Goal: Task Accomplishment & Management: Manage account settings

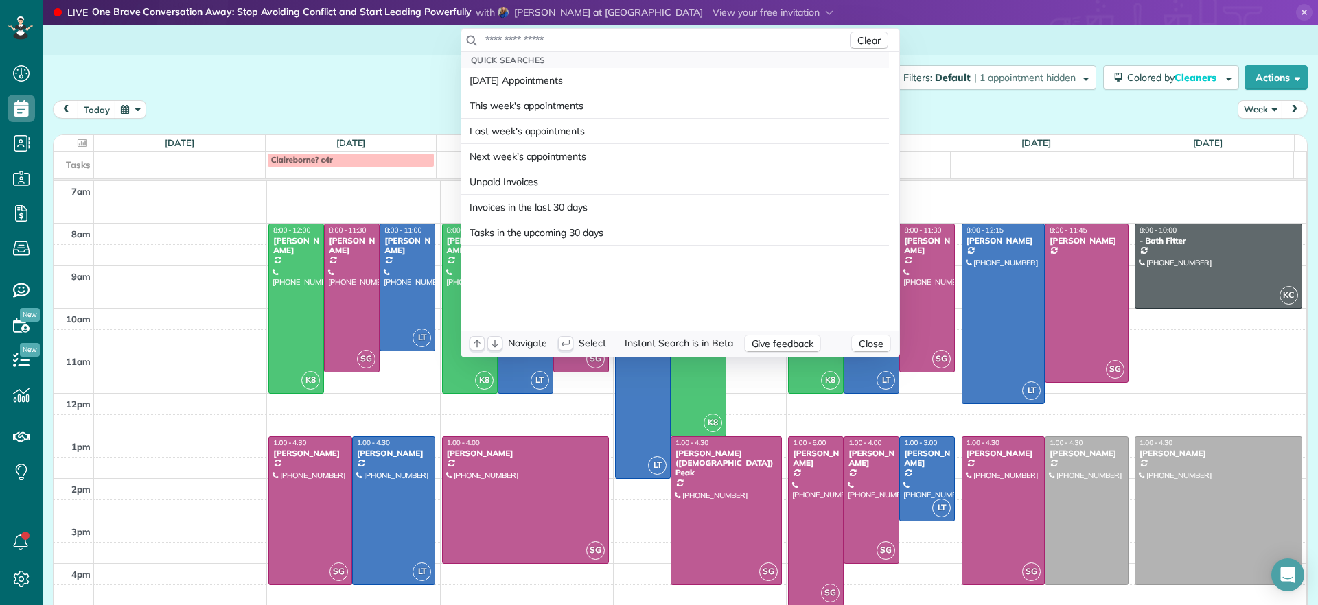
scroll to position [6, 6]
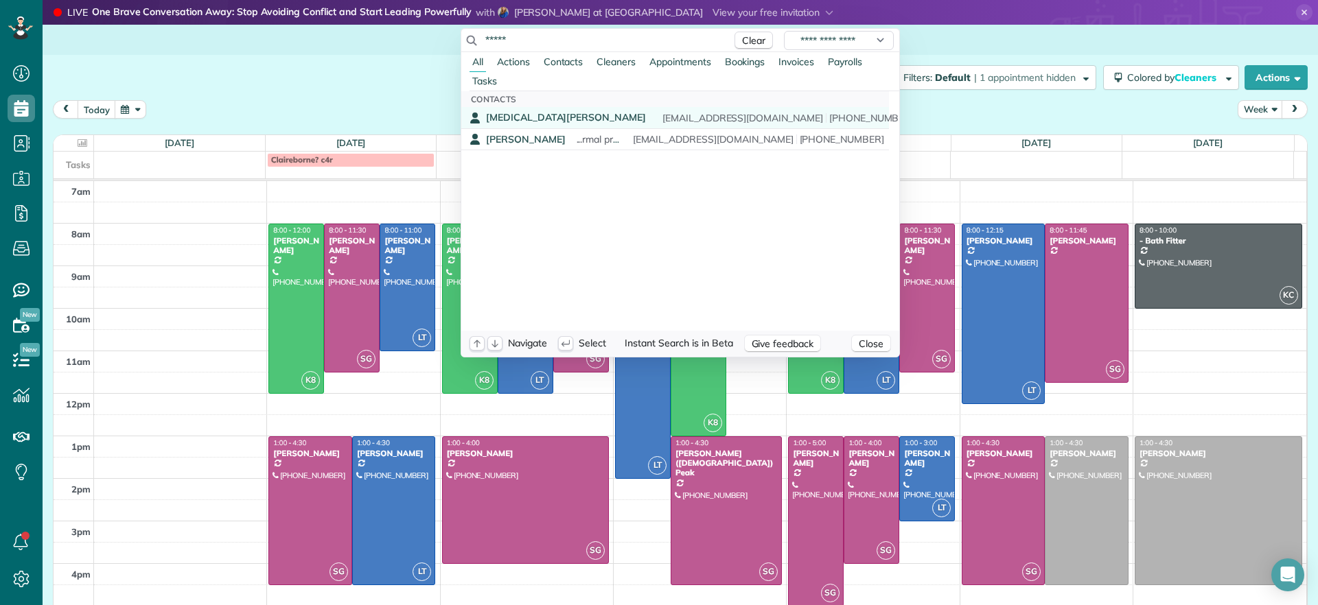
type input "*****"
click at [539, 117] on div "Alli Robbins WORK ORDER Allie schn0515@umn.edu (651) 792-6217" at bounding box center [685, 118] width 398 height 14
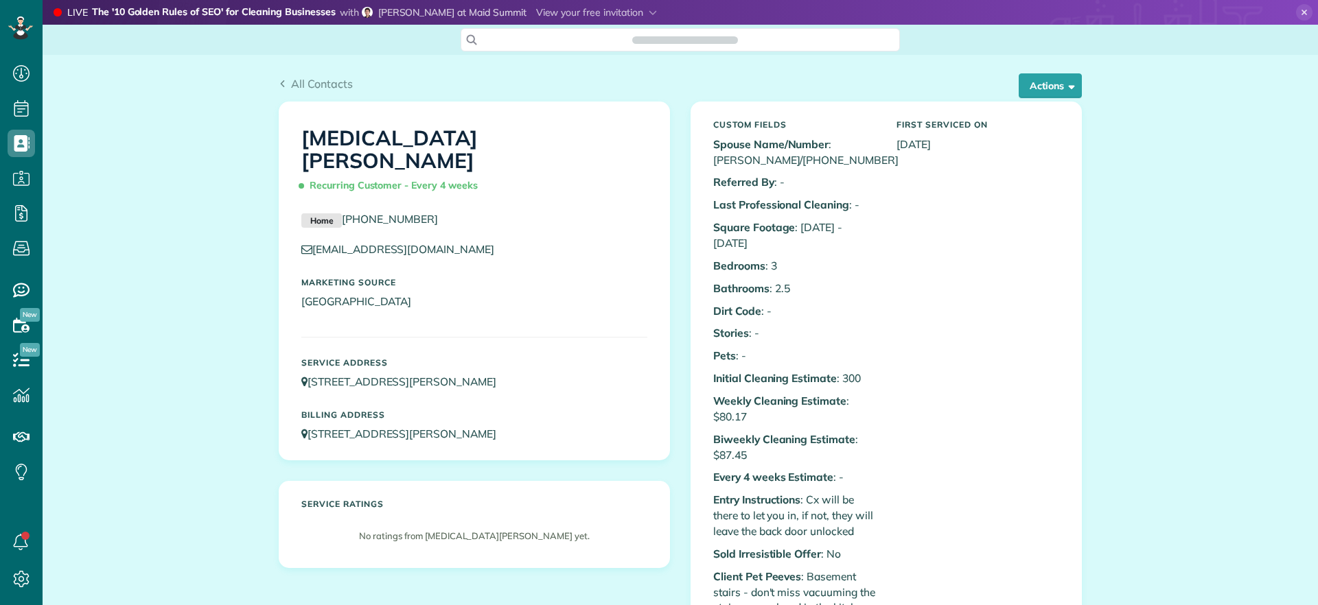
scroll to position [6, 6]
click at [1065, 90] on span "button" at bounding box center [1069, 85] width 10 height 10
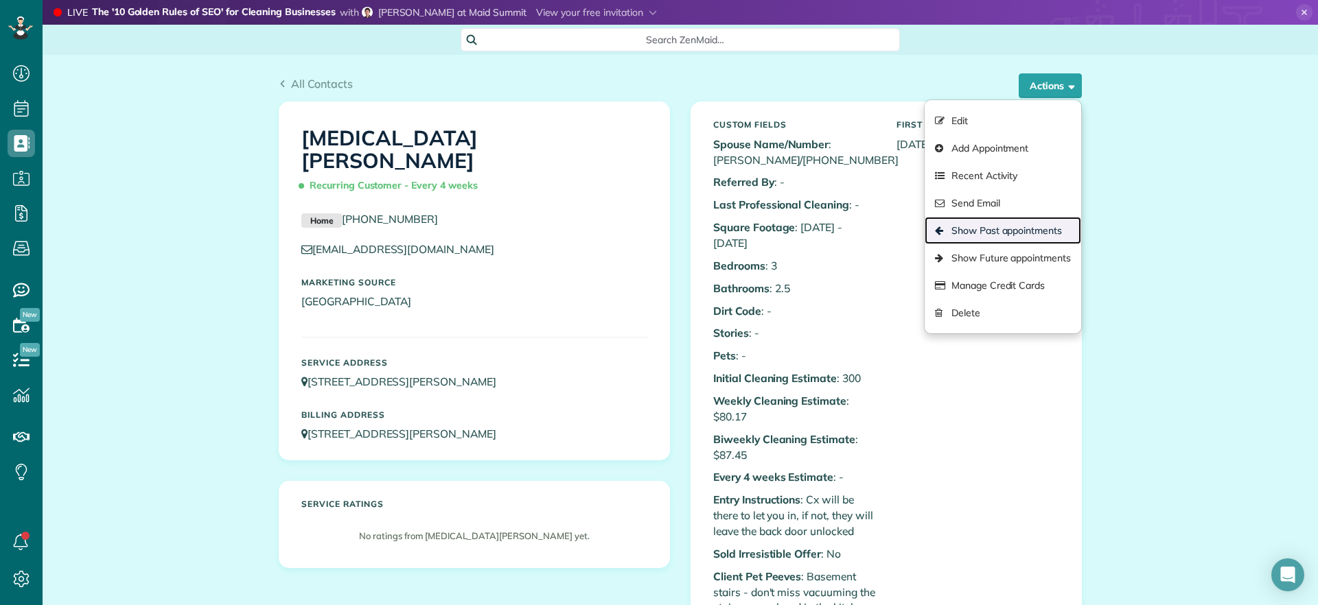
click at [1028, 226] on link "Show Past appointments" at bounding box center [1002, 230] width 156 height 27
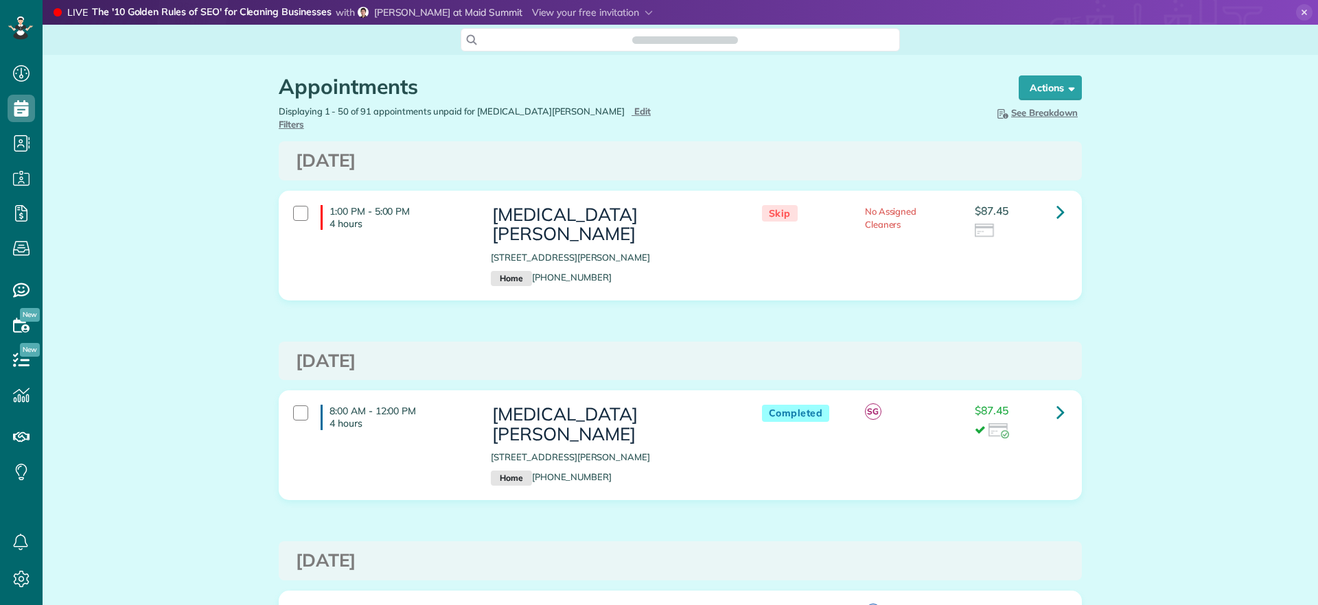
scroll to position [605, 43]
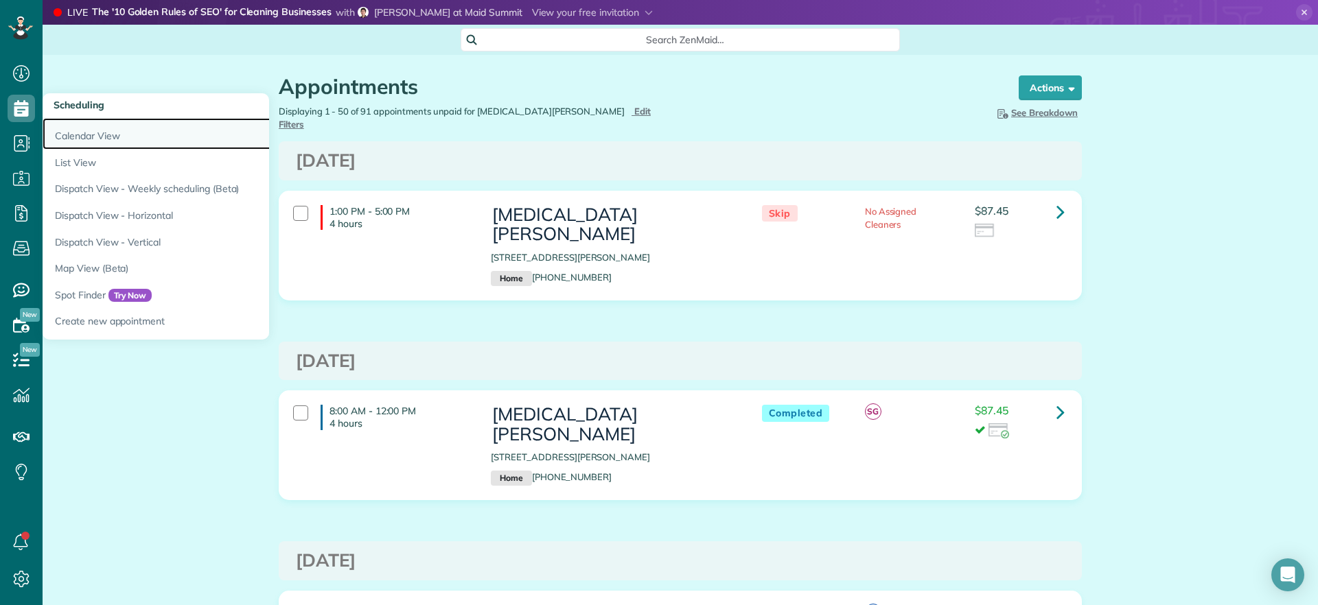
click at [89, 143] on link "Calendar View" at bounding box center [214, 134] width 343 height 32
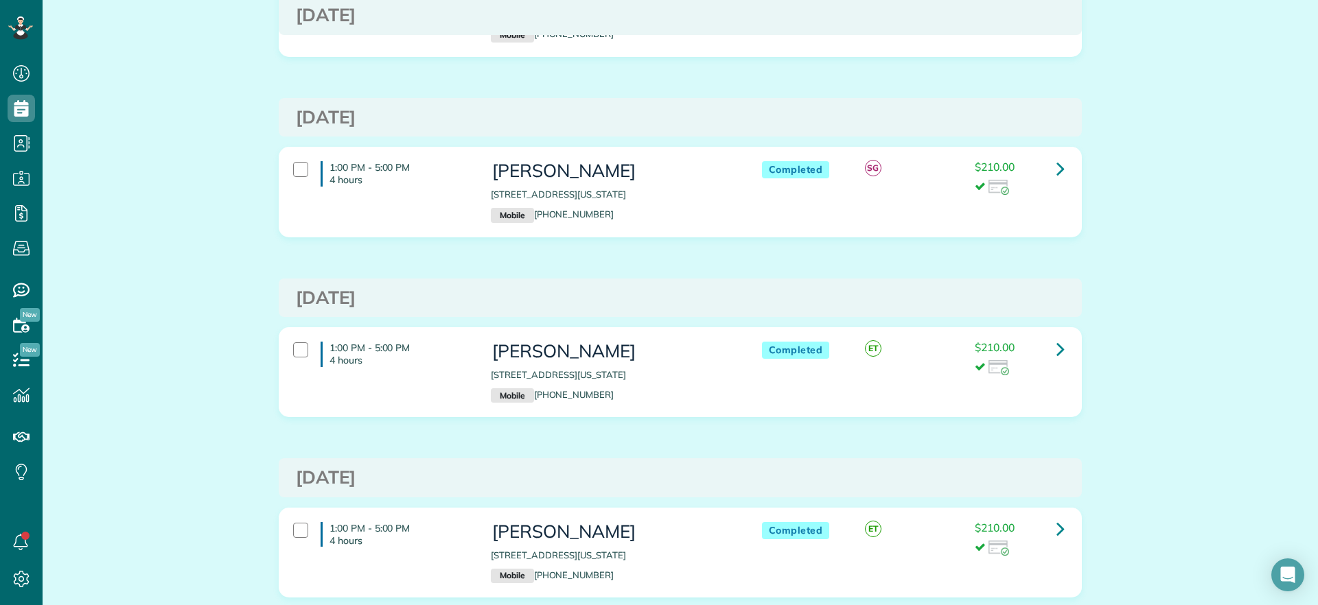
scroll to position [101, 0]
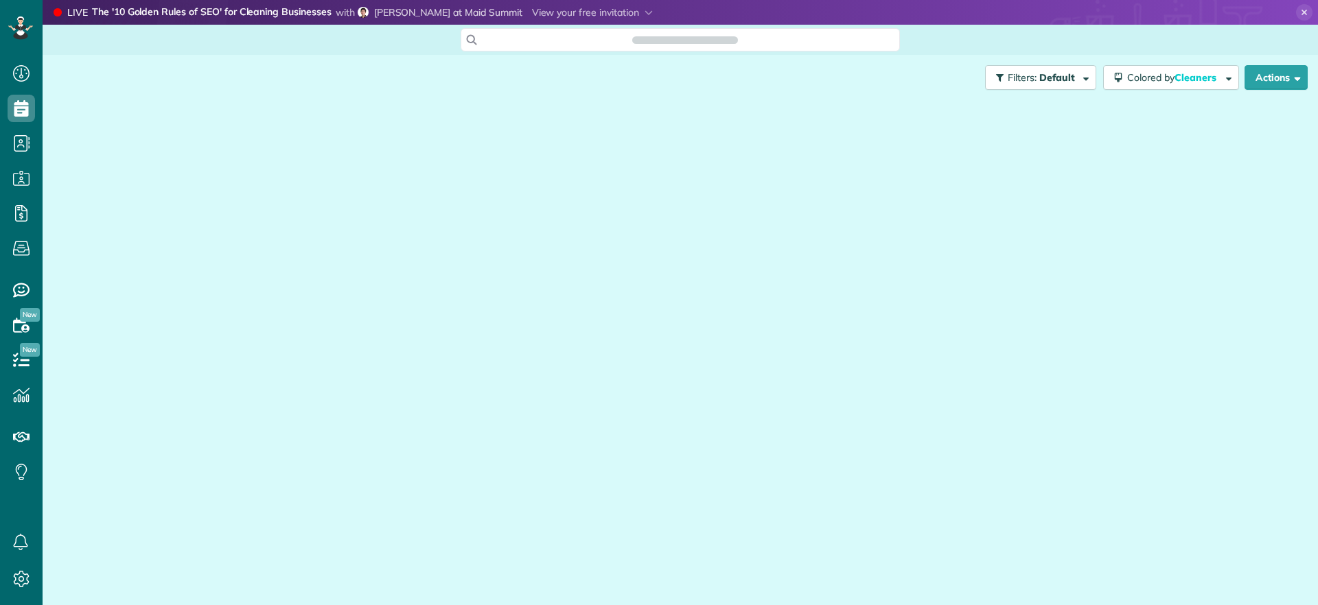
scroll to position [605, 43]
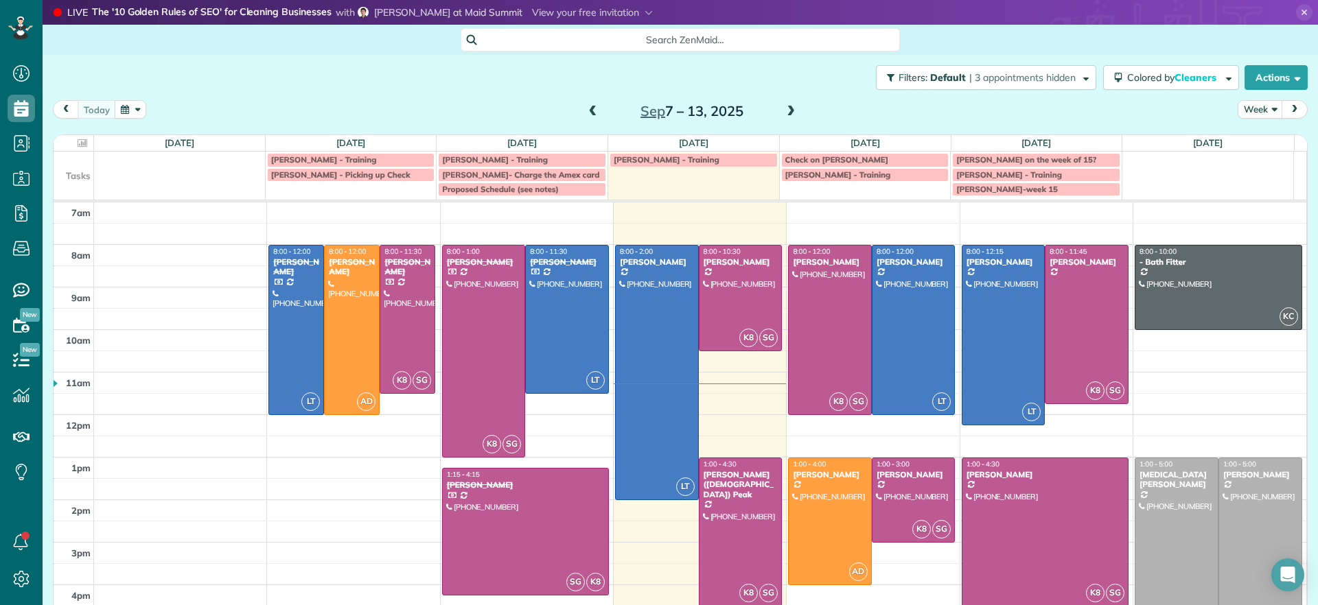
click at [783, 111] on span at bounding box center [790, 112] width 15 height 12
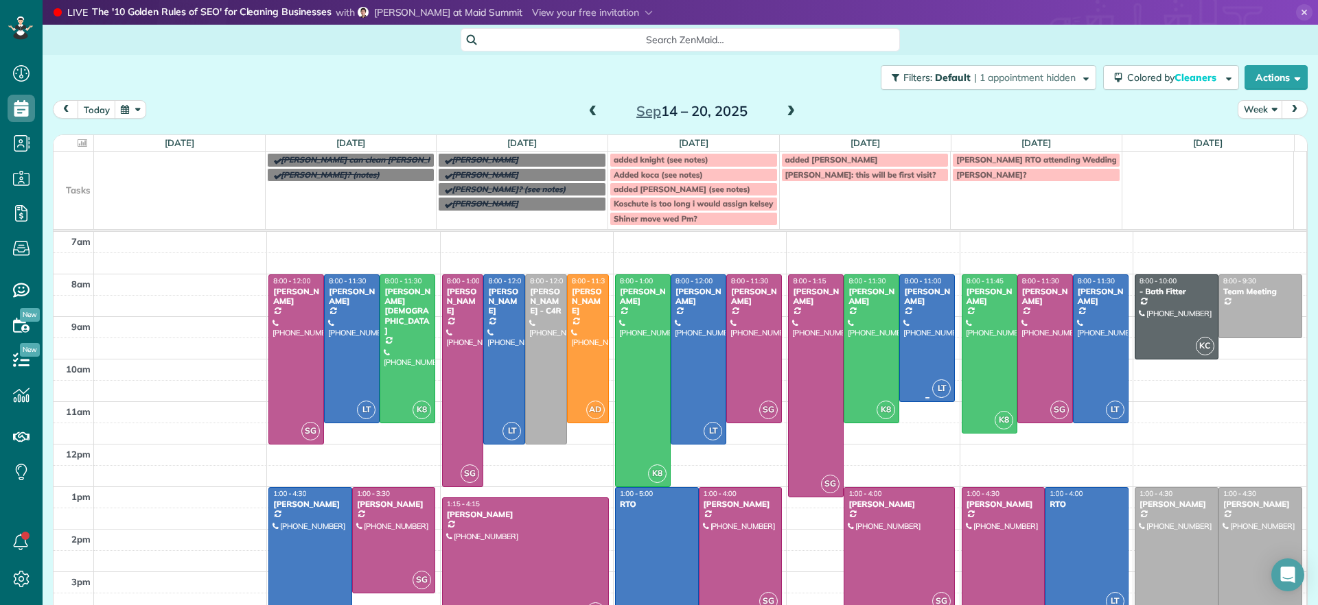
click at [911, 338] on div at bounding box center [927, 338] width 54 height 126
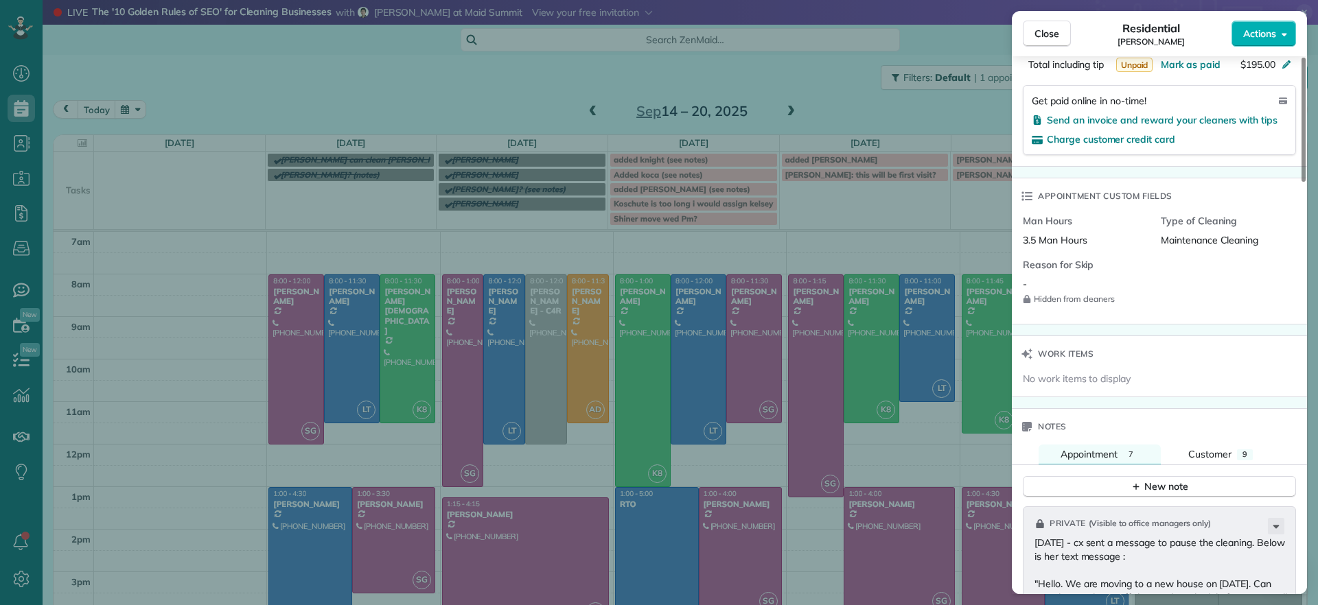
scroll to position [1038, 0]
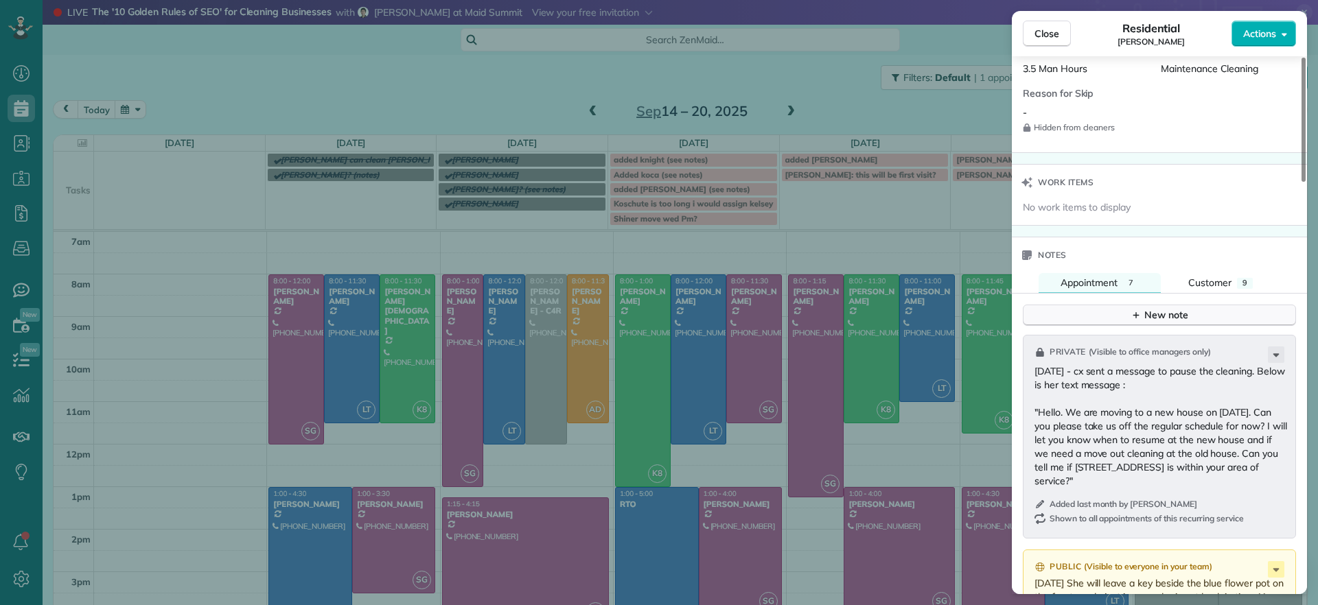
click at [1153, 320] on div "New note" at bounding box center [1159, 315] width 58 height 14
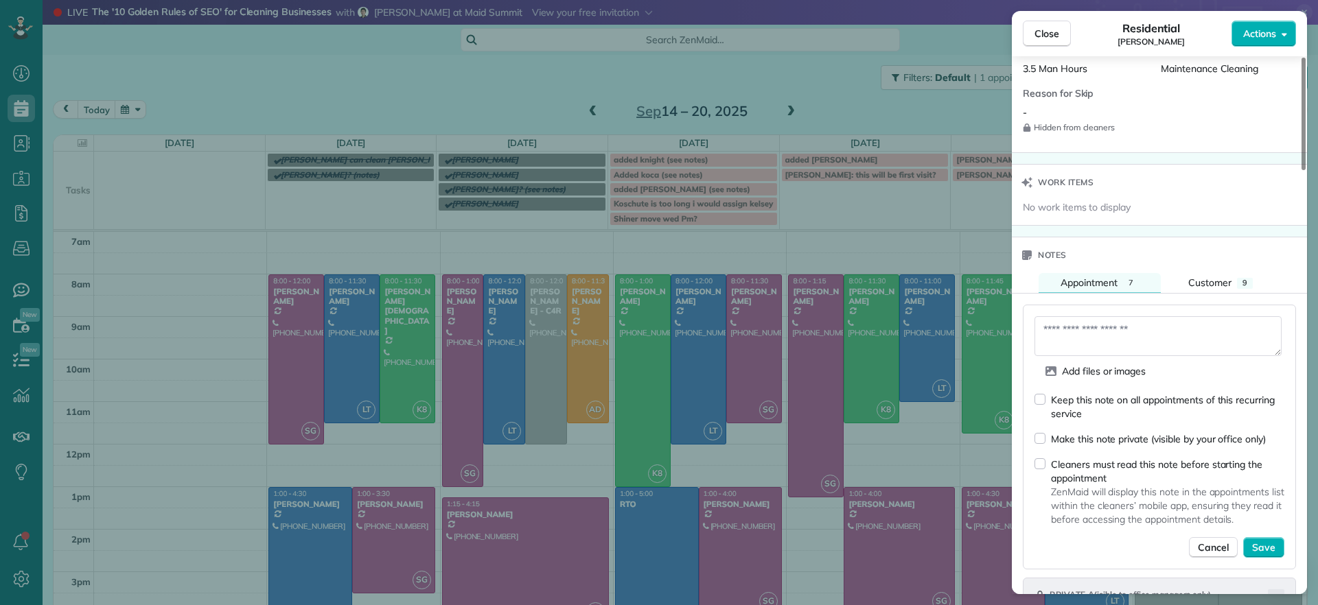
click at [1047, 404] on div "Keep this note on all appointments of this recurring service" at bounding box center [1159, 407] width 250 height 28
click at [1102, 327] on textarea at bounding box center [1157, 336] width 247 height 40
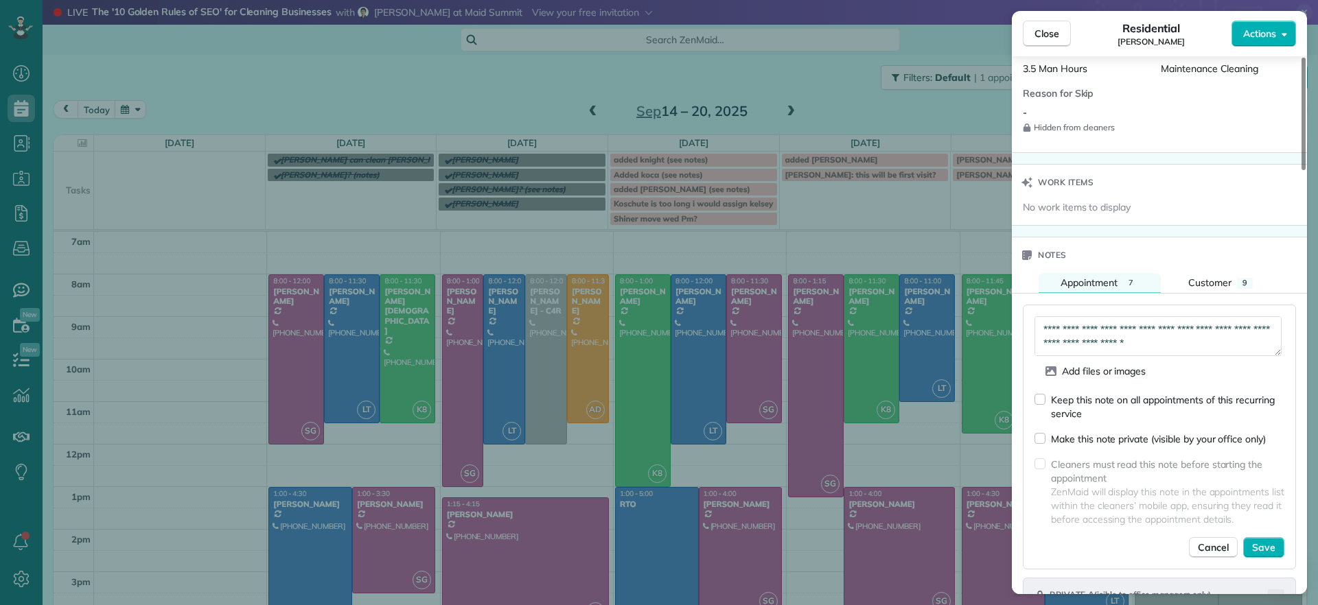
scroll to position [22, 0]
type textarea "**********"
click at [1274, 550] on span "Save" at bounding box center [1263, 548] width 23 height 14
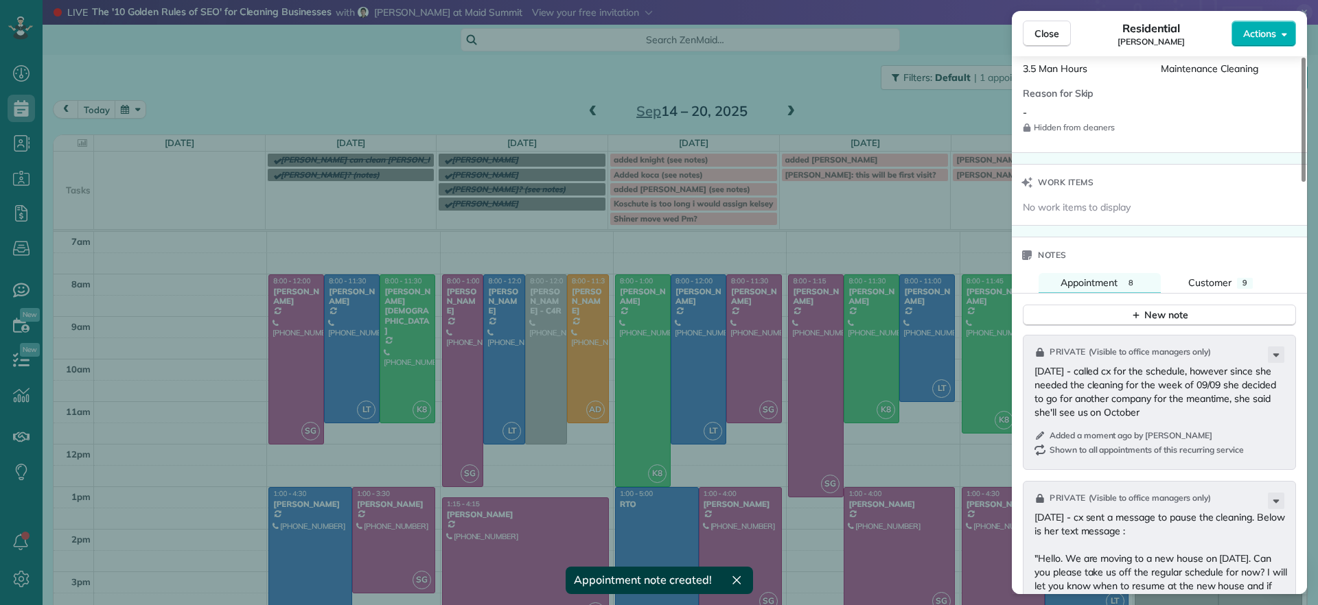
click at [815, 110] on div "Close Residential Lesley Bruno Actions Status Active Lesley Bruno · Open profil…" at bounding box center [659, 302] width 1318 height 605
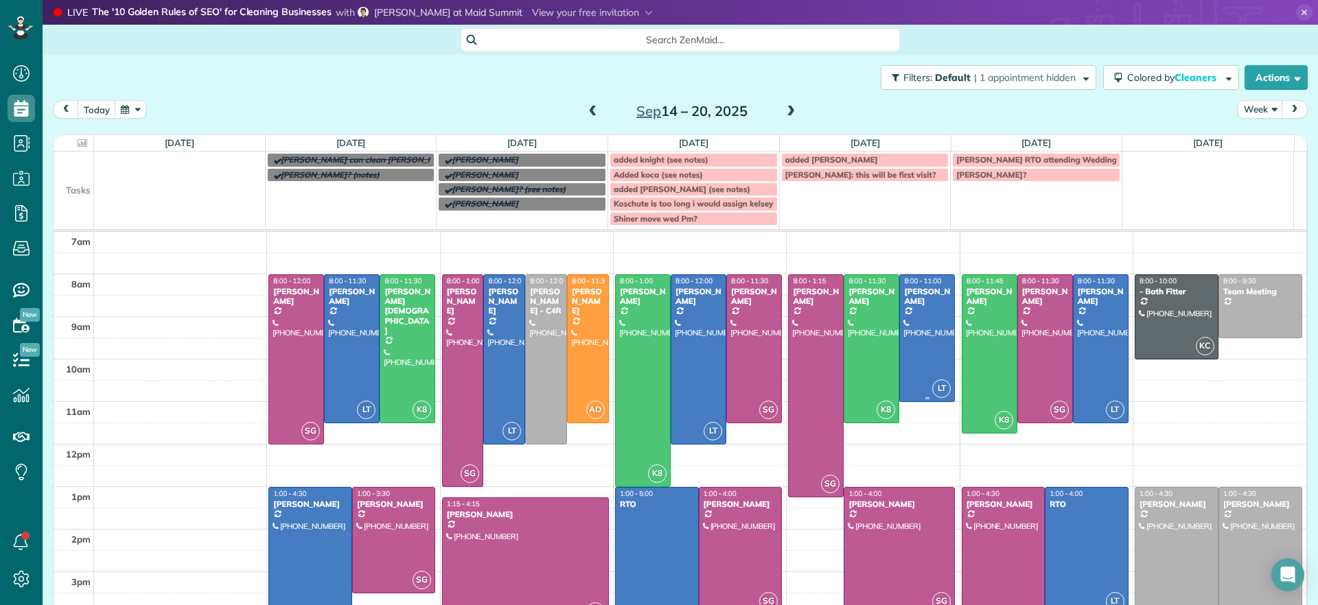
click at [916, 351] on div at bounding box center [927, 338] width 54 height 126
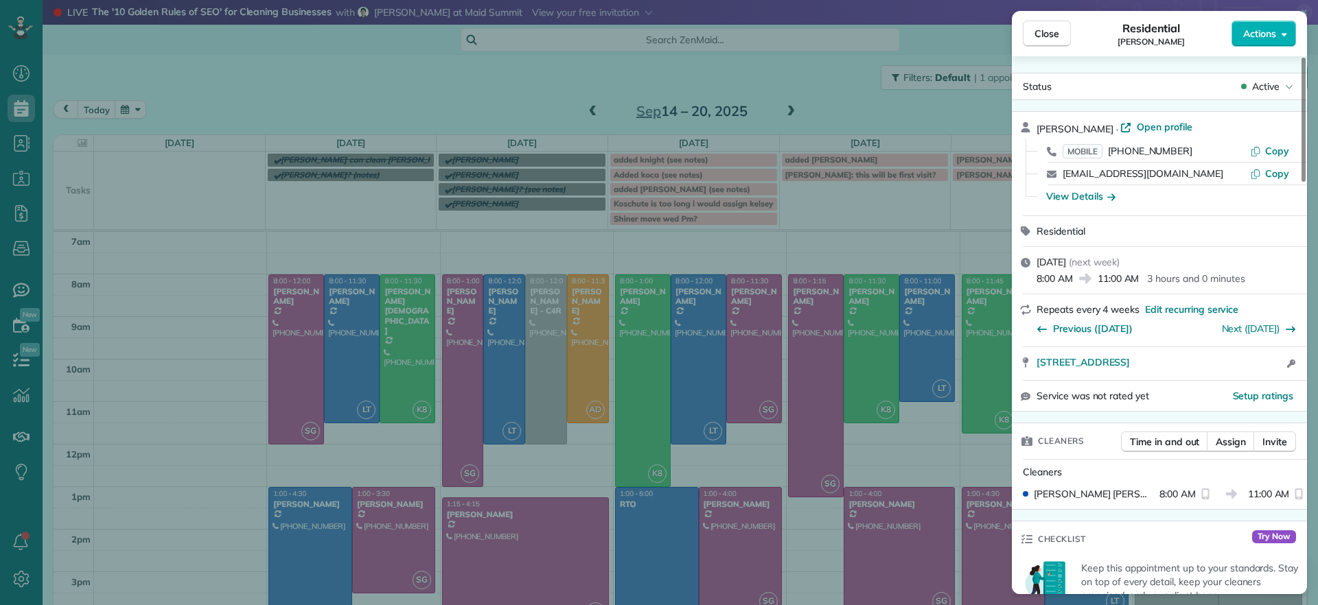
click at [916, 351] on div "Close Residential Lesley Bruno Actions Status Active Lesley Bruno · Open profil…" at bounding box center [659, 302] width 1318 height 605
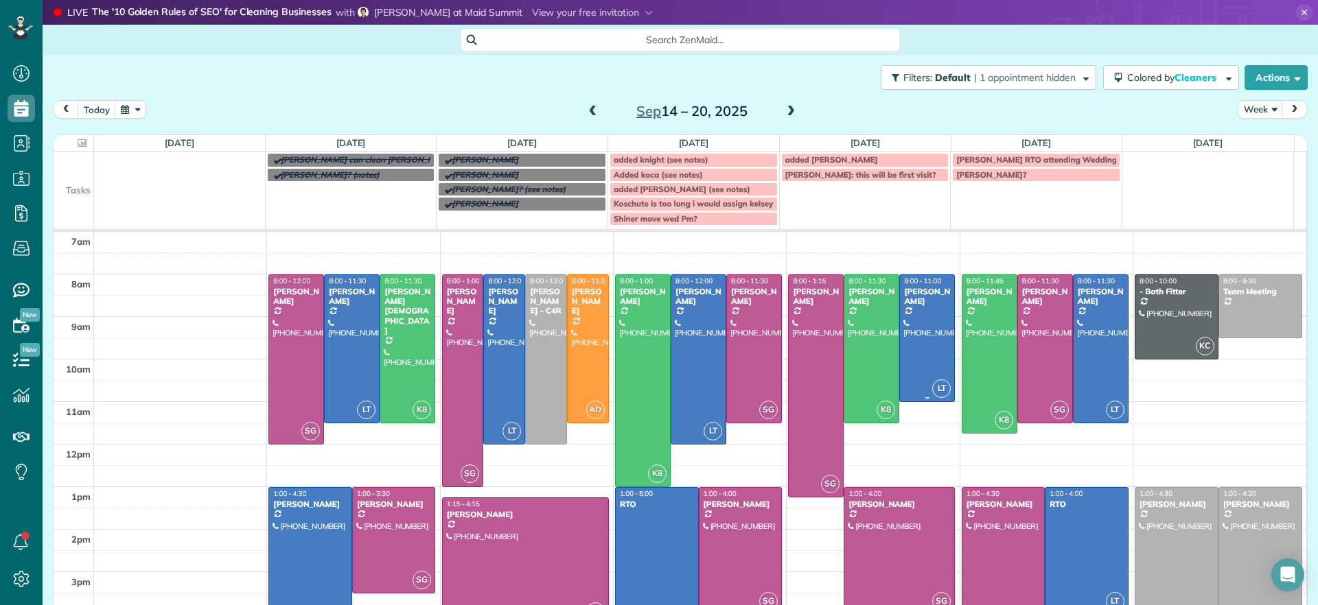
click at [916, 351] on div at bounding box center [927, 338] width 54 height 126
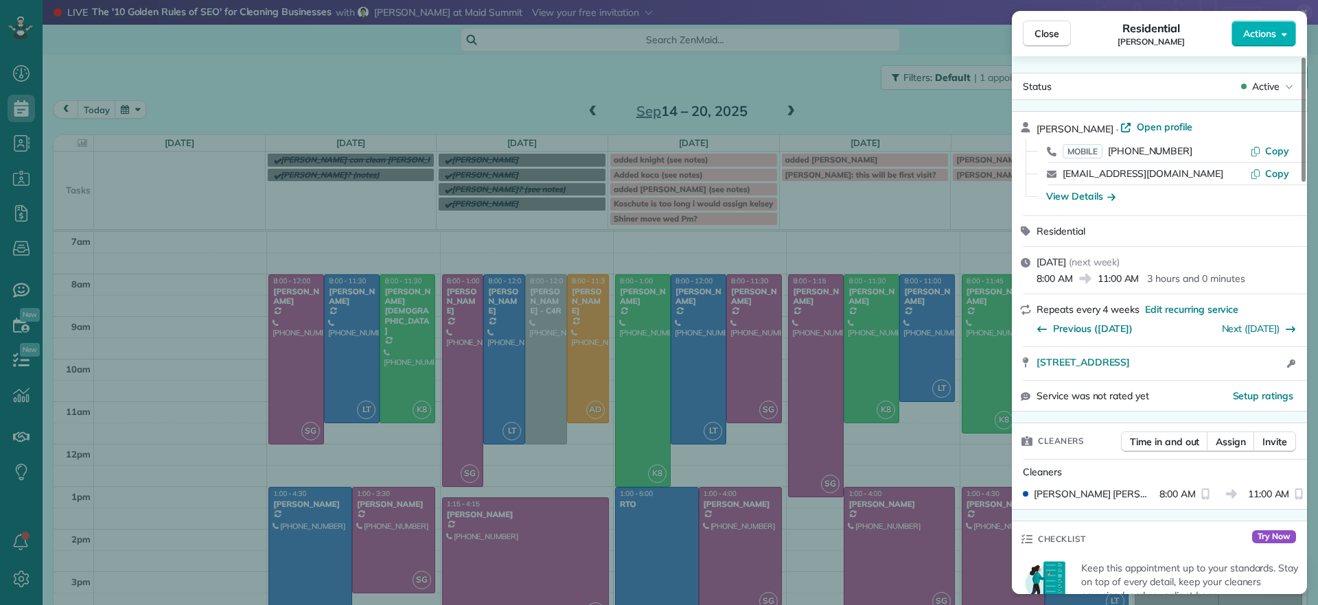
click at [913, 457] on div "Close Residential Lesley Bruno Actions Status Active Lesley Bruno · Open profil…" at bounding box center [659, 302] width 1318 height 605
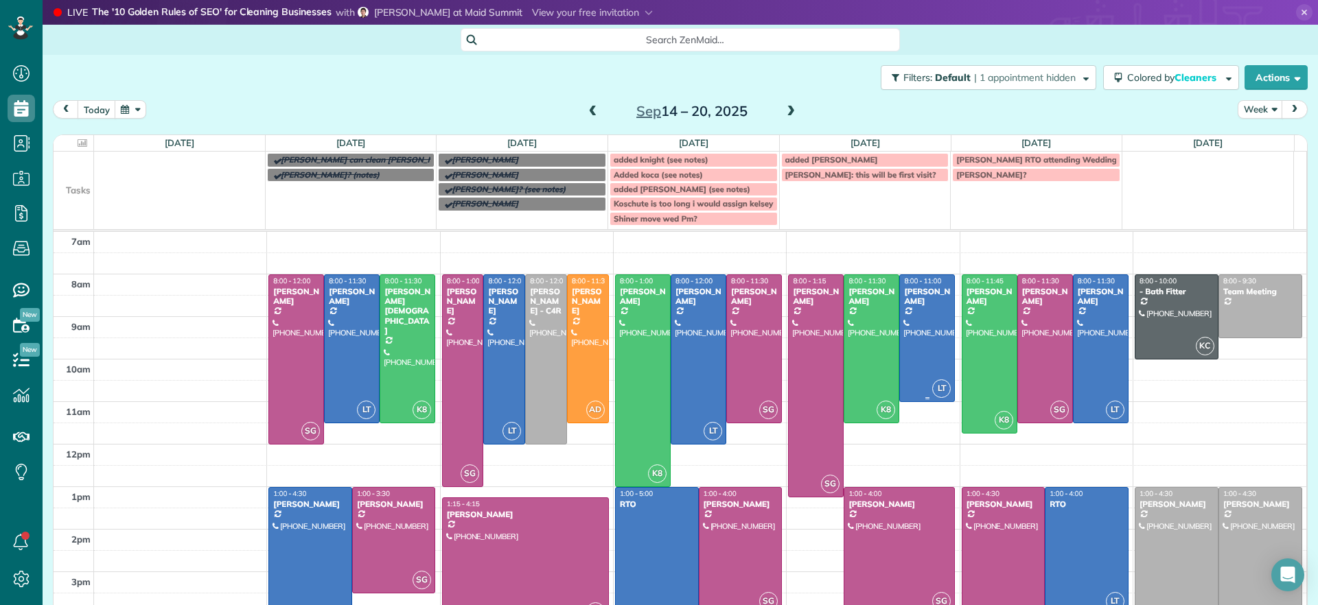
click at [915, 361] on div at bounding box center [927, 338] width 54 height 126
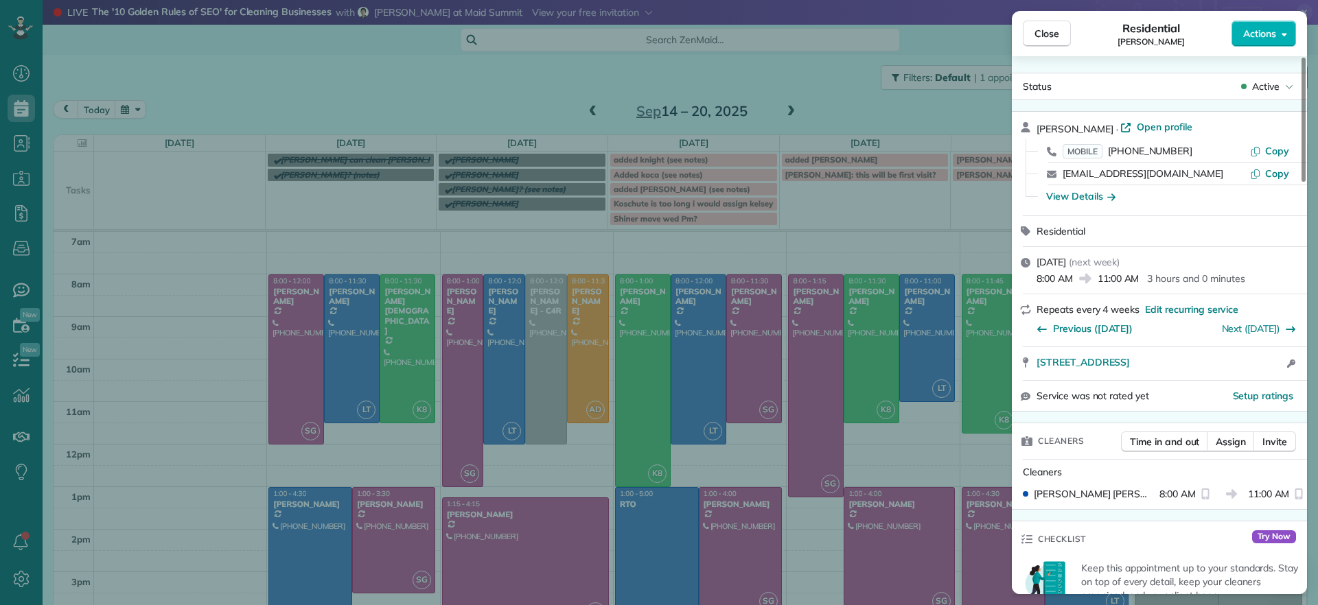
click at [920, 450] on div "Close Residential Lesley Bruno Actions Status Active Lesley Bruno · Open profil…" at bounding box center [659, 302] width 1318 height 605
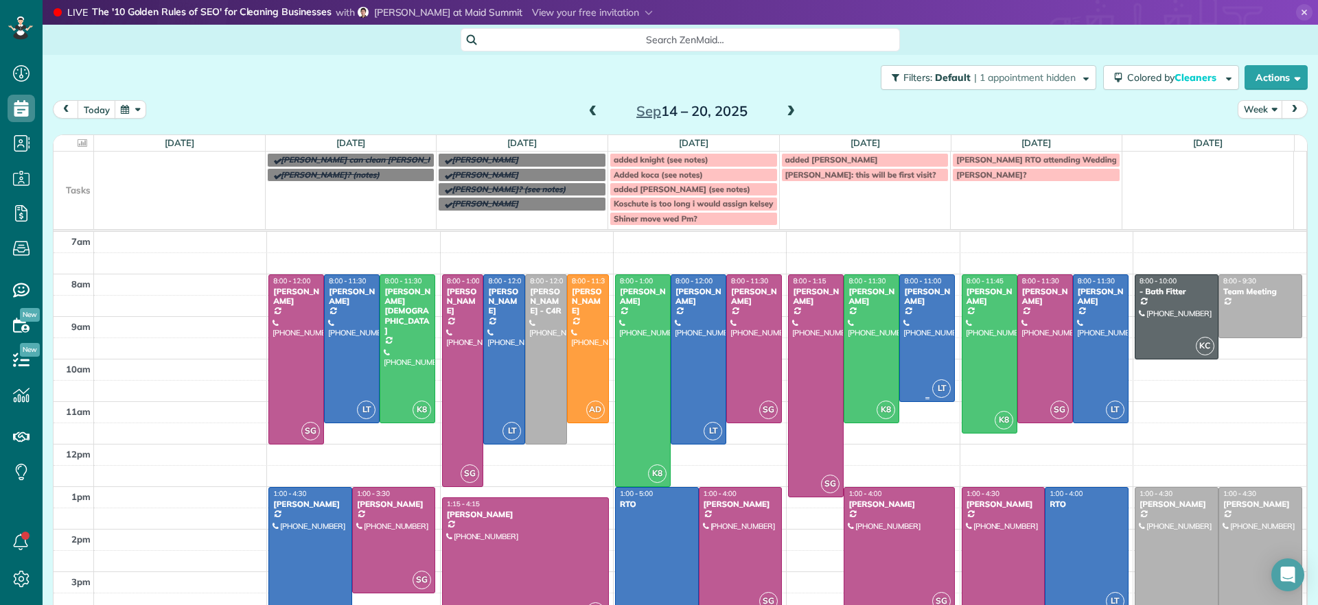
click at [916, 345] on div at bounding box center [927, 338] width 54 height 126
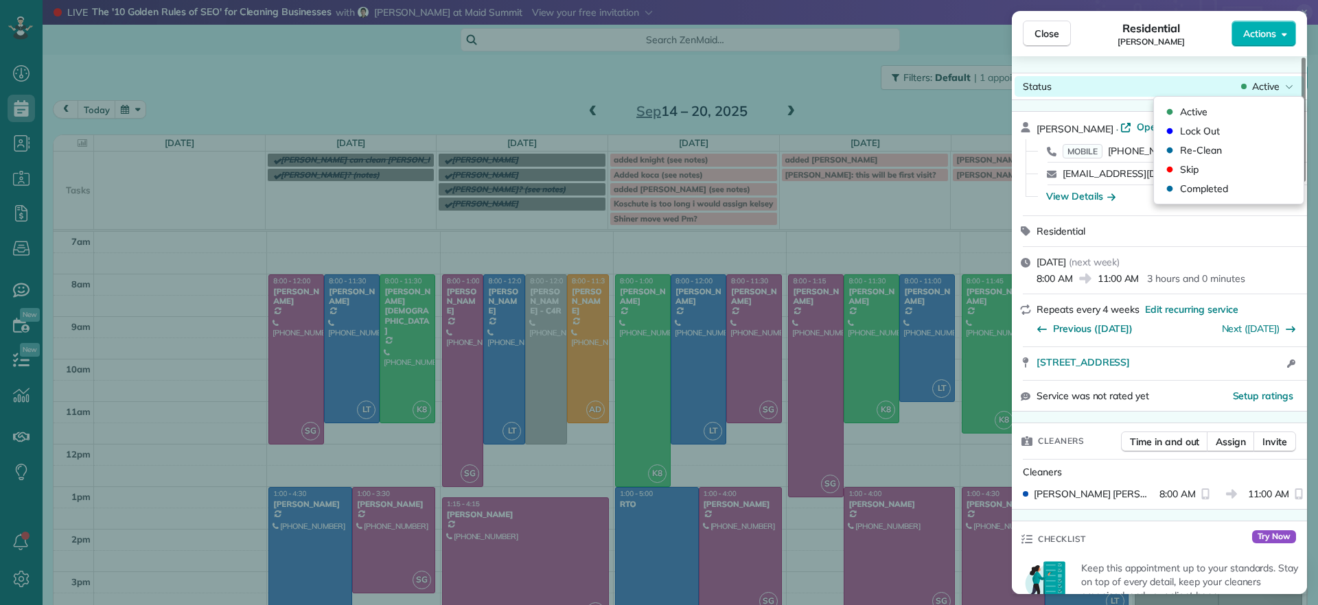
click at [1272, 83] on span "Active" at bounding box center [1265, 87] width 27 height 14
click at [1219, 170] on div "Skip" at bounding box center [1228, 169] width 139 height 19
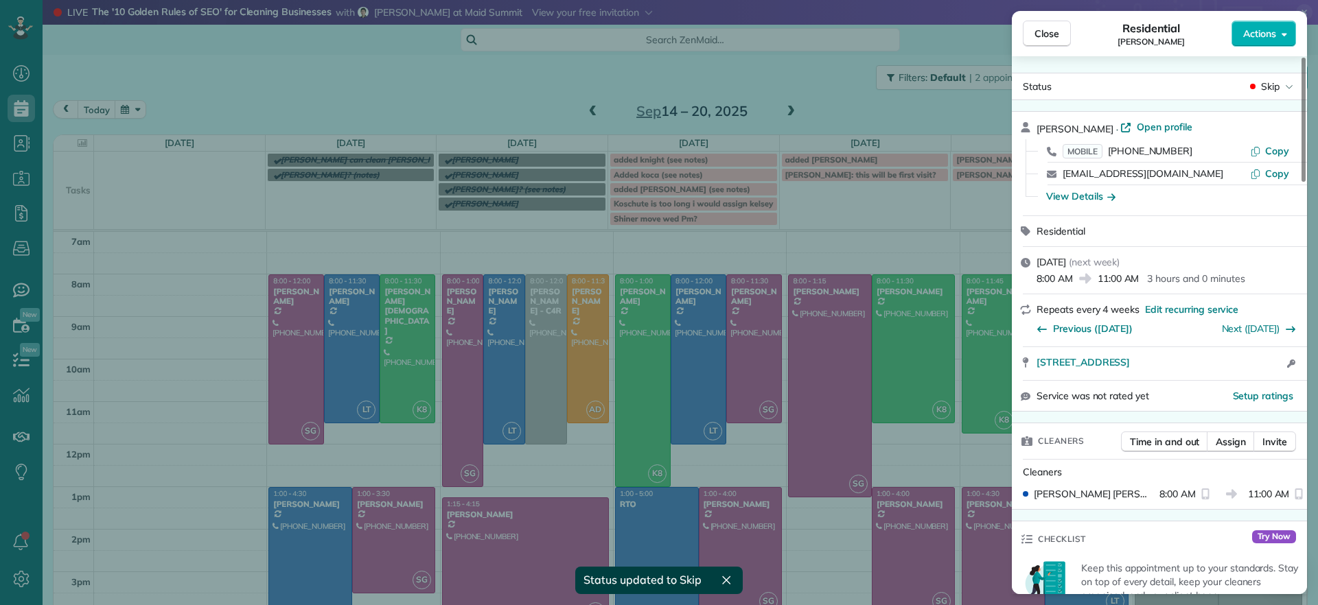
click at [850, 157] on div "Close Residential Lesley Bruno Actions Status Skip Lesley Bruno · Open profile …" at bounding box center [659, 302] width 1318 height 605
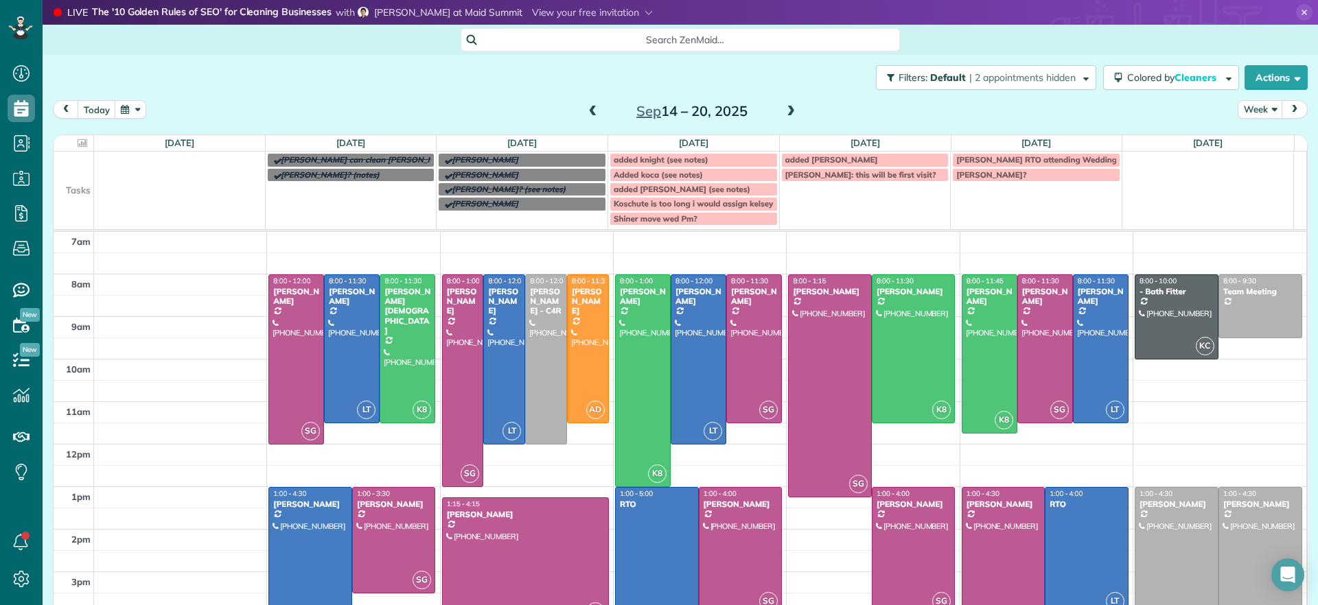
click at [854, 162] on div "added bruno" at bounding box center [865, 160] width 160 height 10
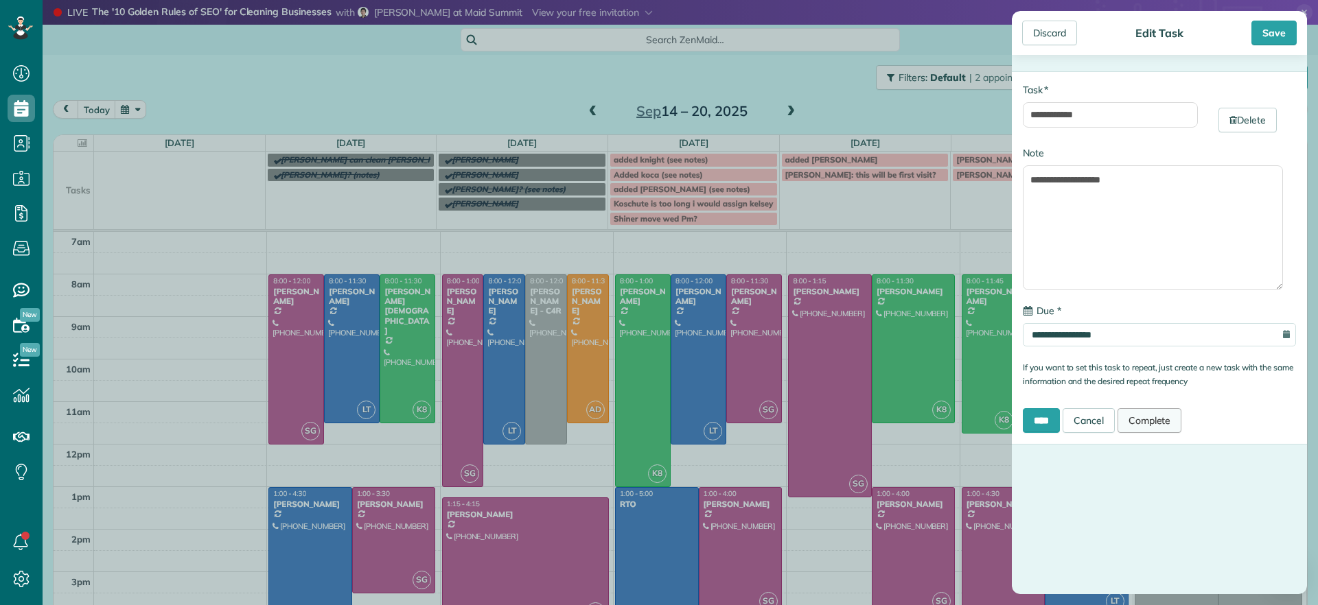
click at [1154, 413] on link "Complete" at bounding box center [1149, 420] width 65 height 25
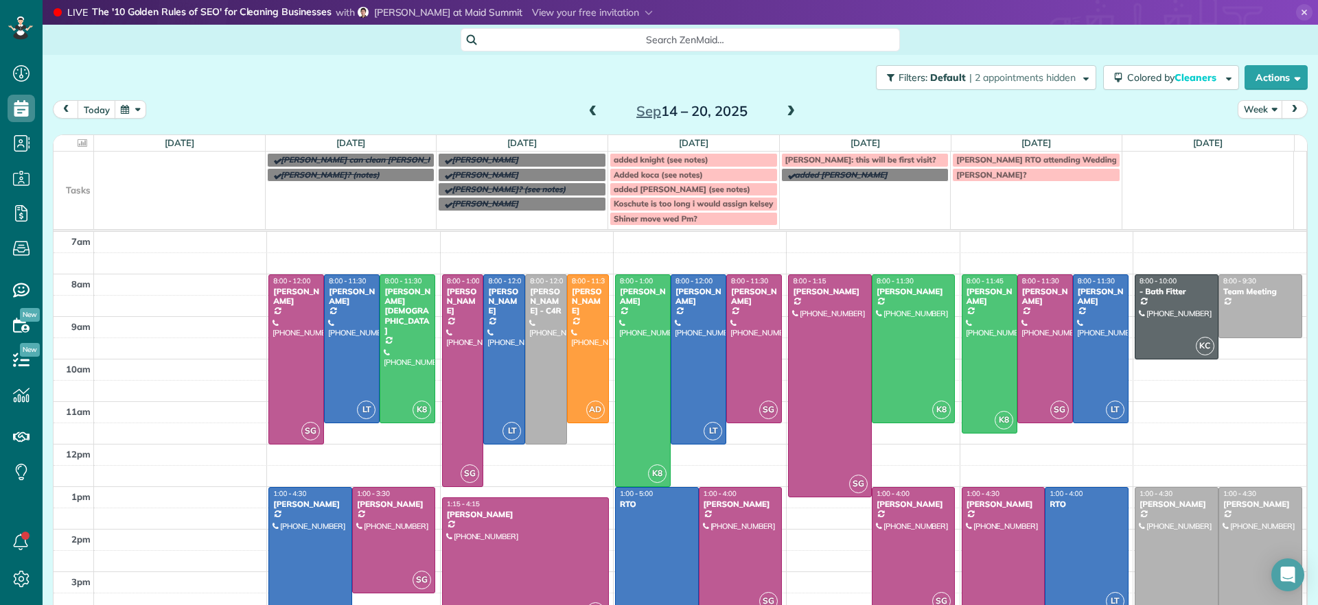
click at [715, 543] on div at bounding box center [740, 551] width 82 height 126
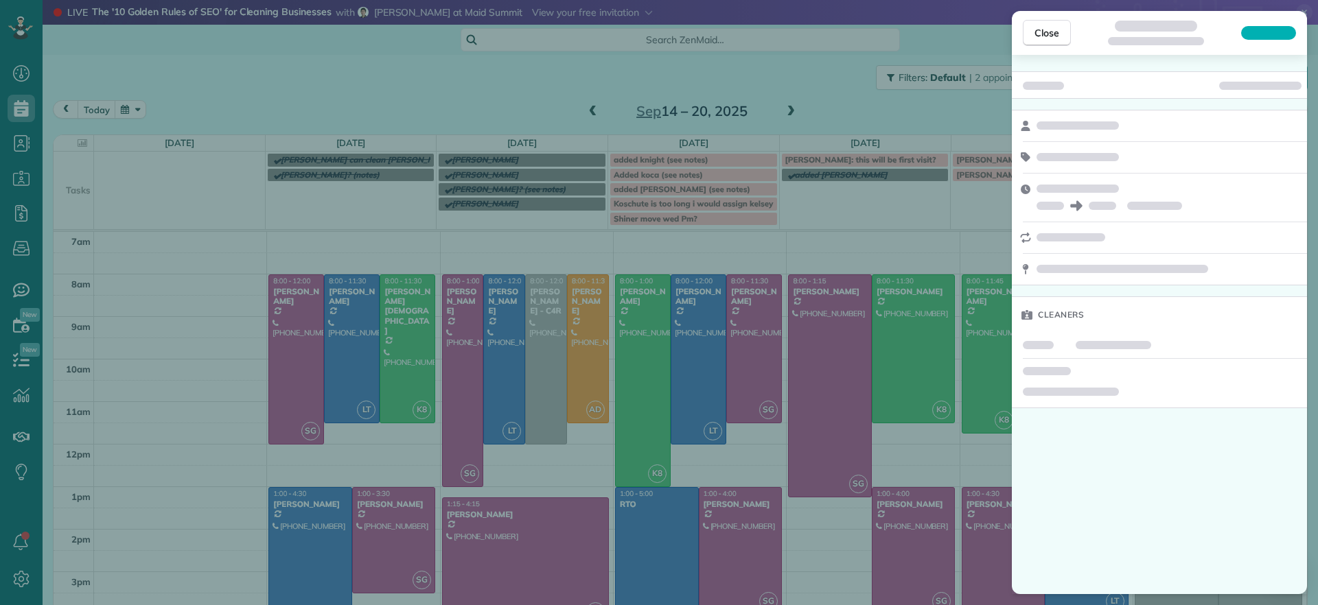
click at [716, 543] on div "Close Cleaners" at bounding box center [659, 302] width 1318 height 605
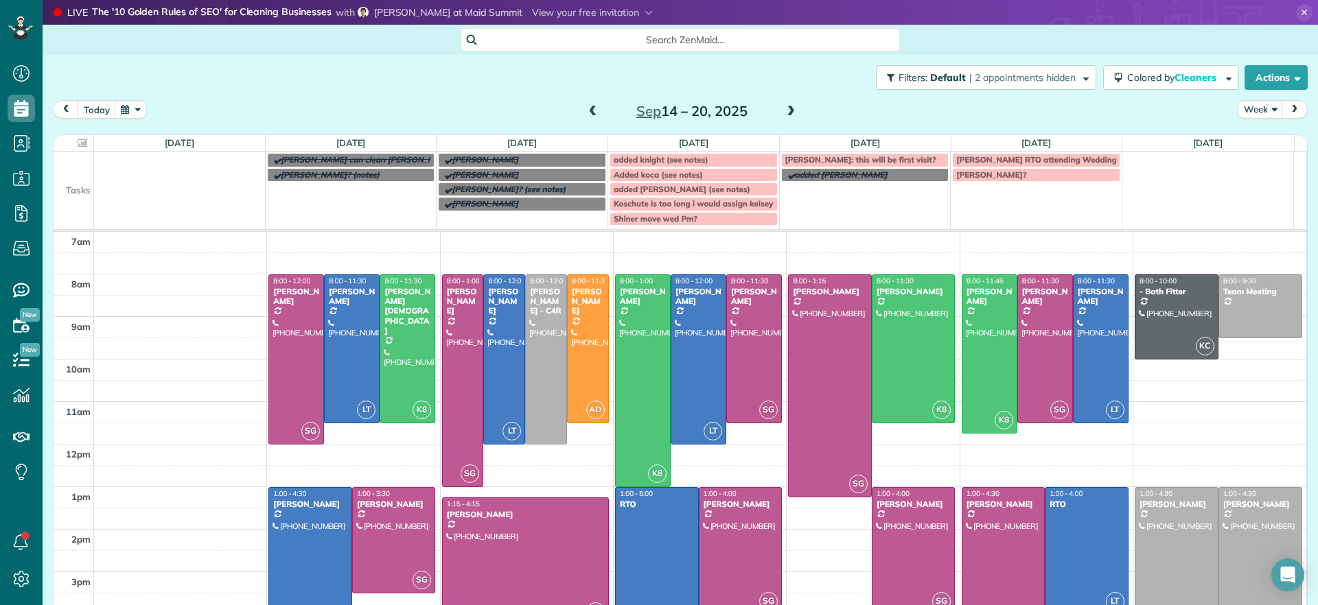
click at [666, 191] on span "added koshute (see notes)" at bounding box center [682, 189] width 137 height 10
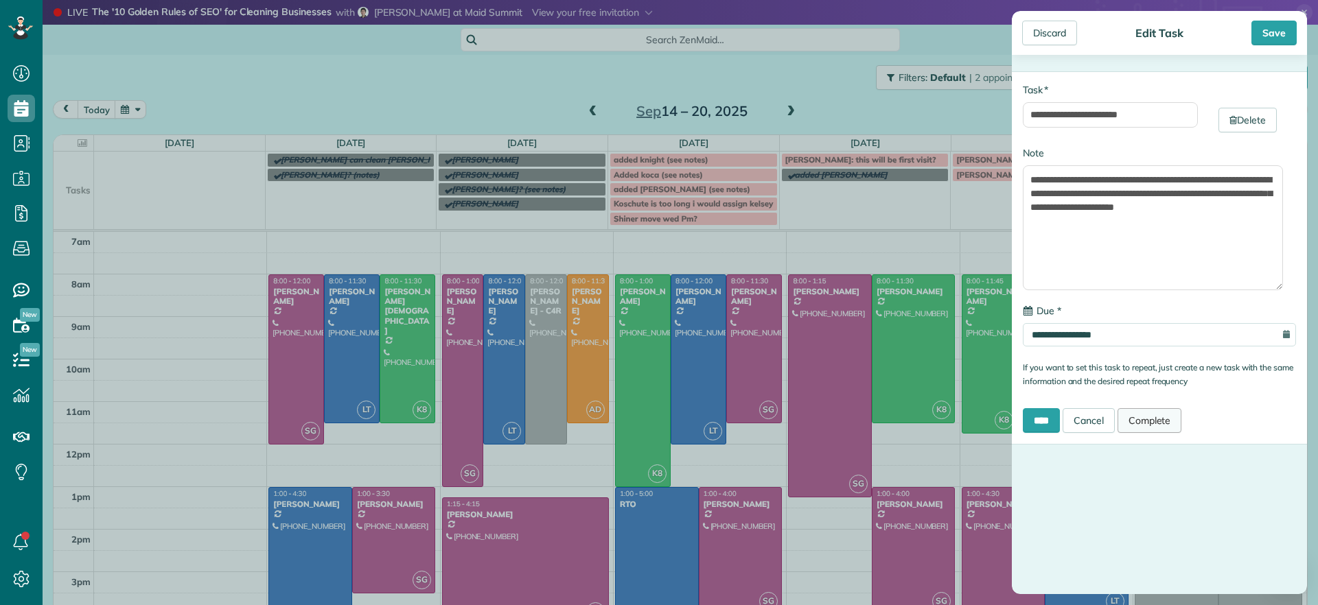
click at [1152, 423] on link "Complete" at bounding box center [1149, 420] width 65 height 25
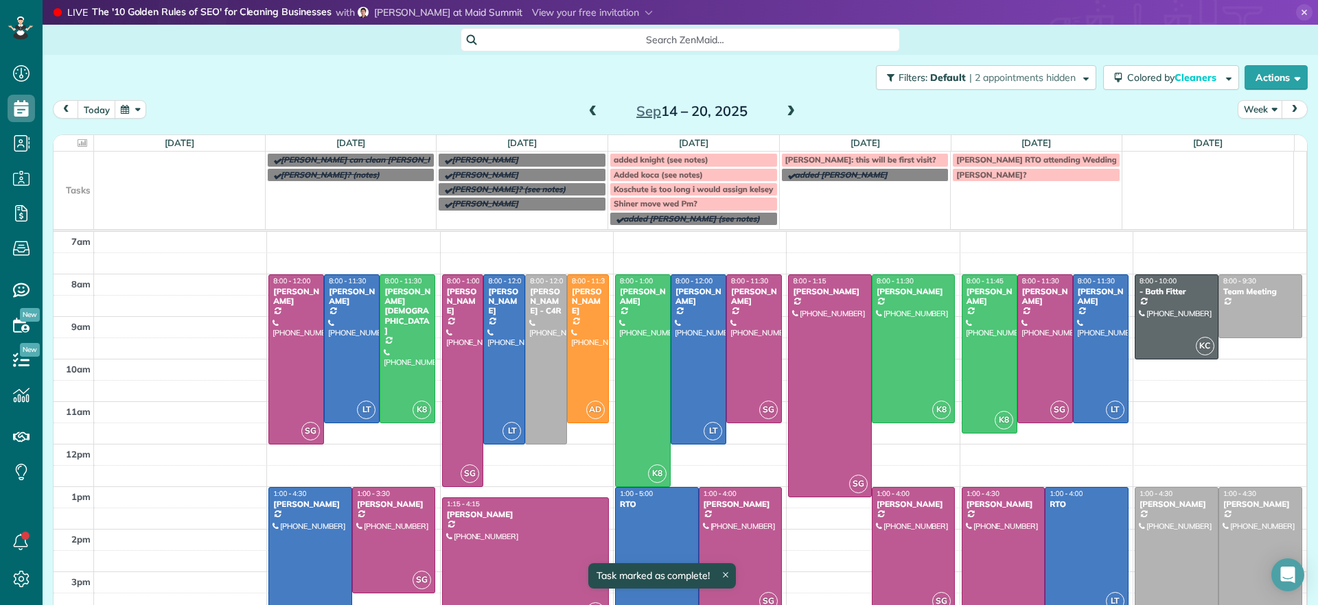
click at [512, 67] on div "Filters: Default | 2 appointments hidden Colored by Cleaners Color by Cleaner C…" at bounding box center [680, 77] width 1275 height 45
click at [716, 559] on div at bounding box center [740, 551] width 82 height 126
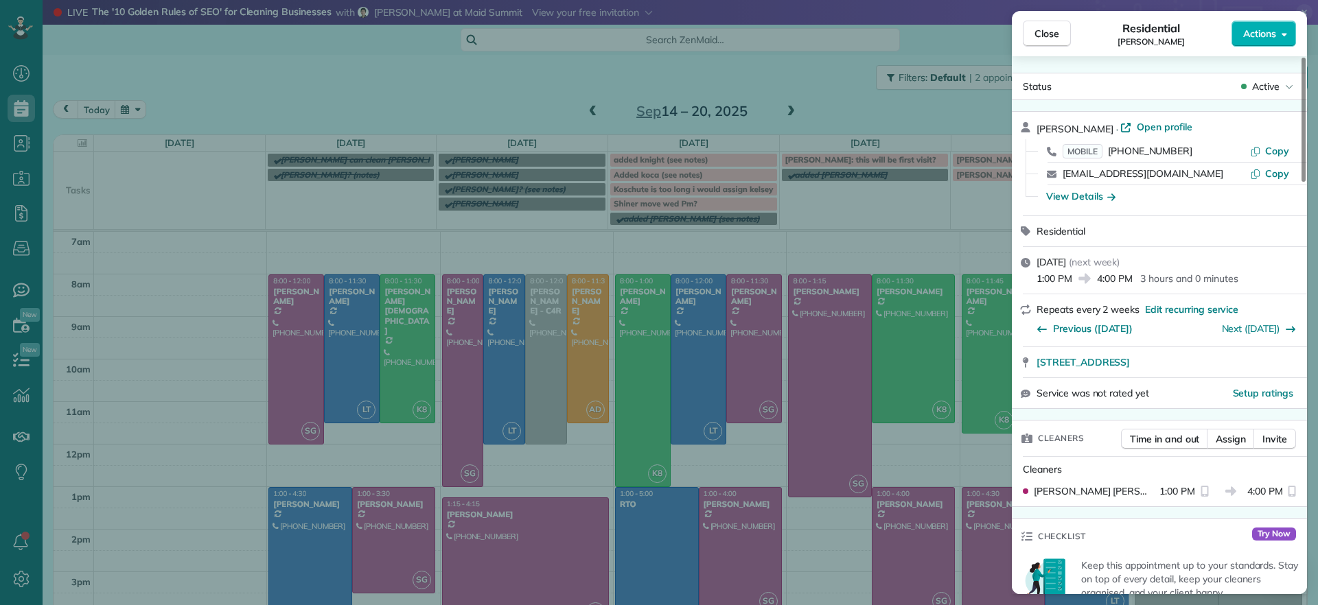
click at [1160, 135] on div "Karen Shiner · Open profile" at bounding box center [1167, 128] width 262 height 16
click at [1148, 130] on span "Open profile" at bounding box center [1164, 127] width 56 height 14
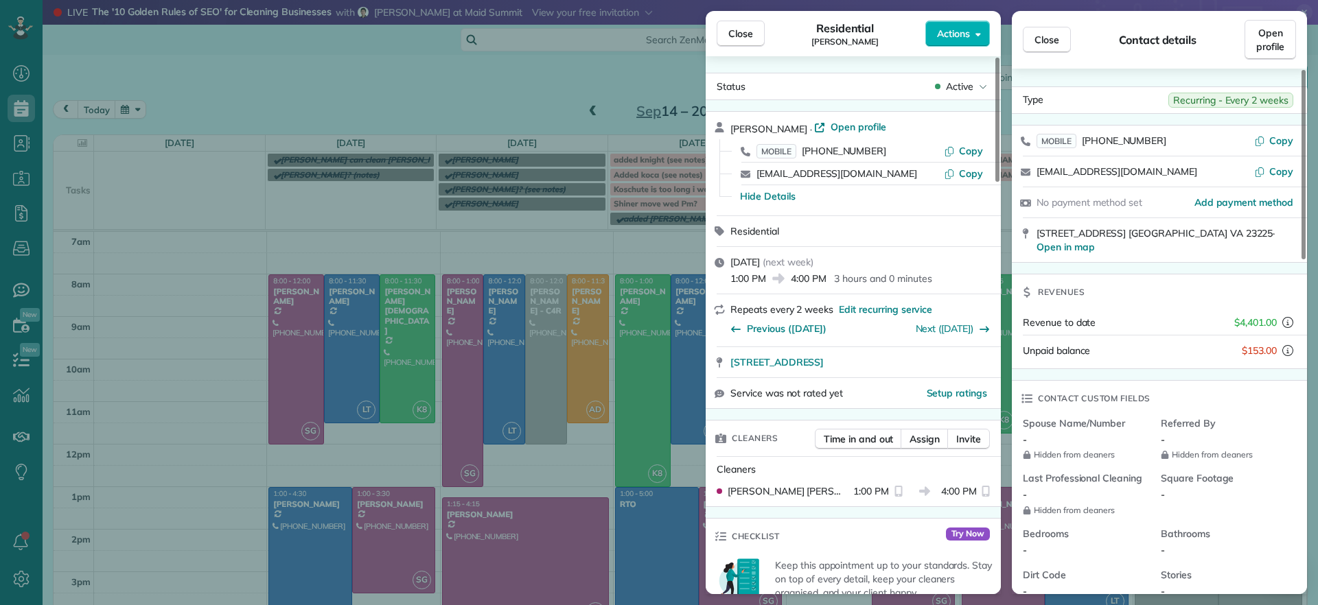
click at [212, 185] on div "Close Residential Karen Shiner Actions Status Active Karen Shiner · Open profil…" at bounding box center [659, 302] width 1318 height 605
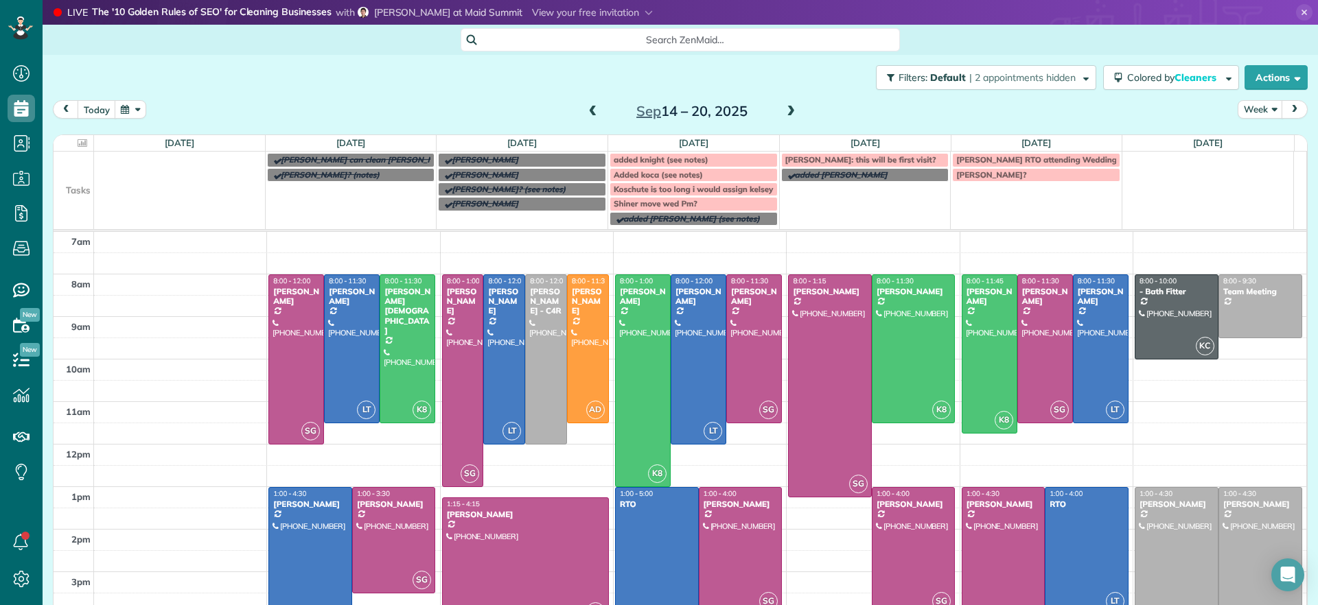
click at [999, 174] on div "Malandra?" at bounding box center [1036, 175] width 160 height 10
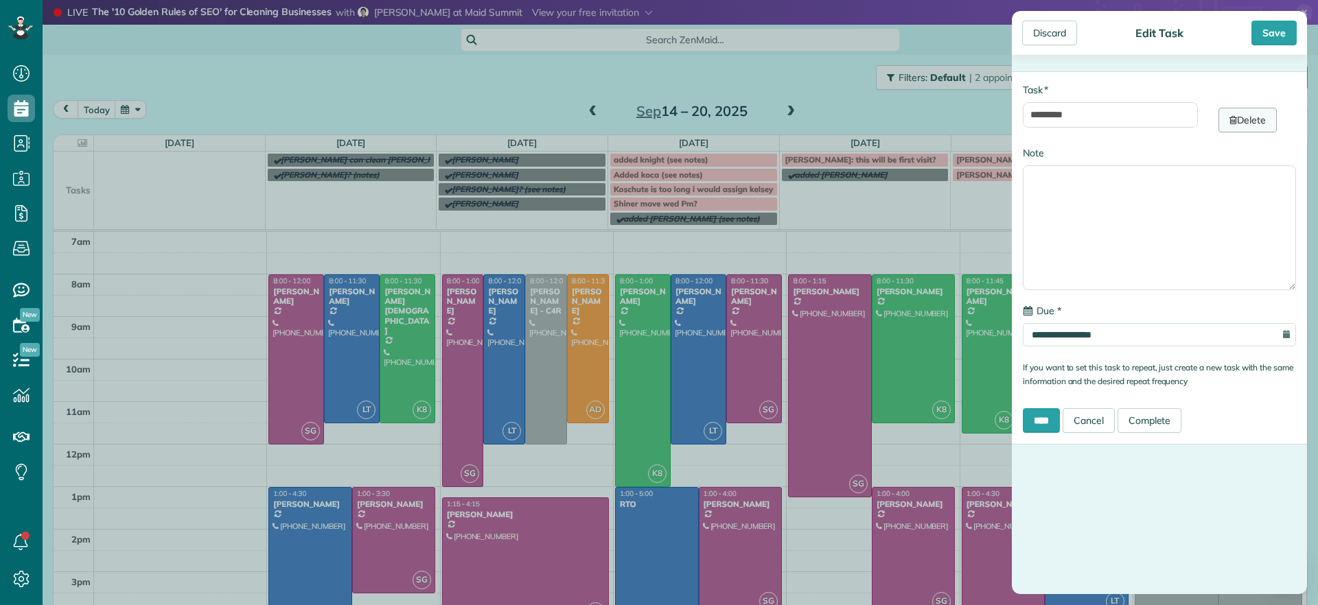
click at [1261, 124] on link "Delete" at bounding box center [1247, 120] width 58 height 25
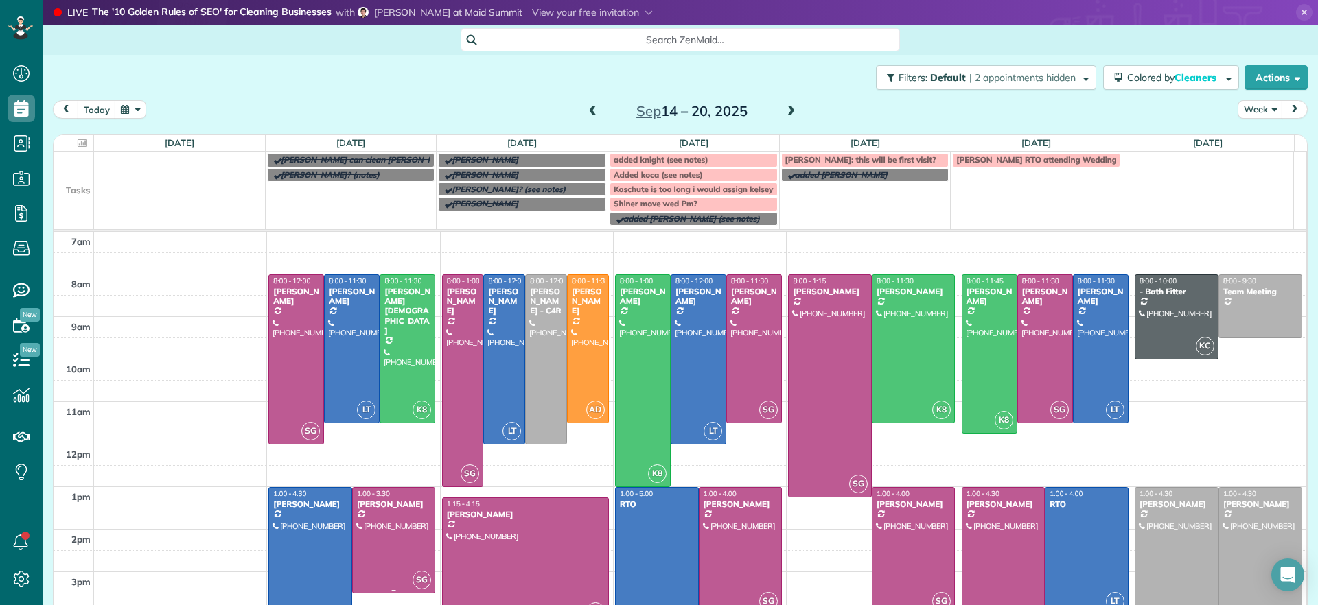
click at [415, 529] on div at bounding box center [394, 540] width 82 height 105
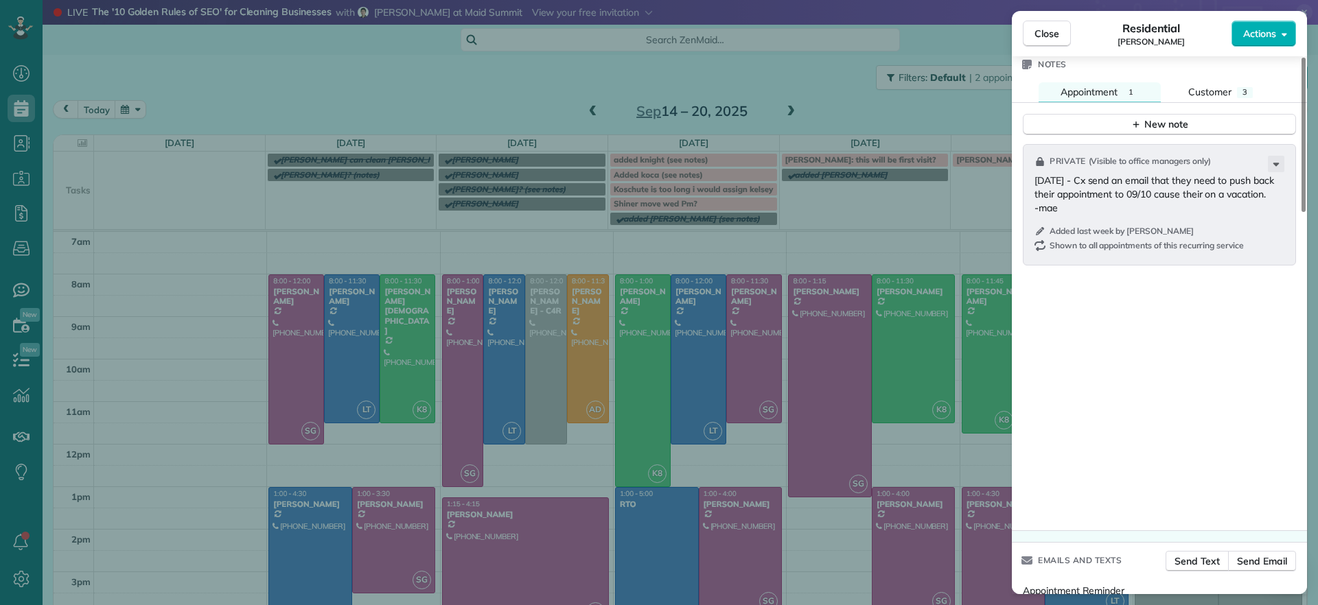
scroll to position [1159, 0]
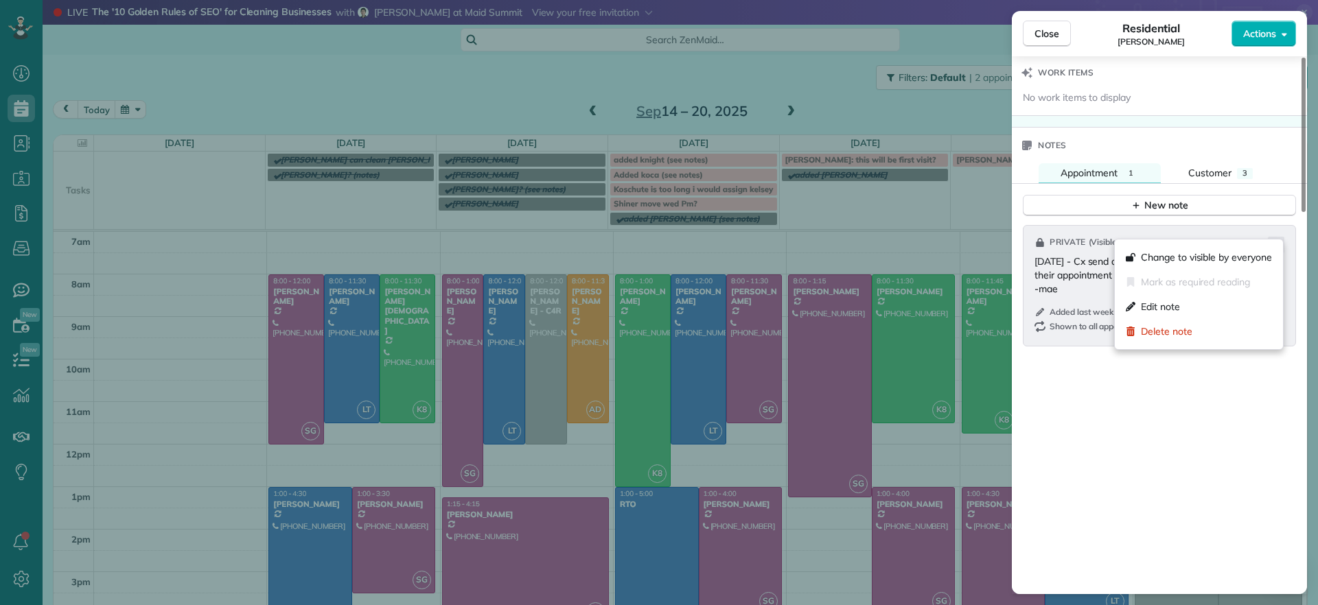
click at [1272, 237] on icon at bounding box center [1276, 245] width 16 height 16
click at [1185, 305] on div "Edit note" at bounding box center [1198, 306] width 157 height 25
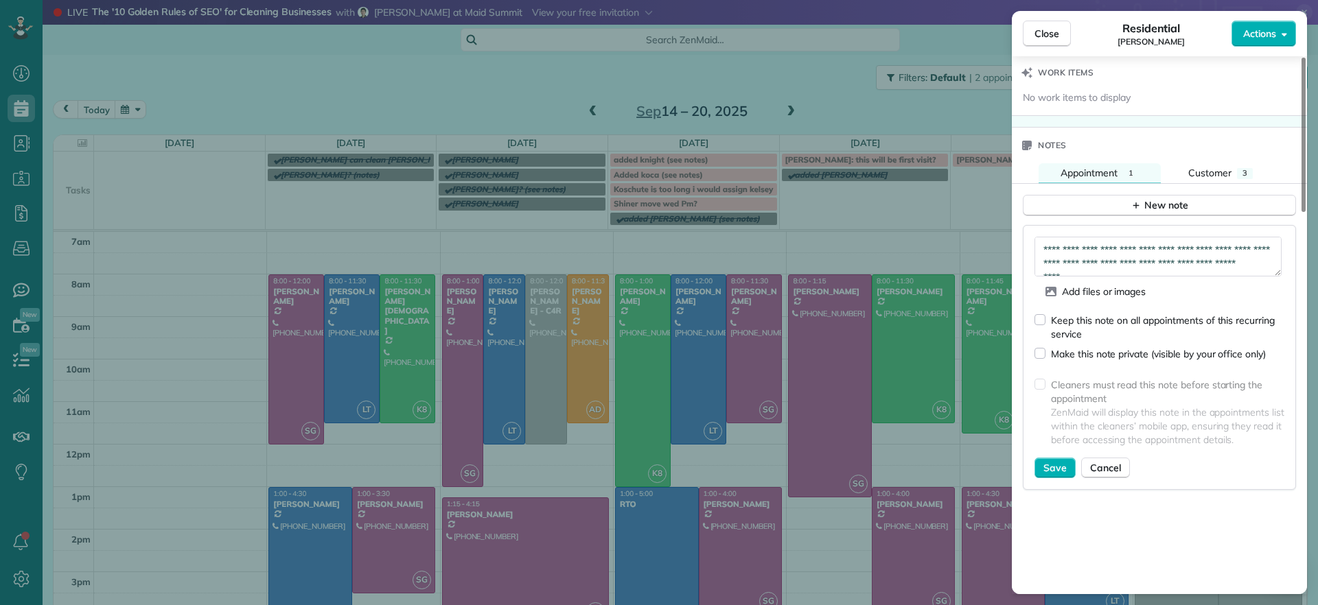
scroll to position [27, 0]
click at [1100, 252] on textarea "**********" at bounding box center [1157, 257] width 247 height 40
click at [1156, 237] on textarea "**********" at bounding box center [1157, 257] width 247 height 40
type textarea "**********"
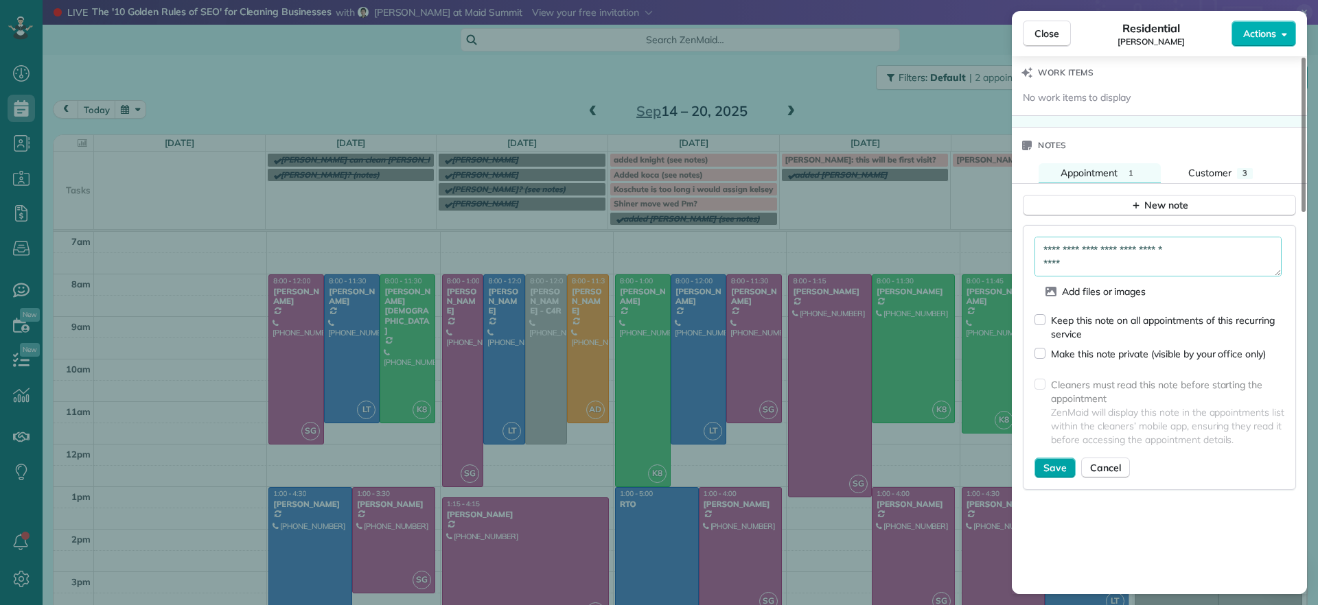
click at [1069, 458] on button "Save" at bounding box center [1054, 468] width 41 height 21
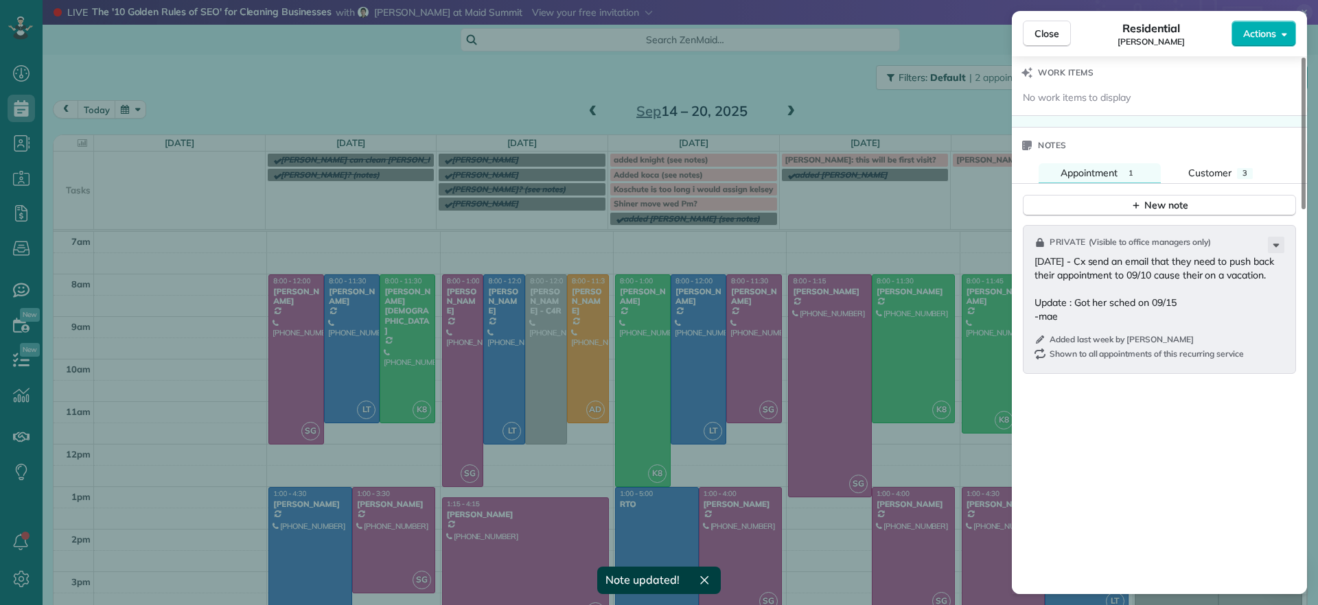
click at [191, 462] on div "Close Residential Genevieve Malandra Actions Status Active Genevieve Malandra ·…" at bounding box center [659, 302] width 1318 height 605
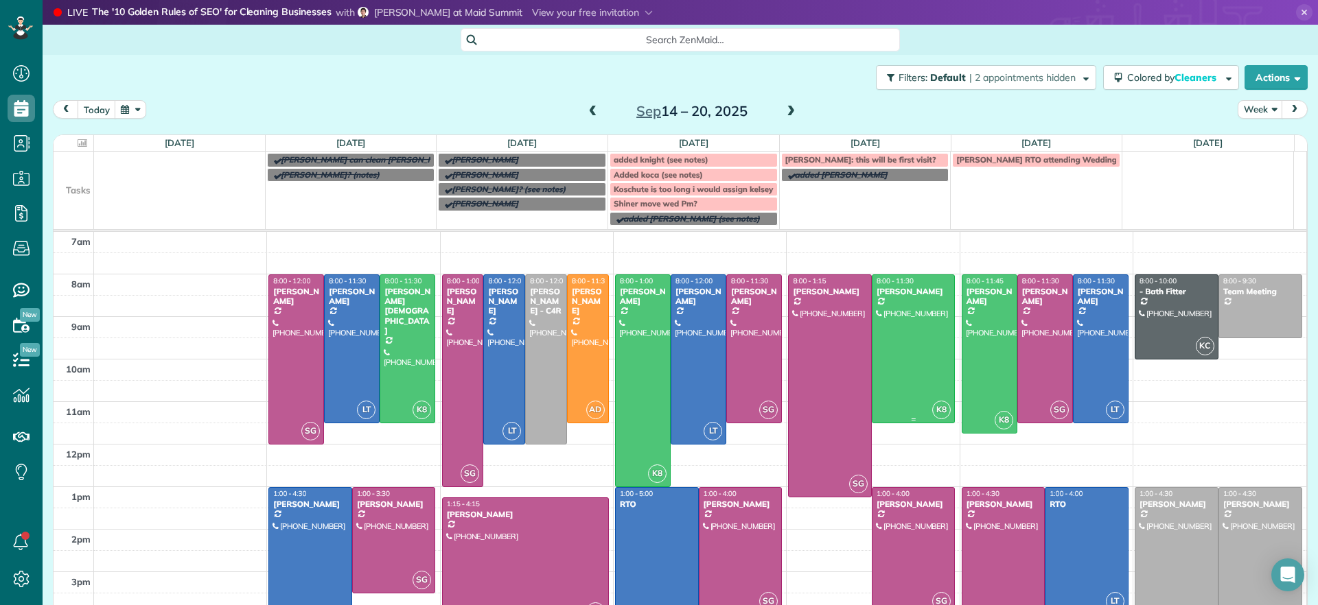
click at [936, 278] on link "K8 8:00 - 11:30 Madeline Brown (609) 904-3776 9900 Oldfield Drive Richmond, VA …" at bounding box center [914, 349] width 84 height 149
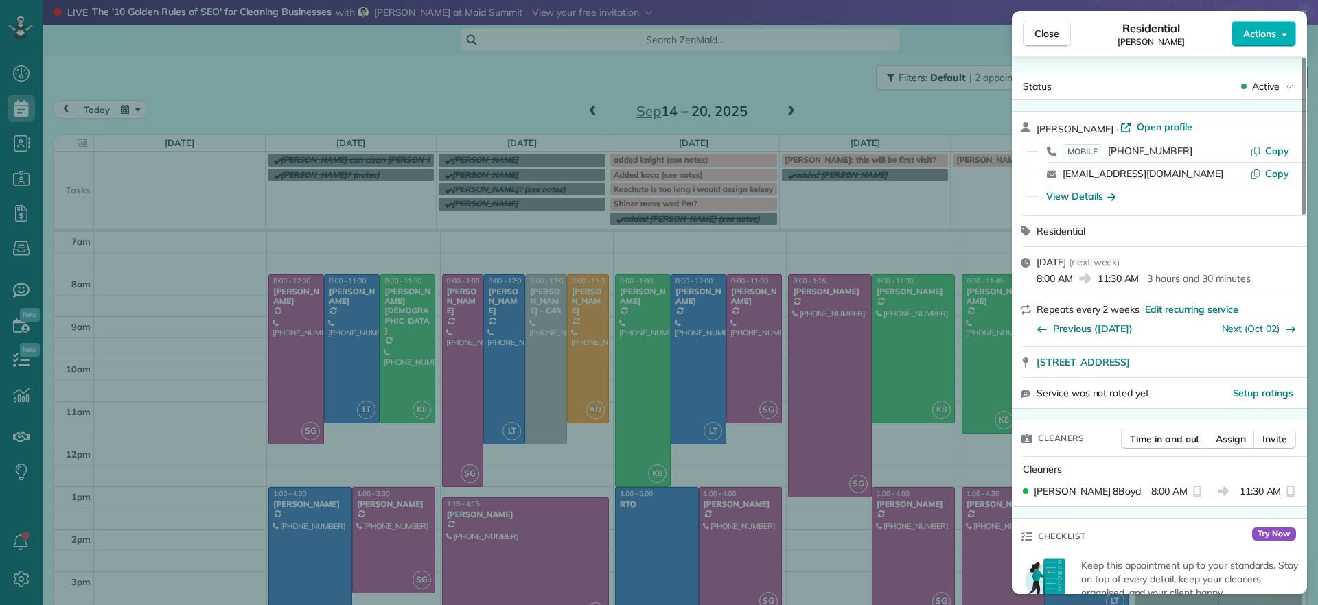
click at [814, 567] on div "Close Residential Madeline Brown Actions Status Active Madeline Brown · Open pr…" at bounding box center [659, 302] width 1318 height 605
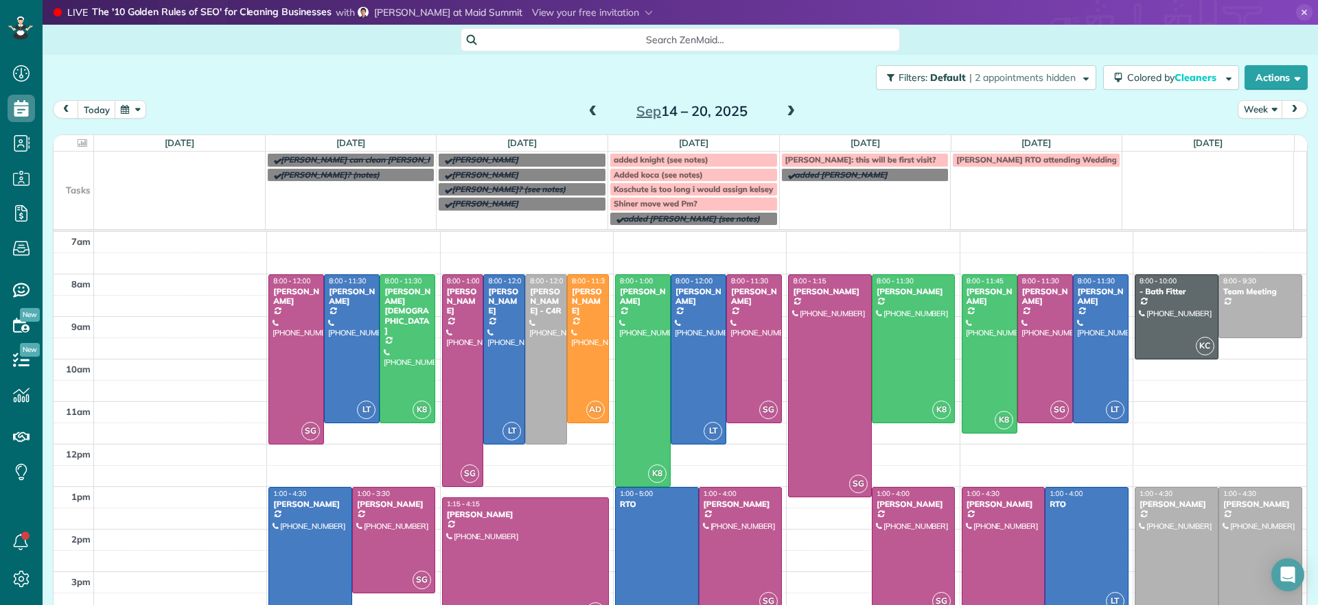
click at [940, 277] on td at bounding box center [700, 285] width 1213 height 21
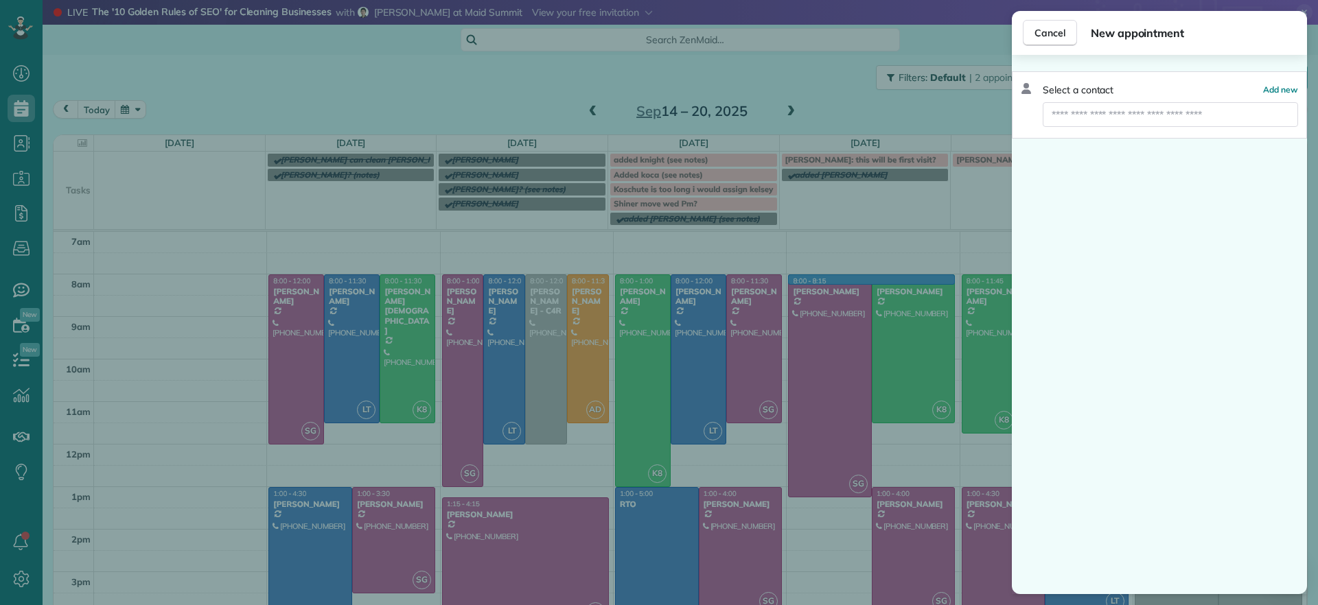
click at [858, 233] on div "Cancel New appointment Select a contact Add new" at bounding box center [659, 302] width 1318 height 605
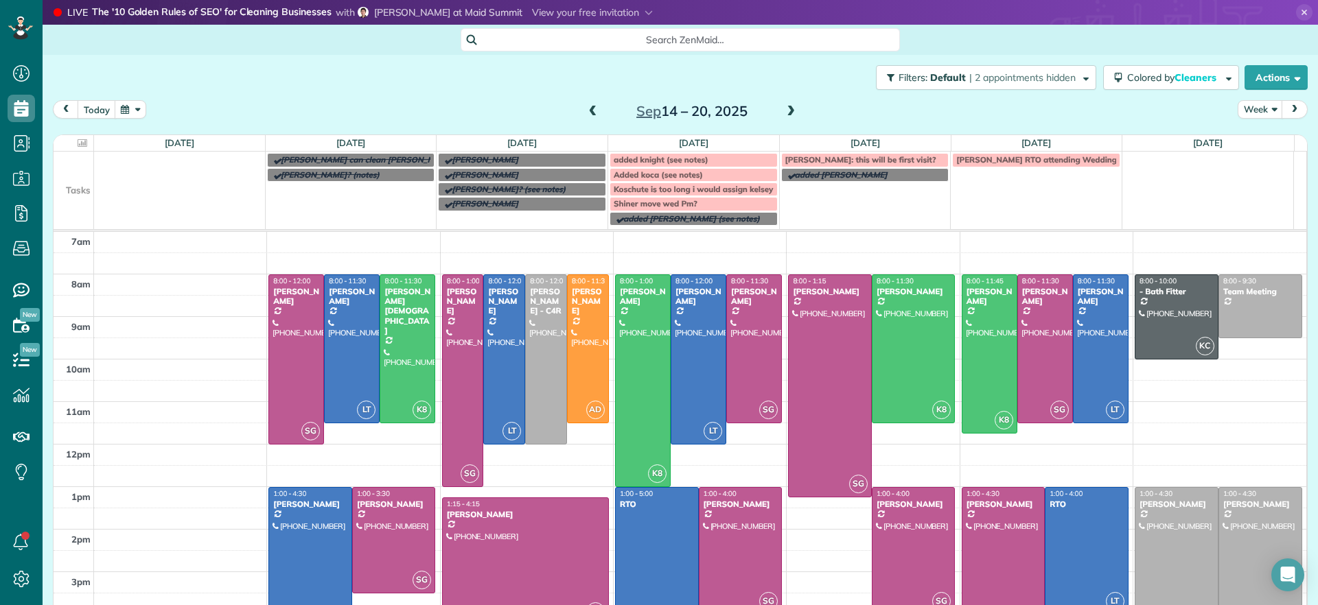
click at [590, 113] on span at bounding box center [592, 112] width 15 height 12
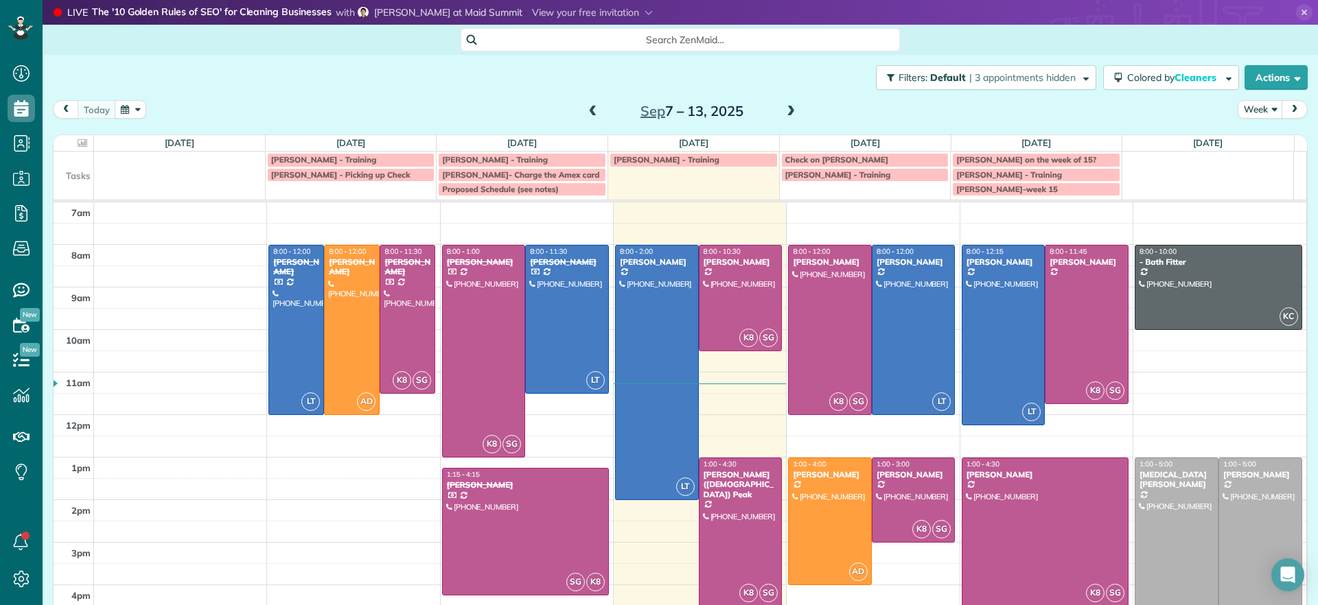
click at [783, 111] on span at bounding box center [790, 112] width 15 height 12
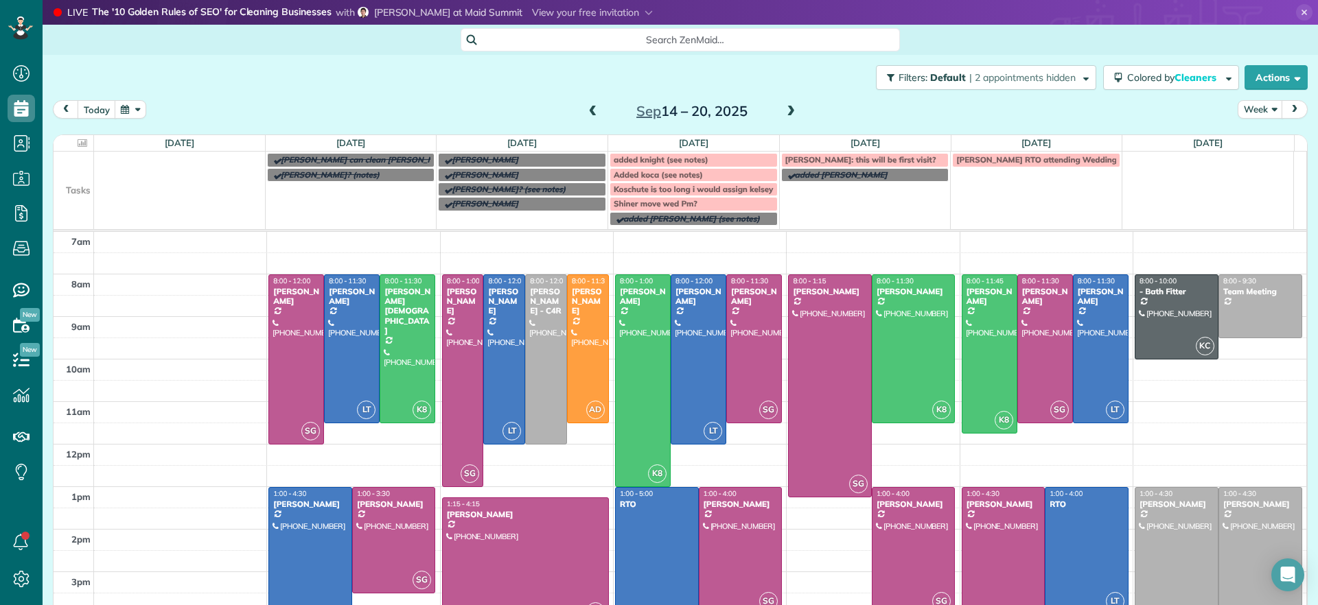
click at [586, 108] on span at bounding box center [592, 112] width 15 height 12
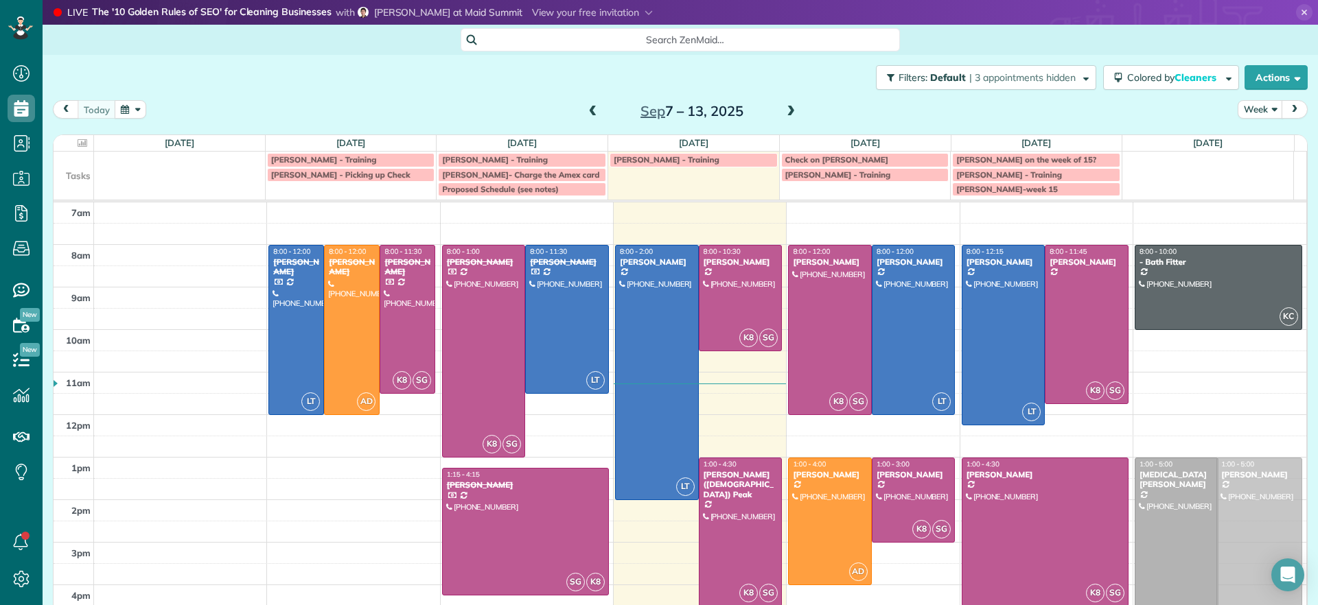
drag, startPoint x: 1226, startPoint y: 511, endPoint x: 1233, endPoint y: 506, distance: 8.4
click at [784, 114] on span at bounding box center [790, 112] width 15 height 12
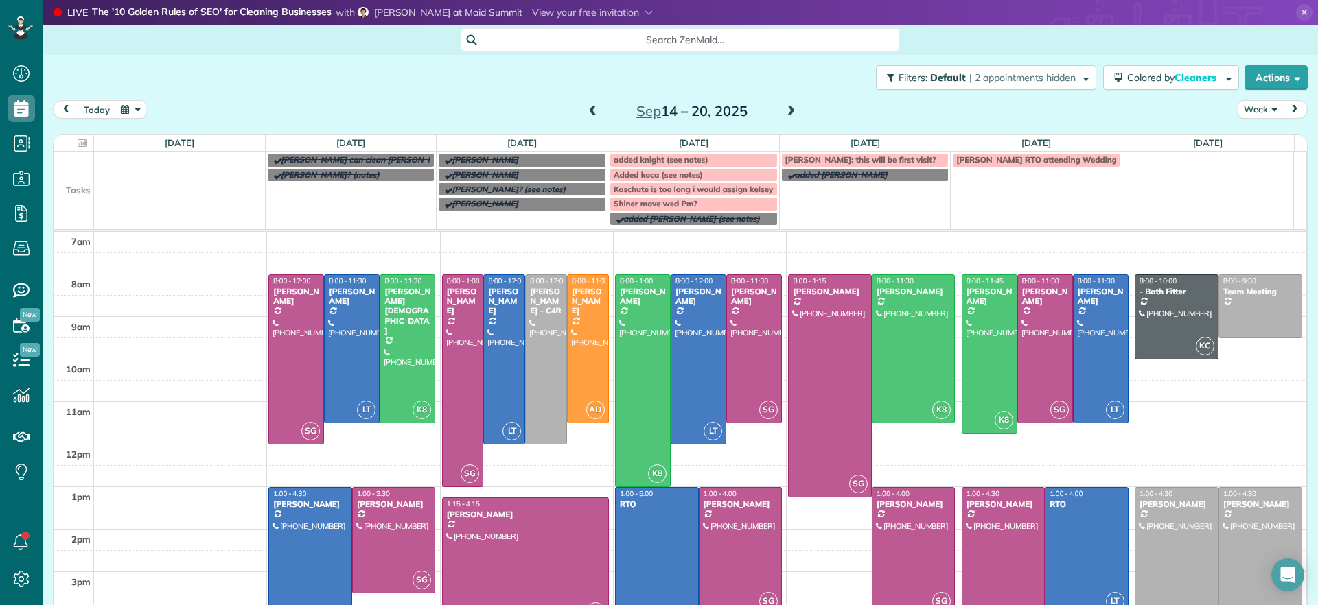
click at [585, 118] on span at bounding box center [592, 112] width 15 height 21
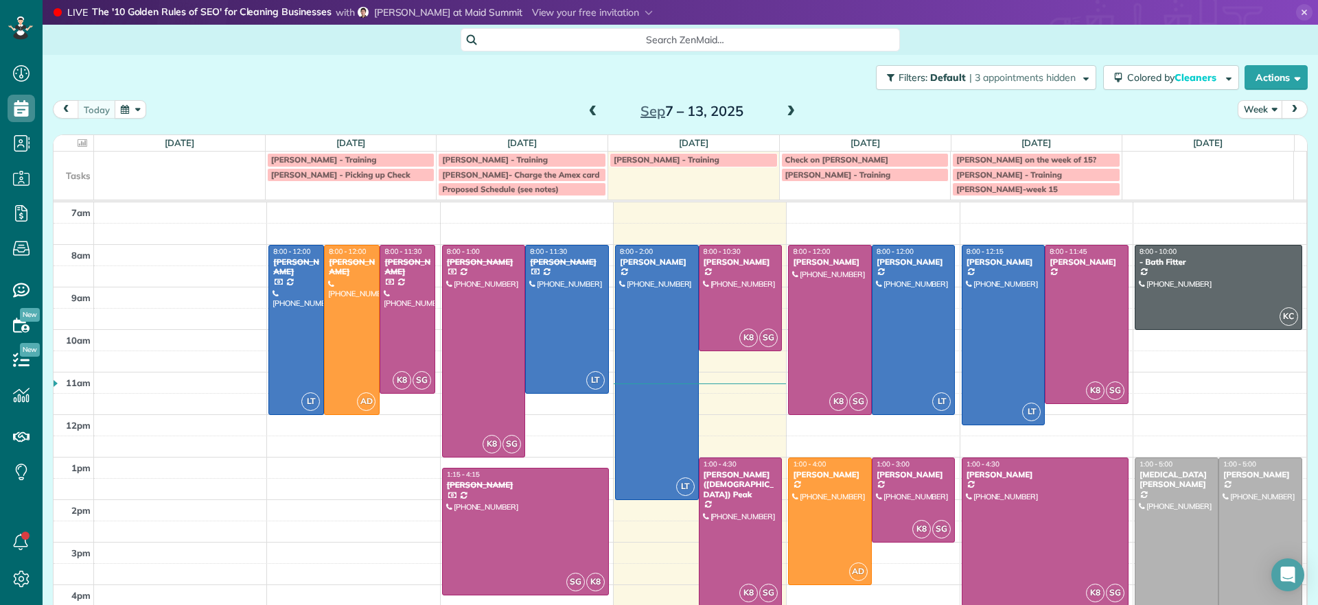
click at [1235, 526] on div at bounding box center [1260, 542] width 82 height 169
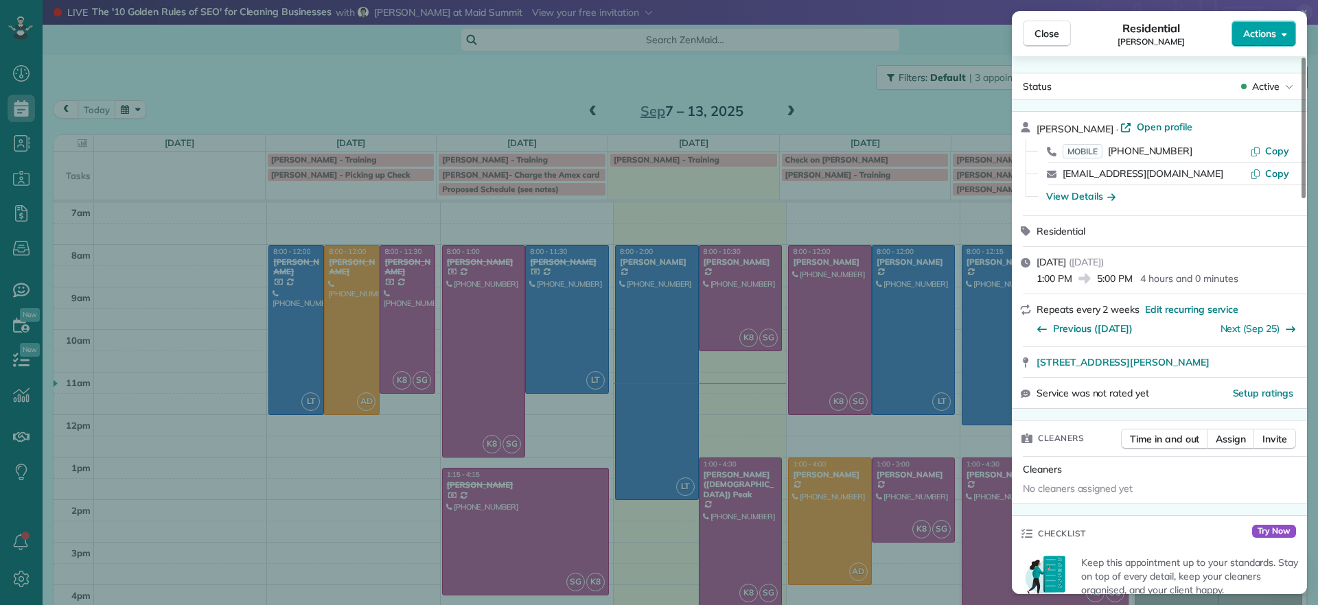
click at [1270, 40] on span "Actions" at bounding box center [1259, 34] width 33 height 14
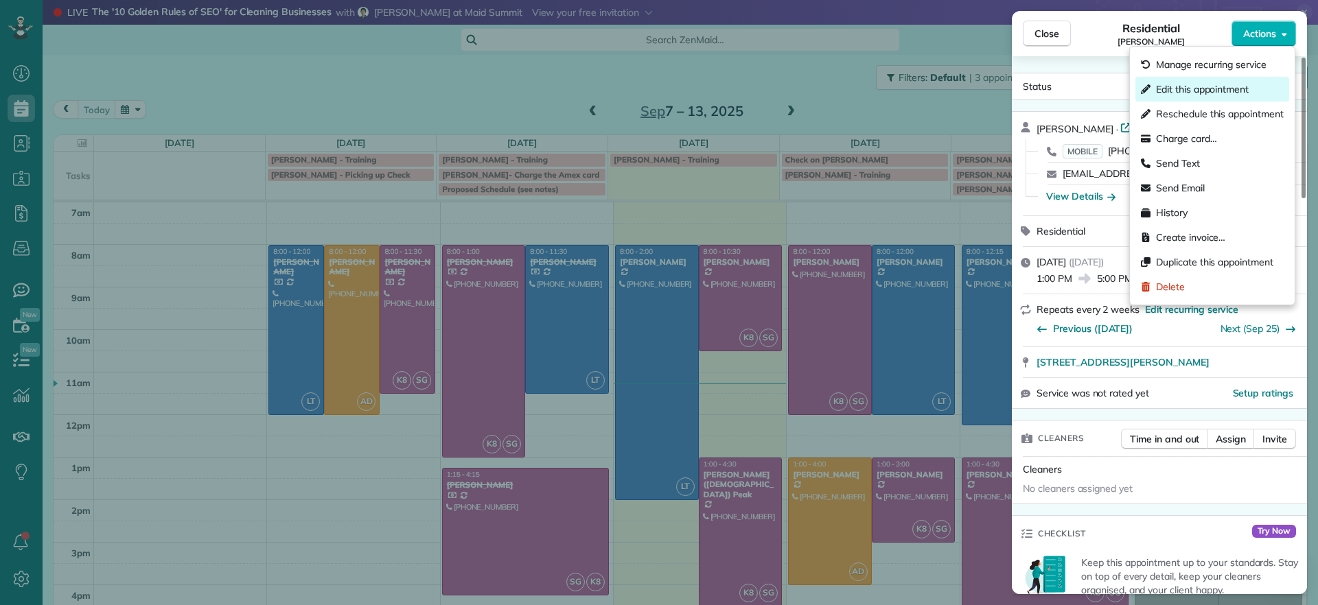
click at [1235, 89] on span "Edit this appointment" at bounding box center [1202, 89] width 93 height 14
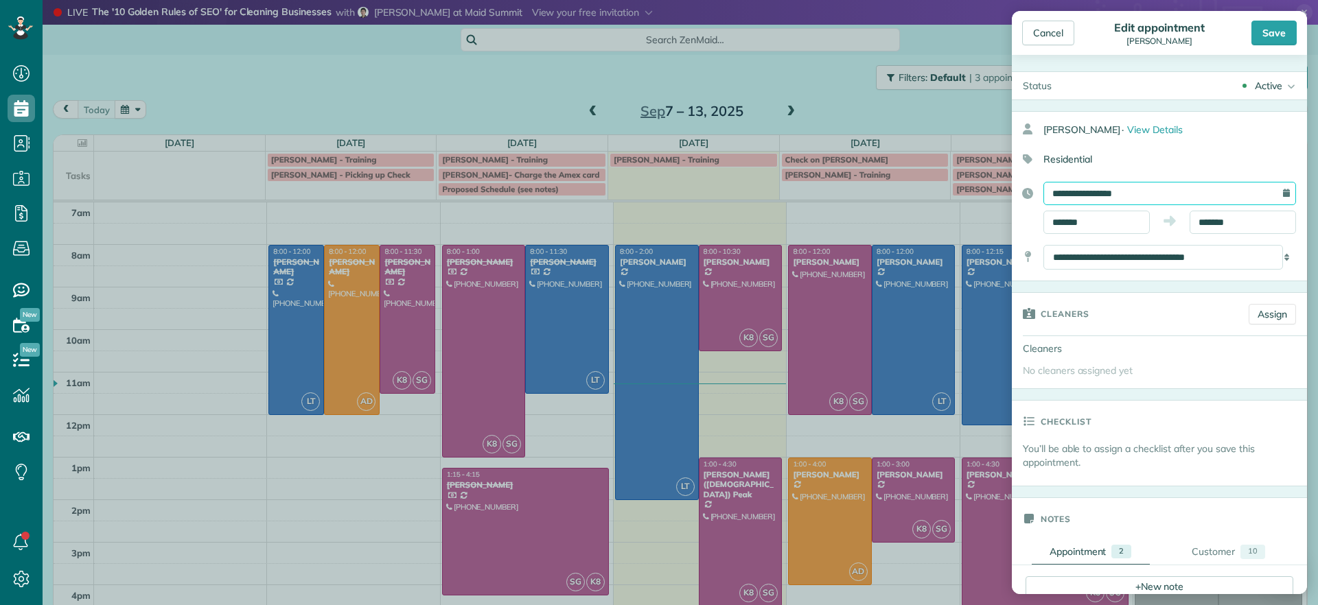
click at [1147, 194] on input "**********" at bounding box center [1169, 193] width 253 height 23
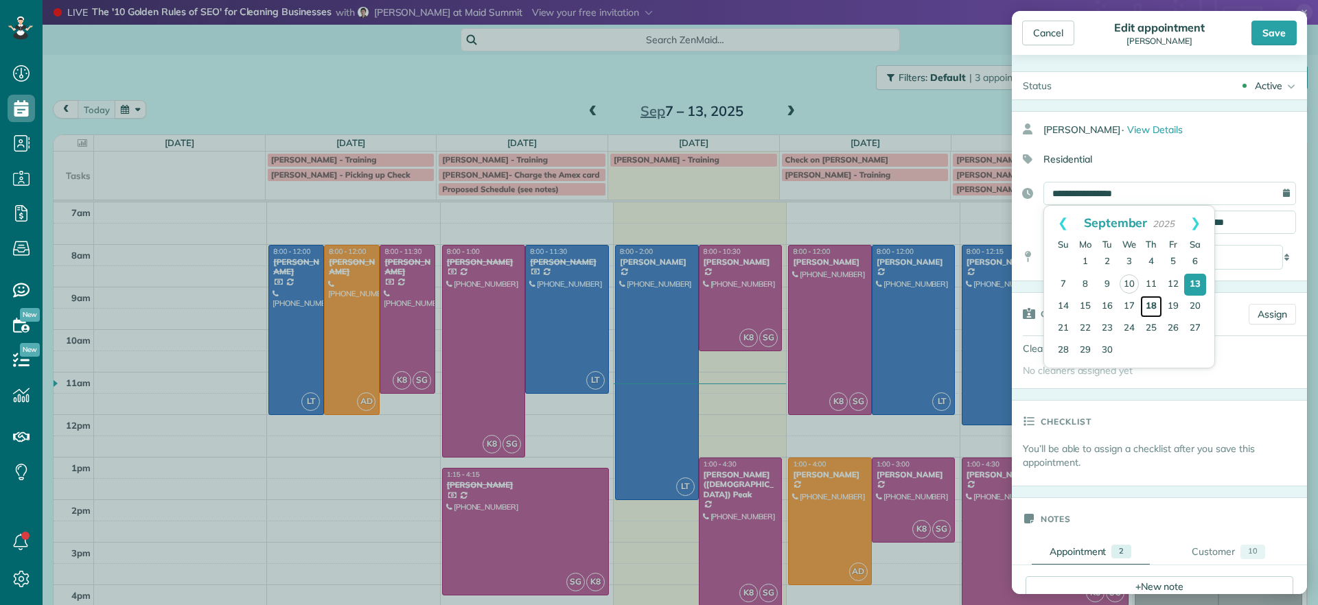
click at [1157, 310] on link "18" at bounding box center [1151, 307] width 22 height 22
type input "**********"
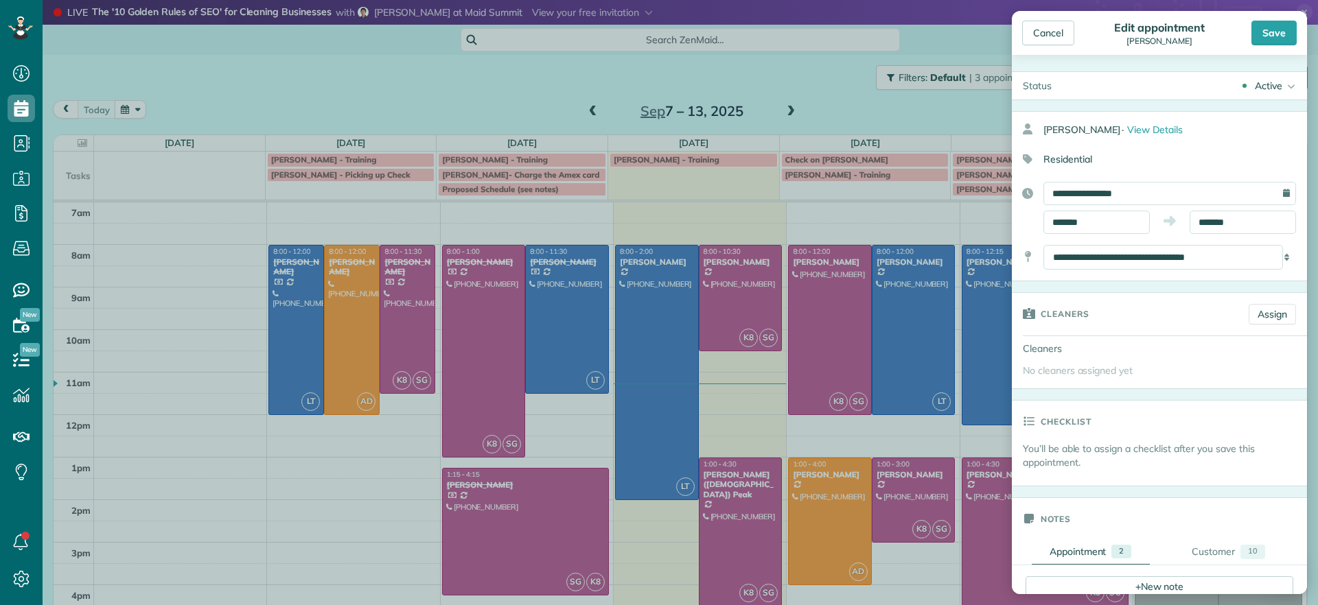
click at [1279, 53] on div "Cancel Edit appointment Katie Fraker Save" at bounding box center [1159, 33] width 295 height 44
click at [1279, 47] on div "Cancel Edit appointment Katie Fraker Save" at bounding box center [1159, 33] width 295 height 44
click at [1276, 46] on div "Cancel Edit appointment Katie Fraker Save" at bounding box center [1159, 33] width 295 height 44
click at [1275, 44] on div "Cancel Edit appointment Katie Fraker Save" at bounding box center [1159, 33] width 295 height 44
click at [1267, 36] on div "Save" at bounding box center [1273, 33] width 45 height 25
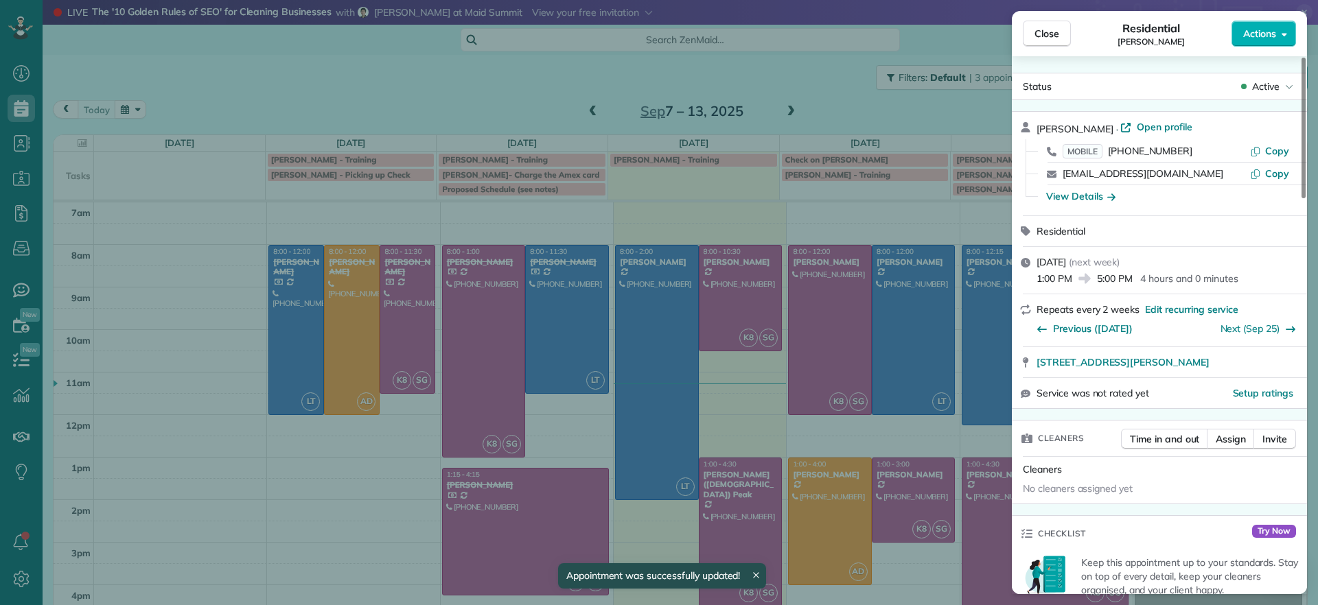
click at [871, 105] on div "Close Residential Katie Fraker Actions Status Active Katie Fraker · Open profil…" at bounding box center [659, 302] width 1318 height 605
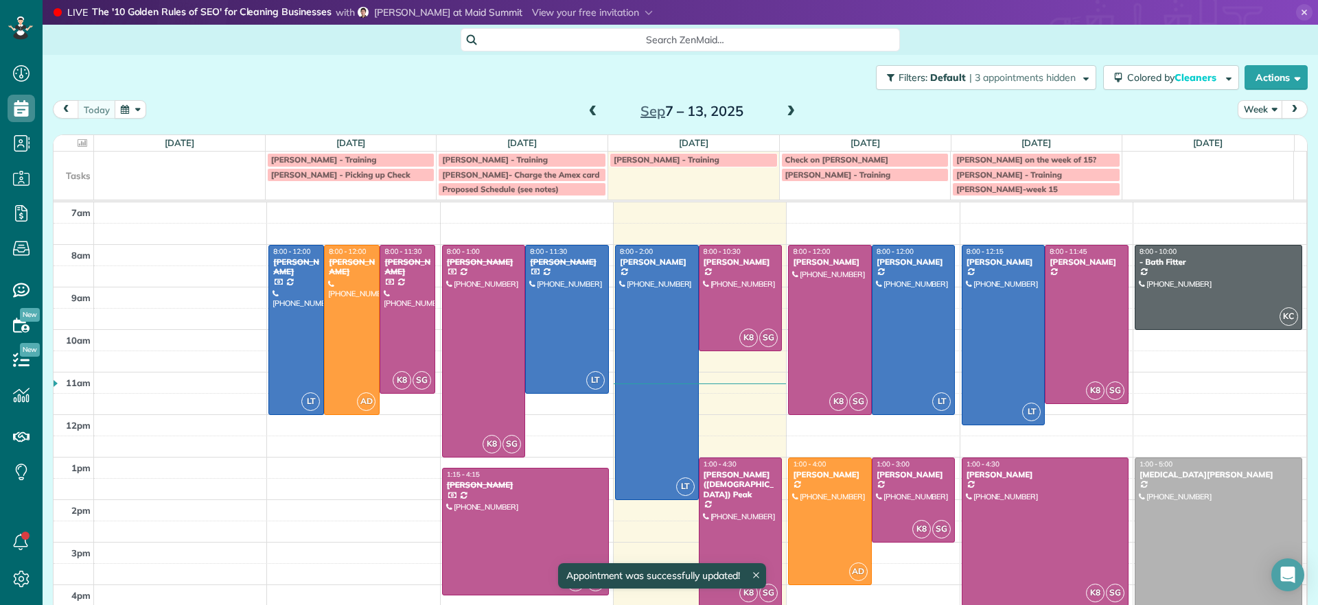
click at [788, 111] on span at bounding box center [790, 112] width 15 height 12
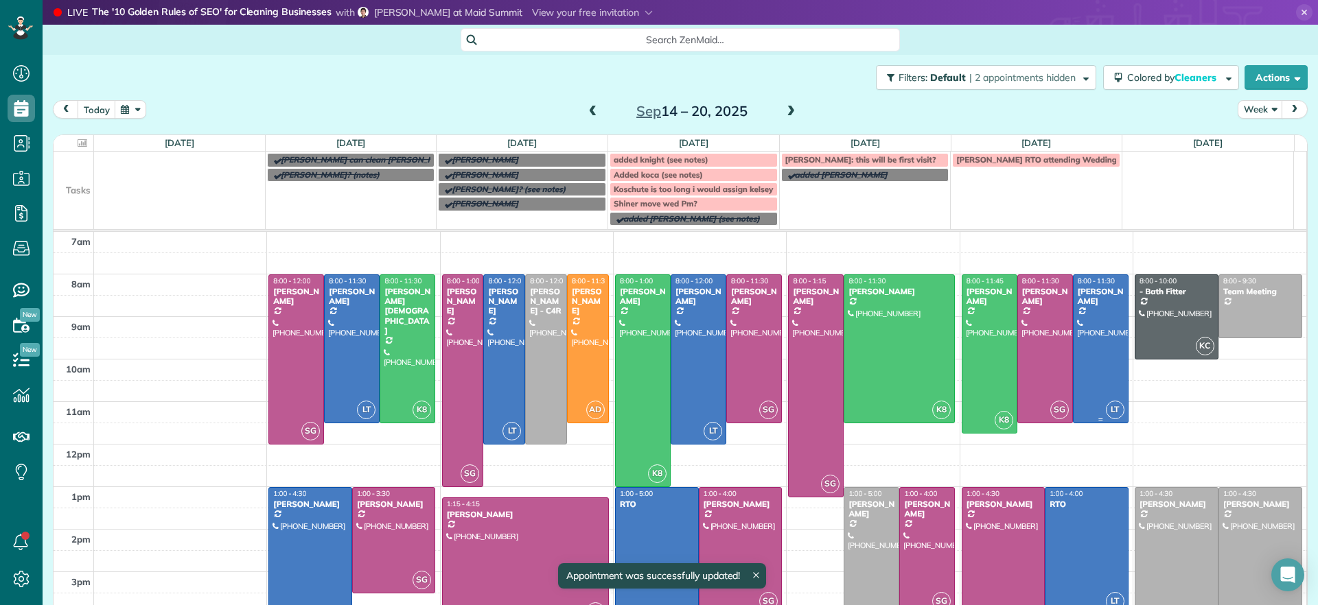
scroll to position [65, 0]
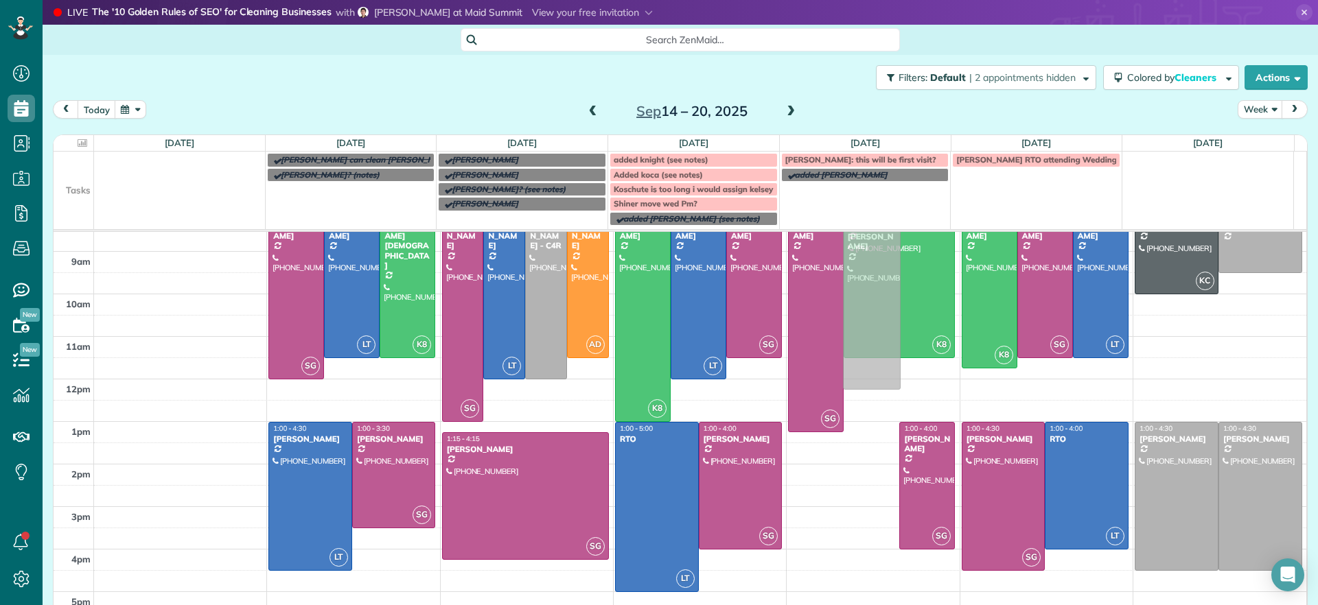
drag, startPoint x: 848, startPoint y: 503, endPoint x: 850, endPoint y: 324, distance: 179.1
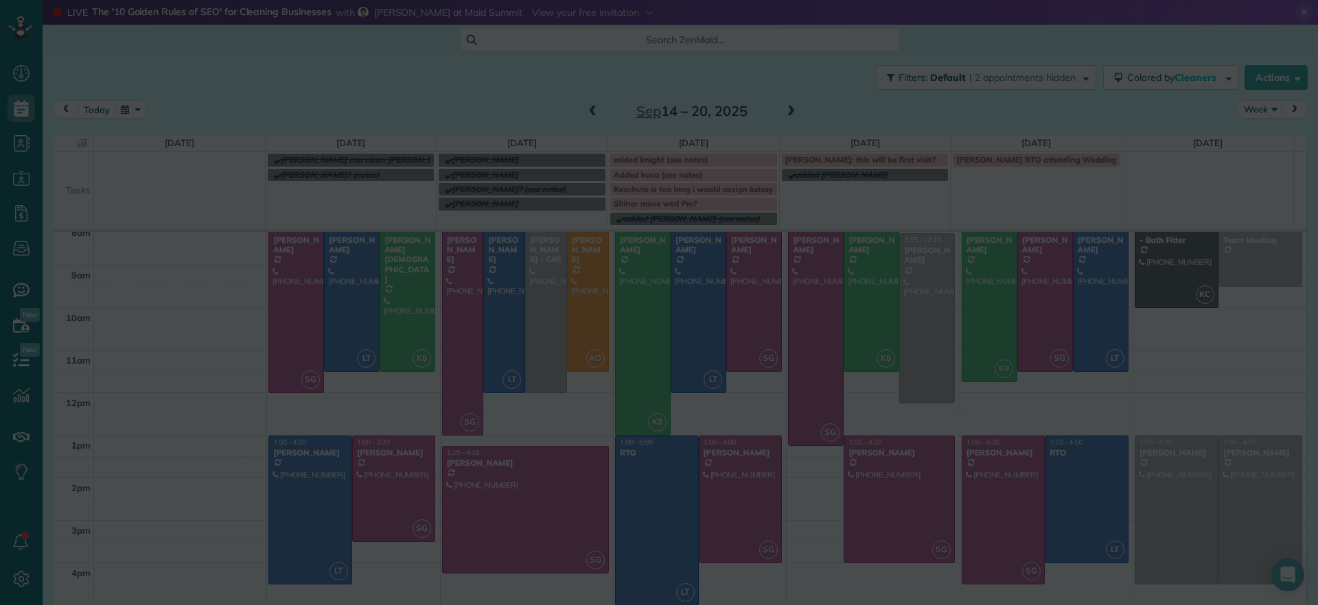
scroll to position [51, 0]
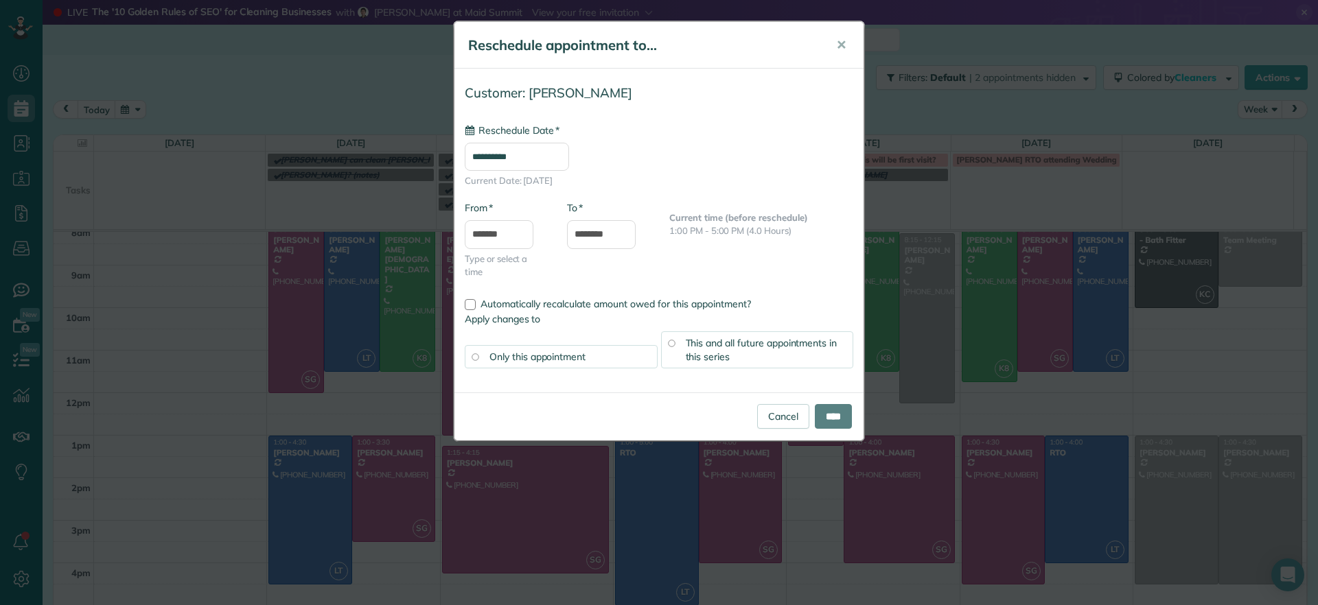
type input "**********"
click at [846, 47] on button "✕" at bounding box center [841, 45] width 31 height 33
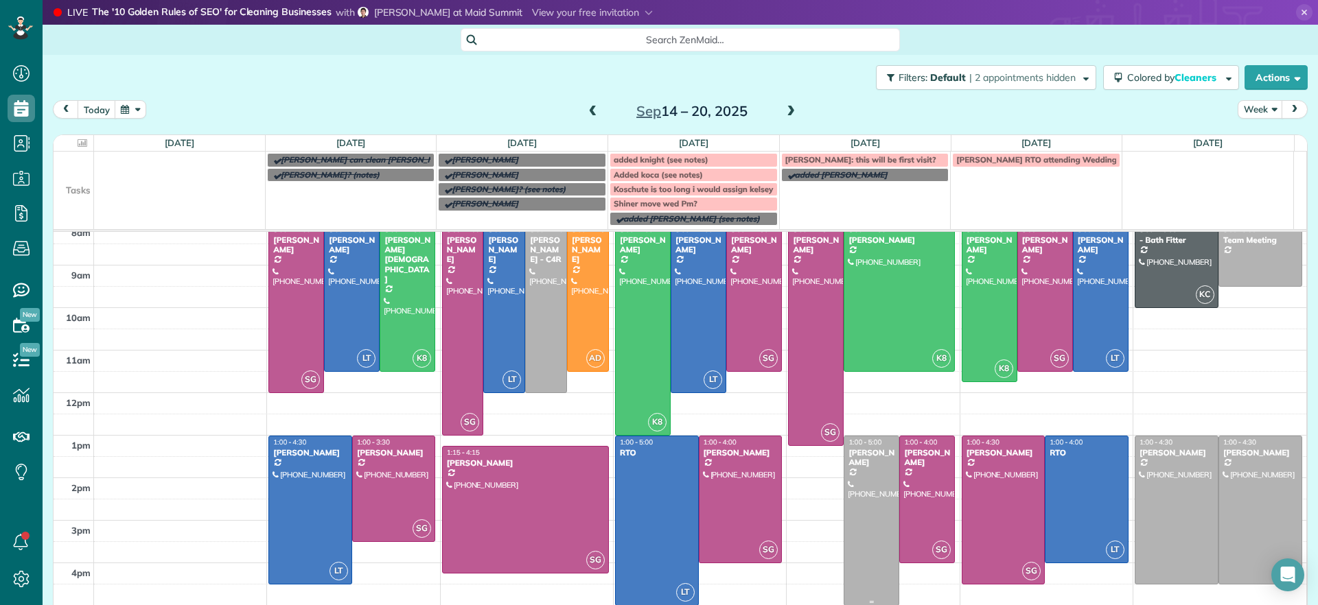
click at [852, 512] on div at bounding box center [871, 520] width 54 height 169
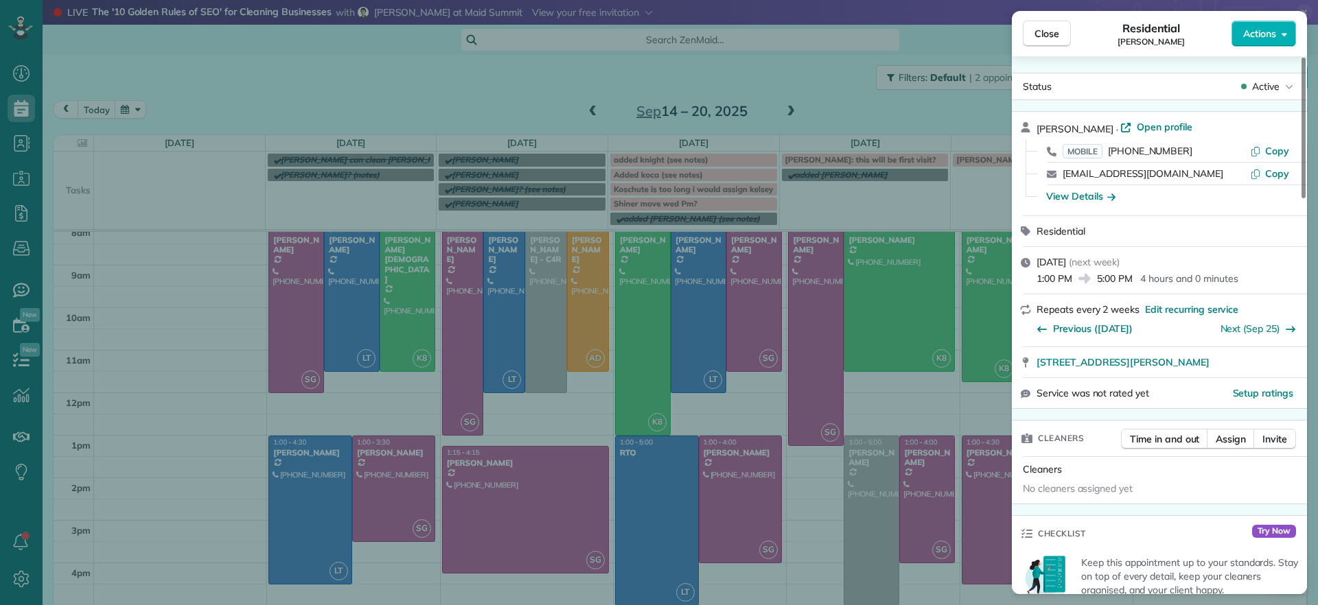
click at [931, 448] on div "Close Residential Katie Fraker Actions Status Active Katie Fraker · Open profil…" at bounding box center [659, 302] width 1318 height 605
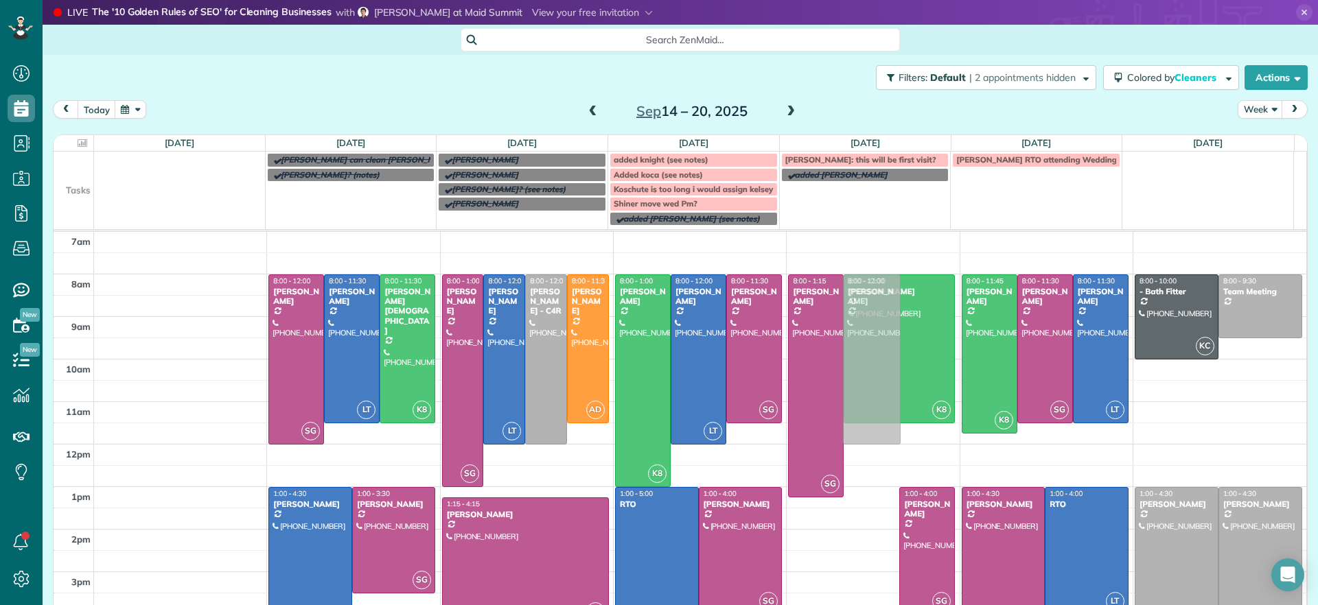
drag, startPoint x: 839, startPoint y: 544, endPoint x: 878, endPoint y: 326, distance: 221.2
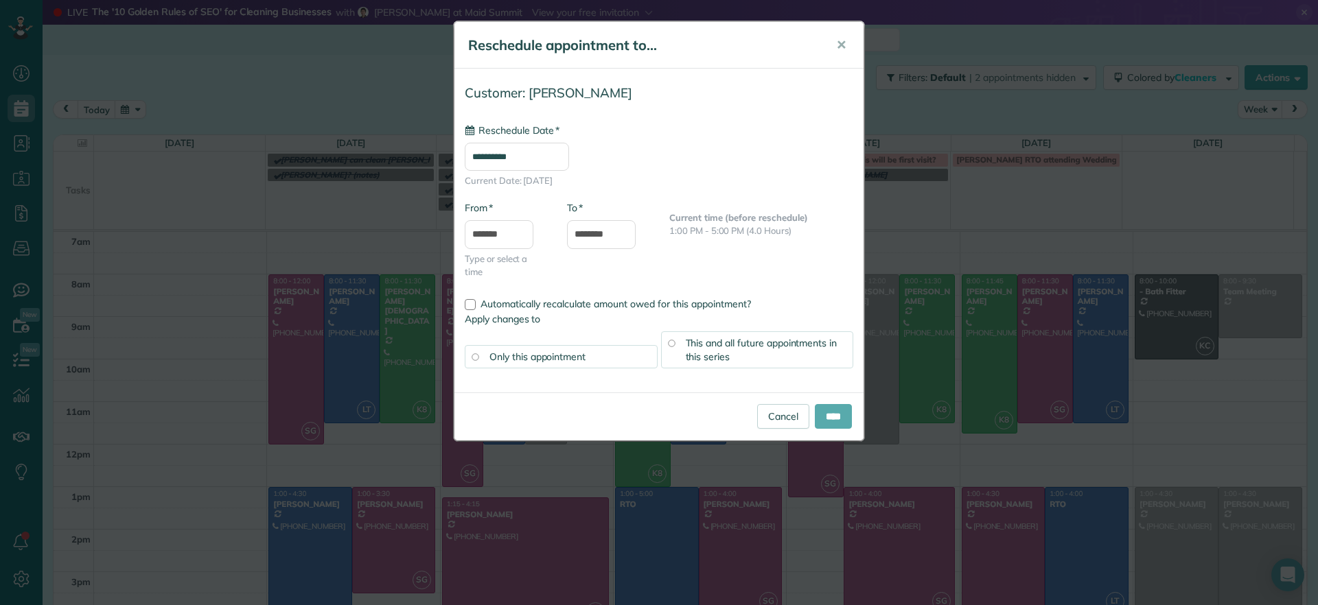
type input "**********"
click at [829, 421] on input "****" at bounding box center [833, 416] width 37 height 25
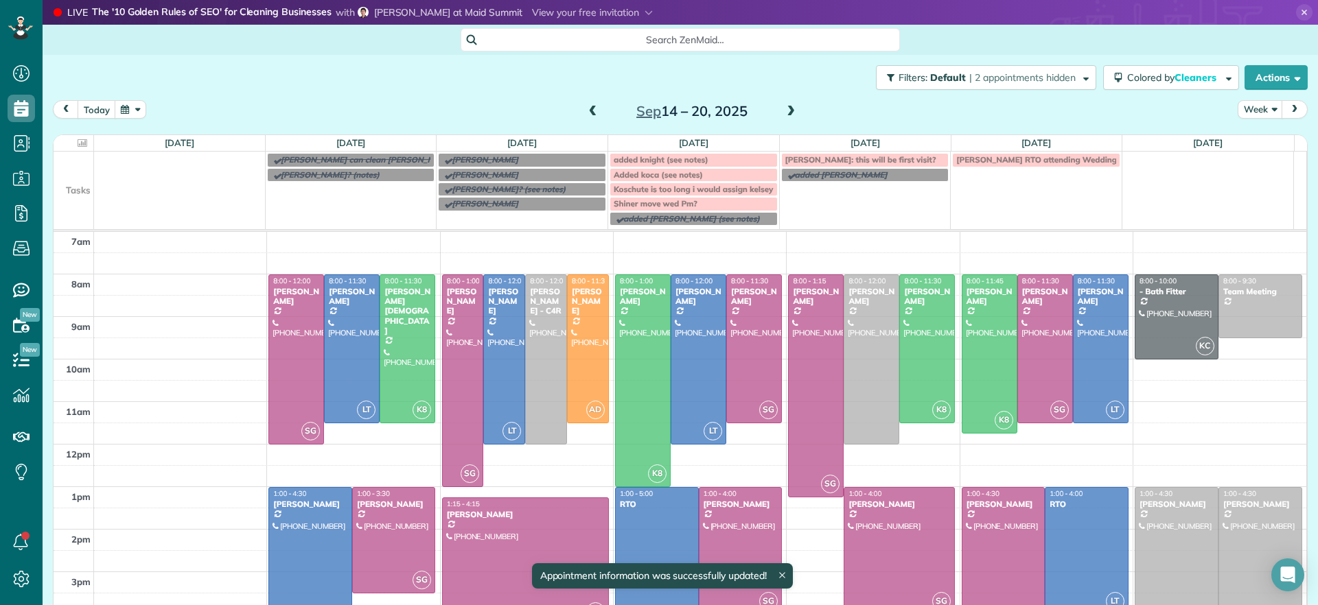
click at [788, 119] on span at bounding box center [790, 112] width 15 height 21
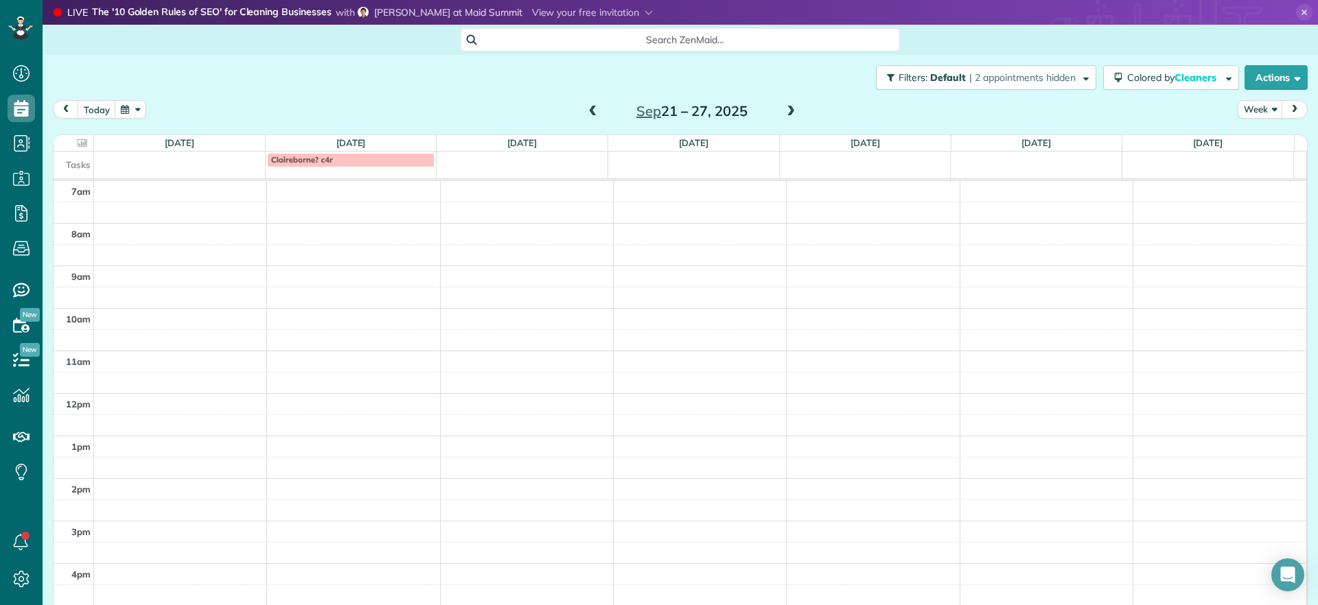
click at [582, 107] on div "Sep 21 – 27, 2025" at bounding box center [692, 111] width 220 height 22
click at [585, 108] on span at bounding box center [592, 112] width 15 height 12
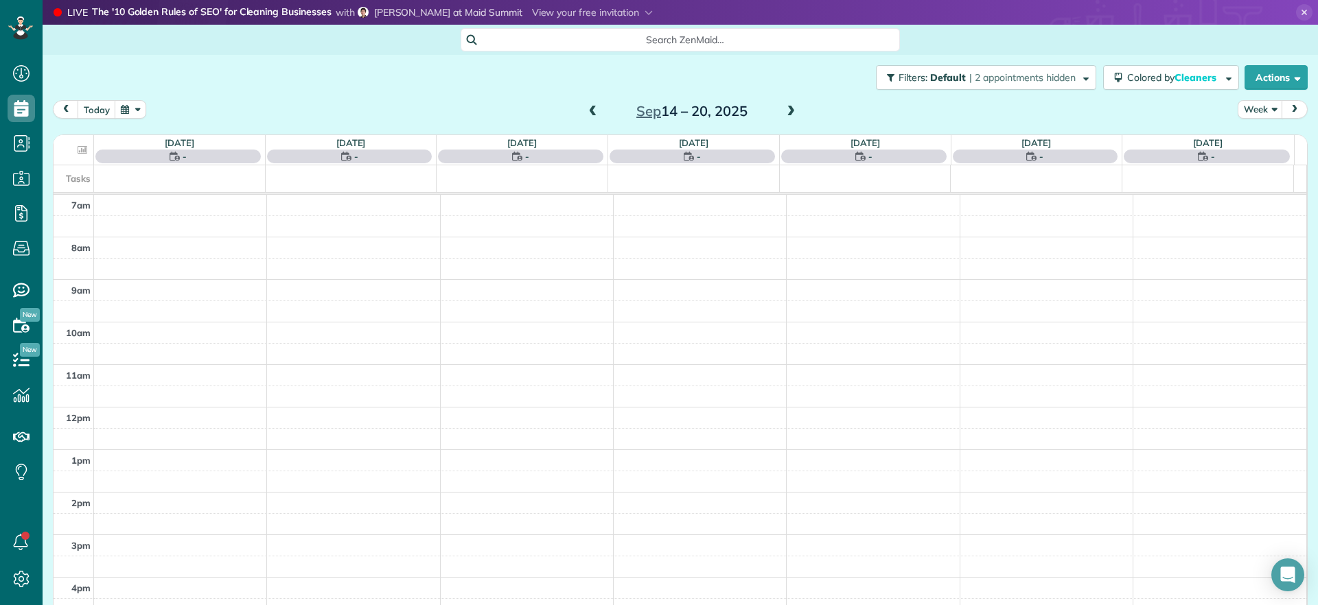
click at [585, 110] on span at bounding box center [592, 112] width 15 height 12
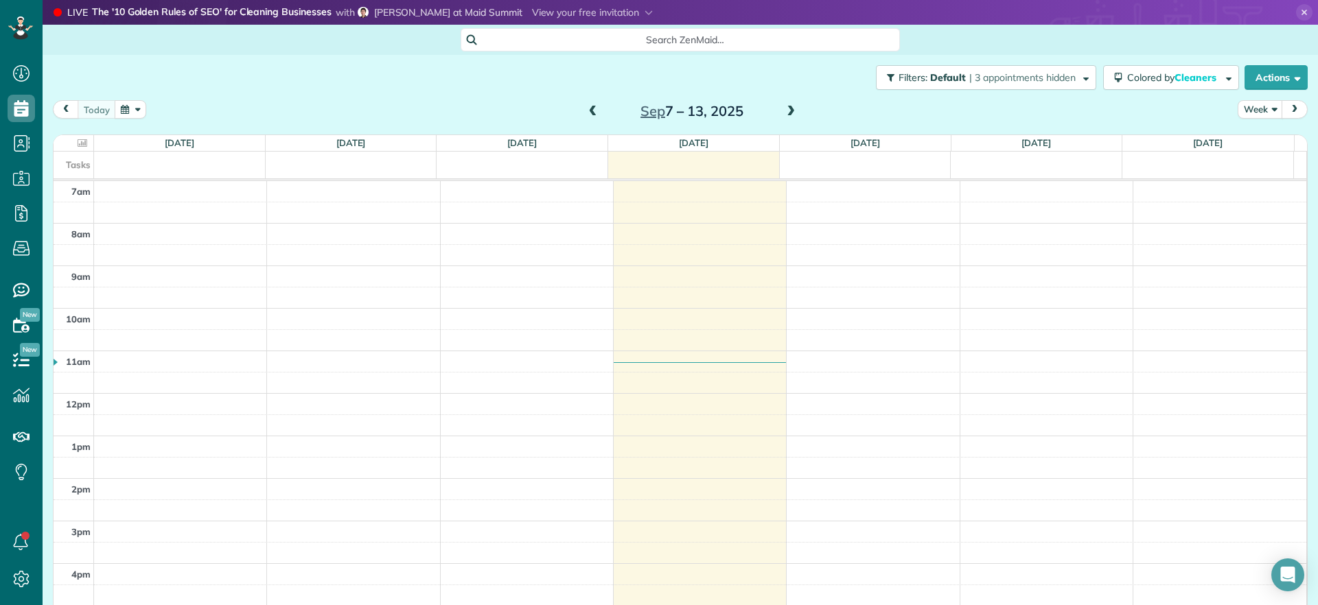
click at [783, 111] on span at bounding box center [790, 112] width 15 height 12
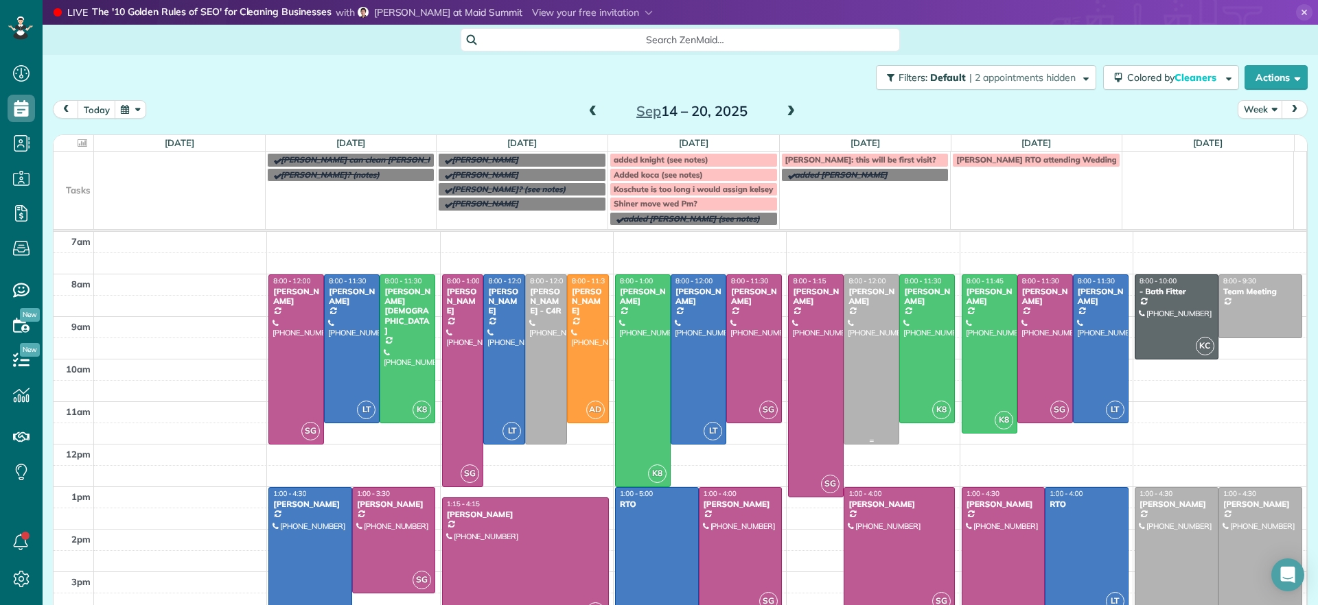
click at [865, 326] on div at bounding box center [871, 359] width 54 height 169
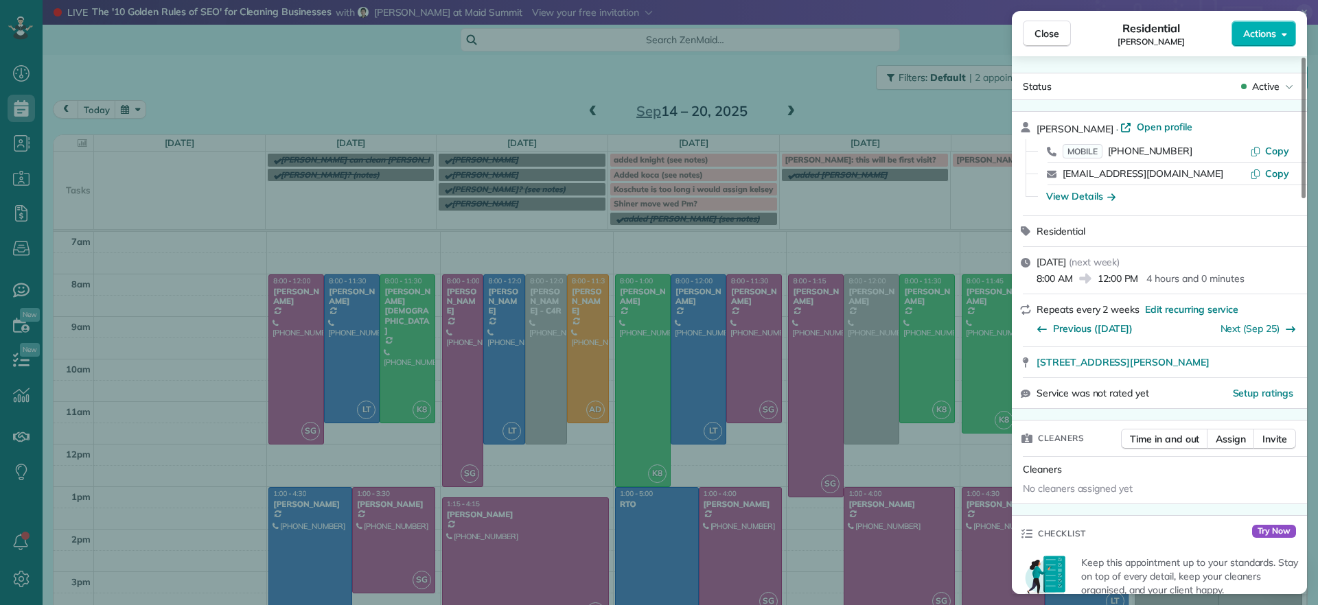
click at [524, 451] on div "Close Residential Katie Fraker Actions Status Active Katie Fraker · Open profil…" at bounding box center [659, 302] width 1318 height 605
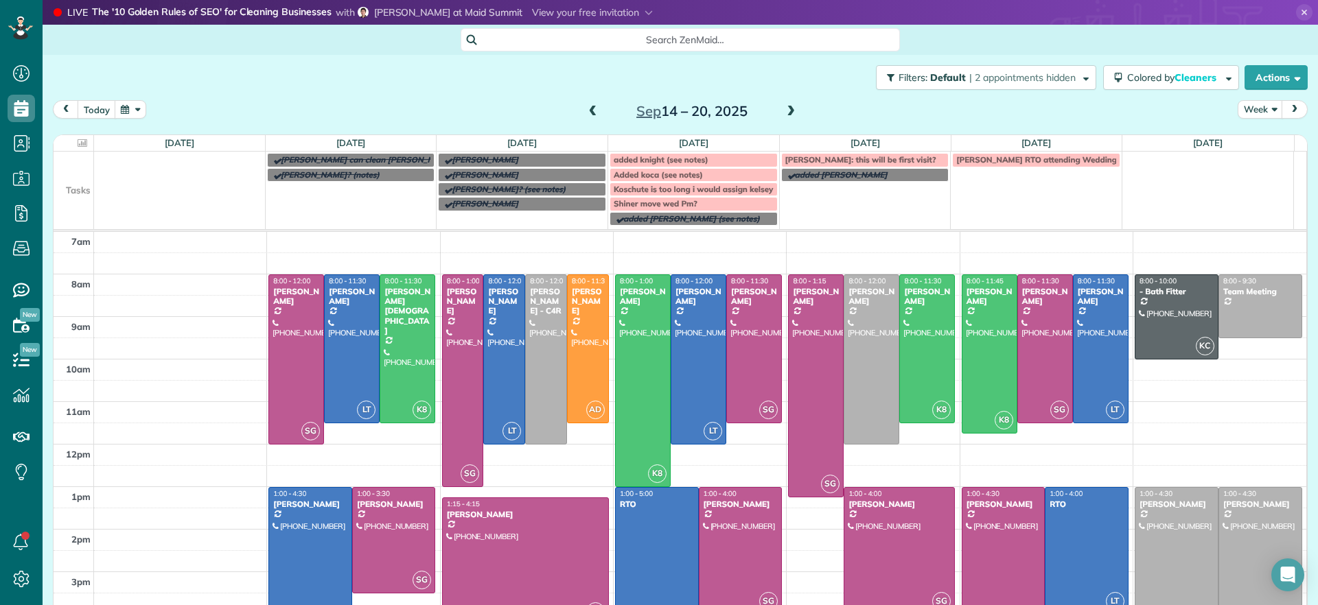
click at [786, 110] on span at bounding box center [790, 112] width 15 height 12
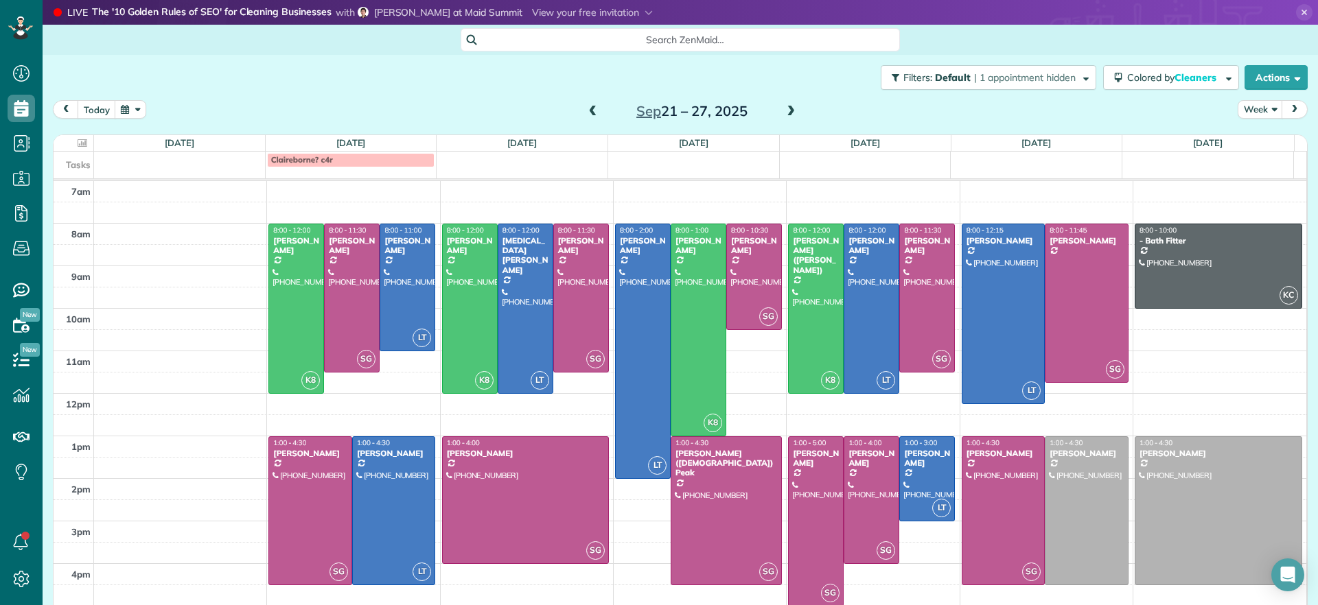
click at [590, 106] on span at bounding box center [592, 112] width 15 height 12
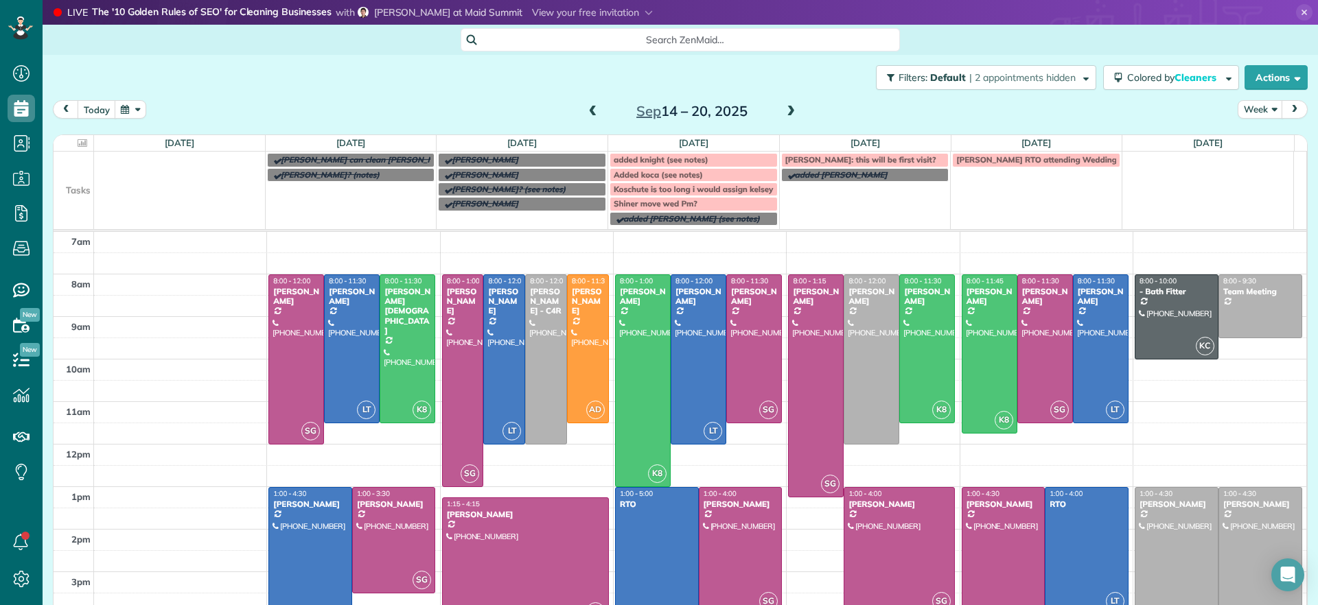
click at [587, 112] on span at bounding box center [592, 112] width 15 height 12
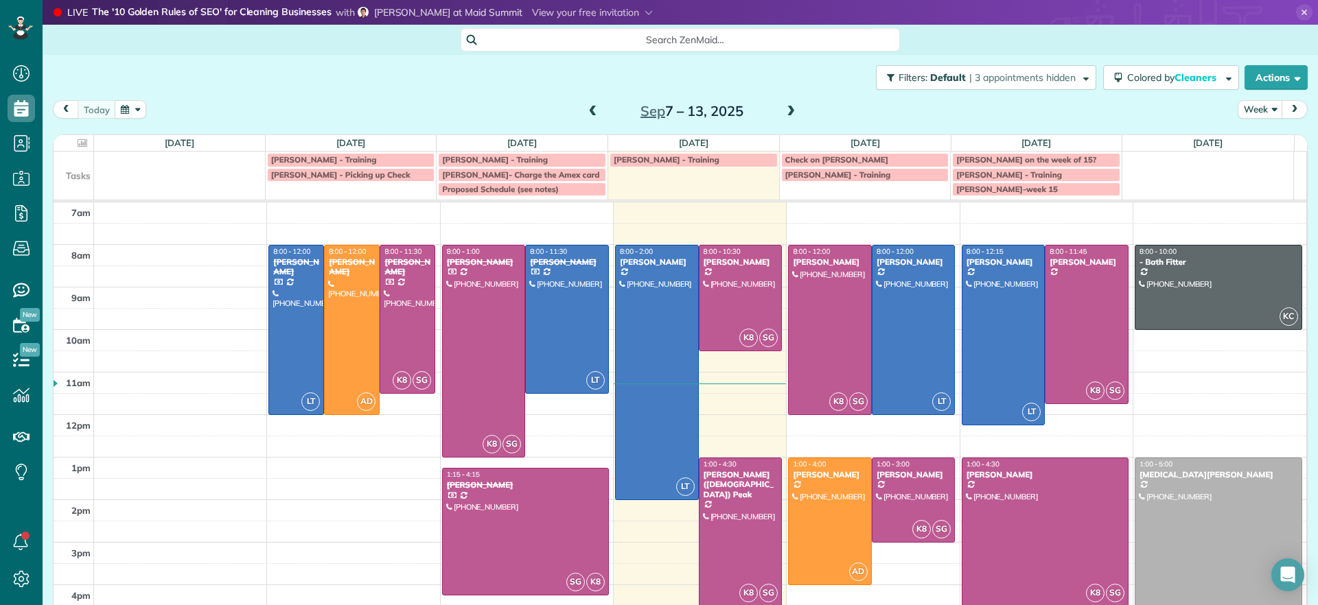
click at [783, 115] on span at bounding box center [790, 112] width 15 height 12
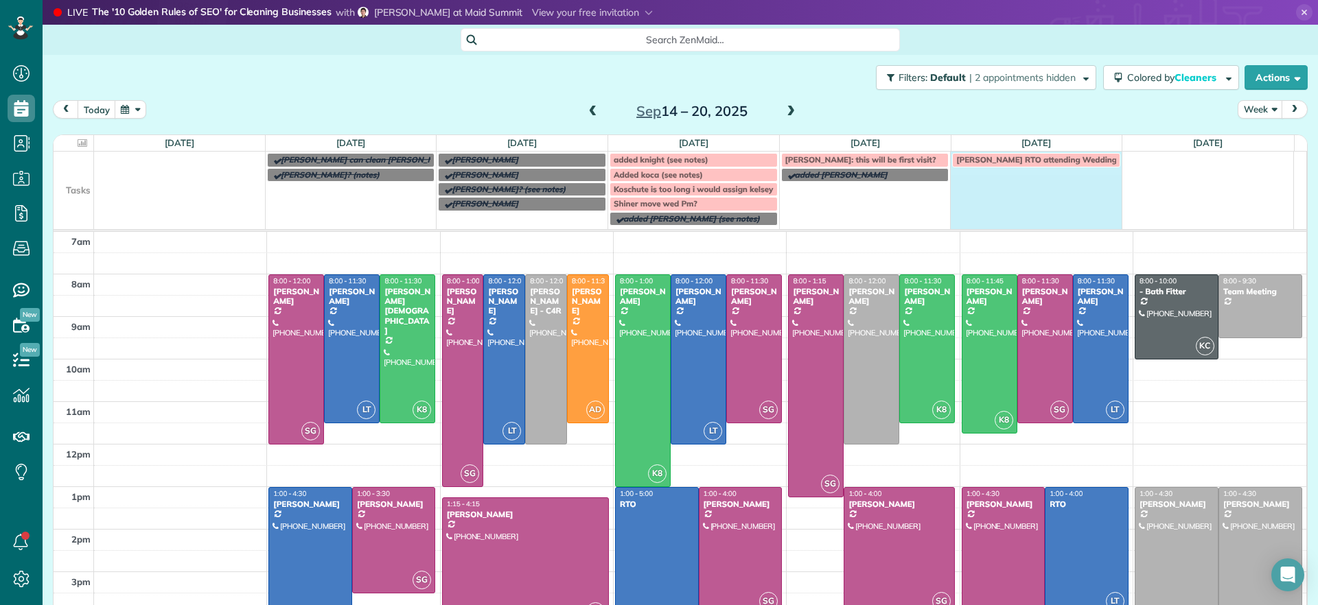
click at [1036, 187] on td "Laura RTO attending Wedding" at bounding box center [1036, 189] width 172 height 74
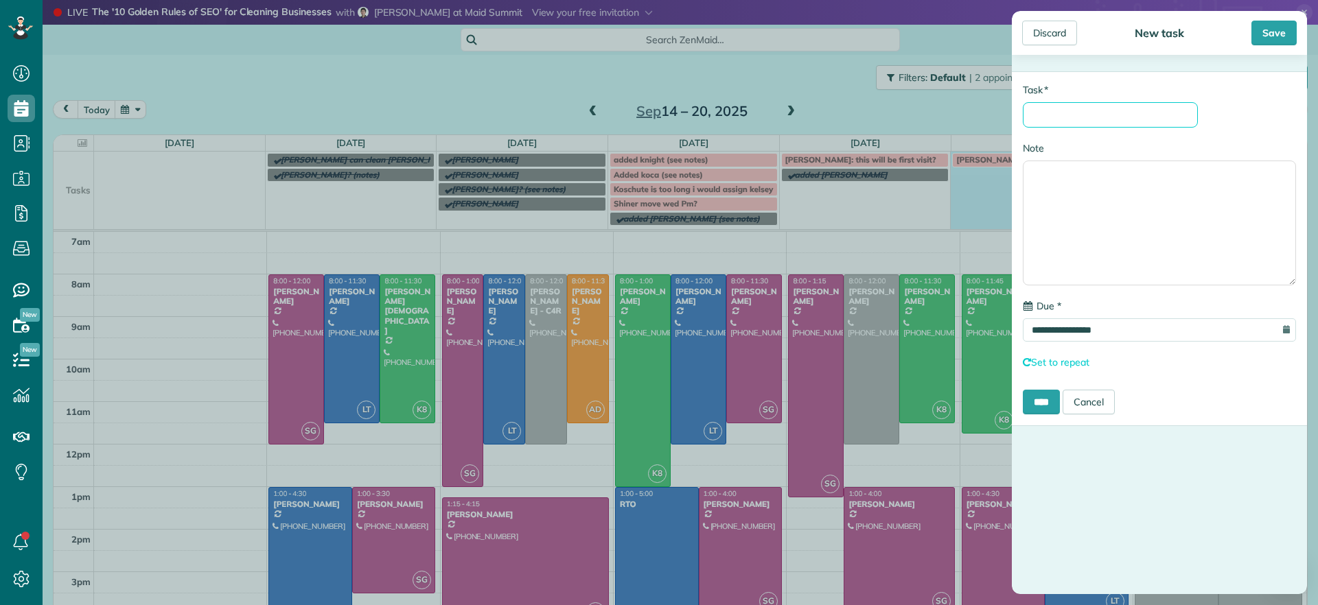
click at [1132, 113] on input "* Task" at bounding box center [1110, 114] width 175 height 25
type input "******"
click at [1034, 395] on input "****" at bounding box center [1041, 402] width 37 height 25
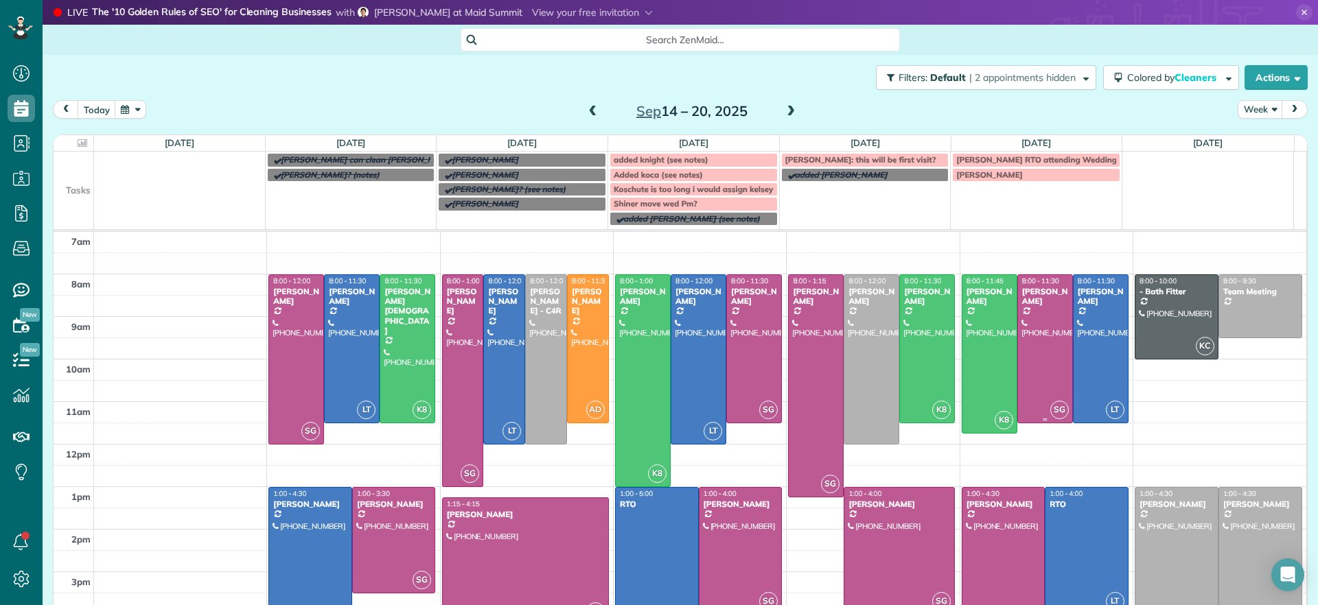
click at [1049, 342] on div at bounding box center [1045, 349] width 54 height 148
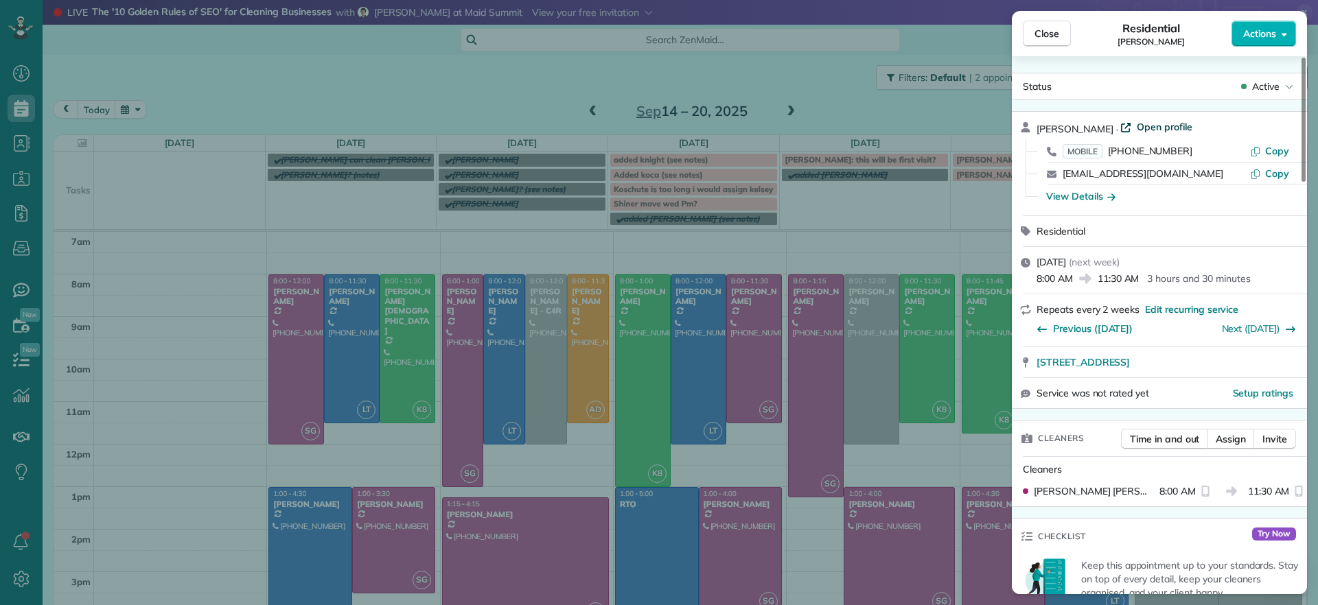
click at [1154, 121] on span "Open profile" at bounding box center [1164, 127] width 56 height 14
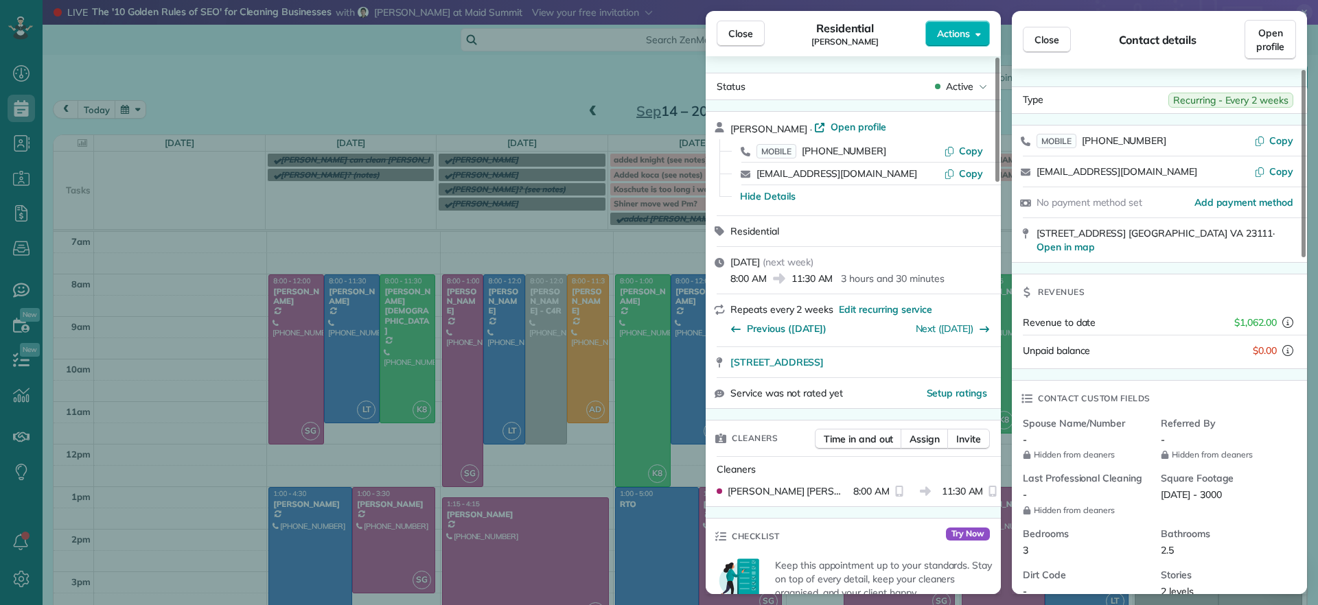
drag, startPoint x: 546, startPoint y: 77, endPoint x: 517, endPoint y: 82, distance: 29.3
click at [546, 77] on div "Close Residential Jennifer Friedline Actions Status Active Jennifer Friedline ·…" at bounding box center [659, 302] width 1318 height 605
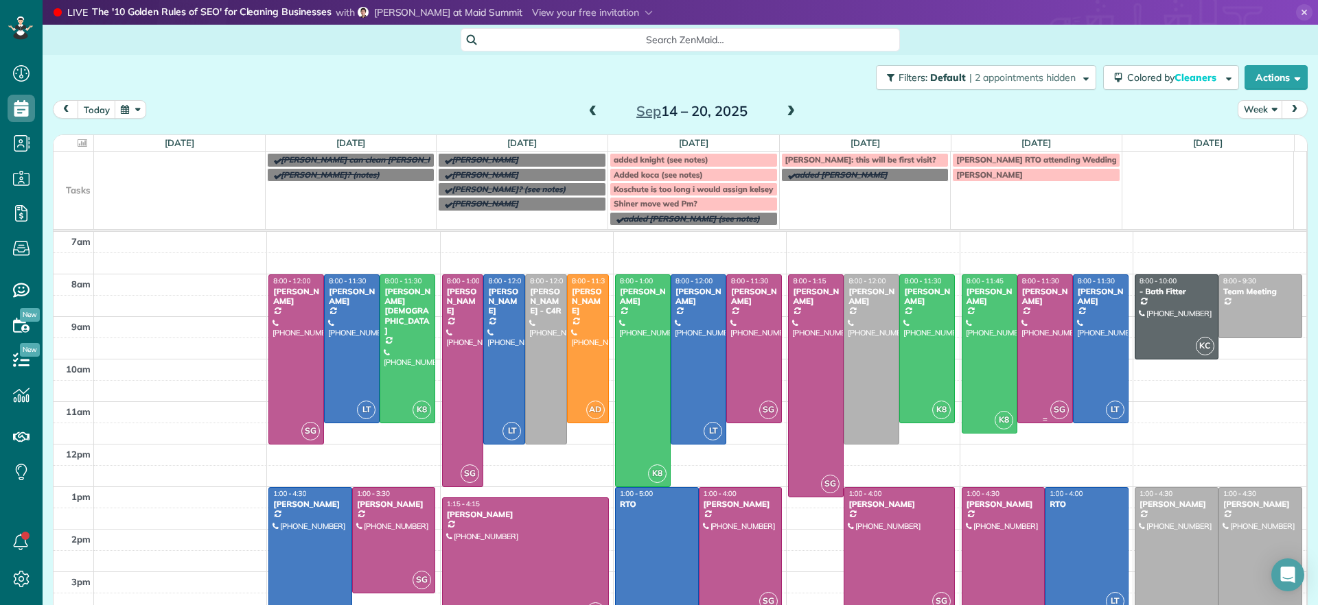
click at [1018, 347] on div at bounding box center [1045, 349] width 54 height 148
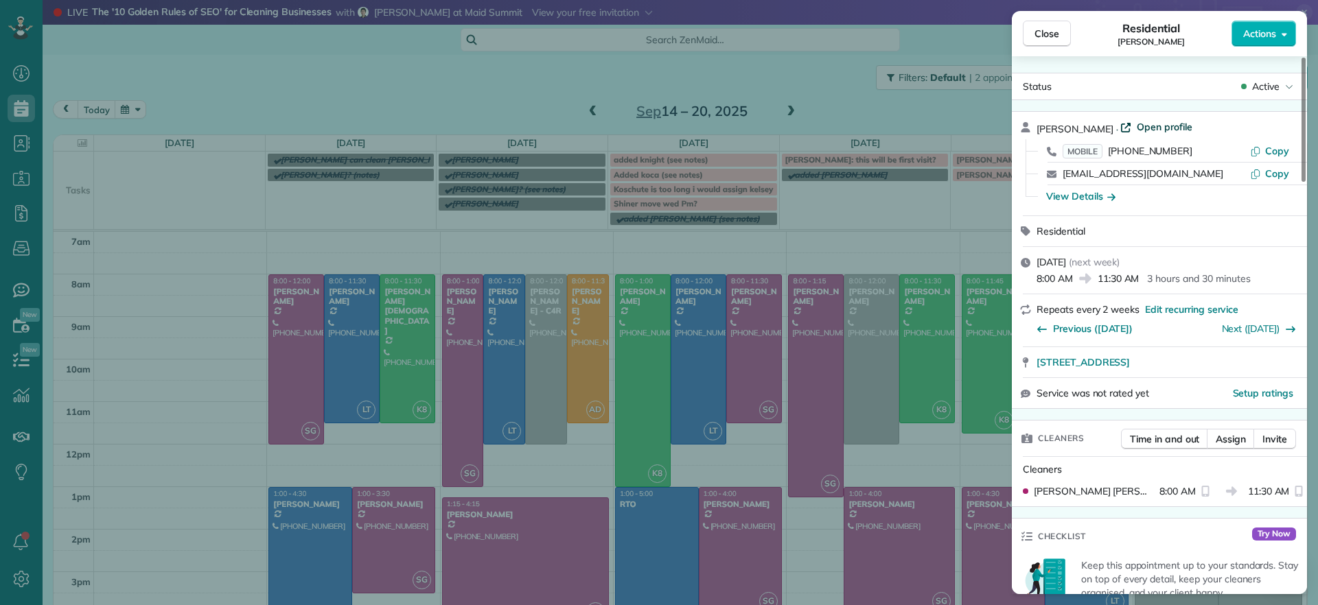
click at [1177, 128] on span "Open profile" at bounding box center [1164, 127] width 56 height 14
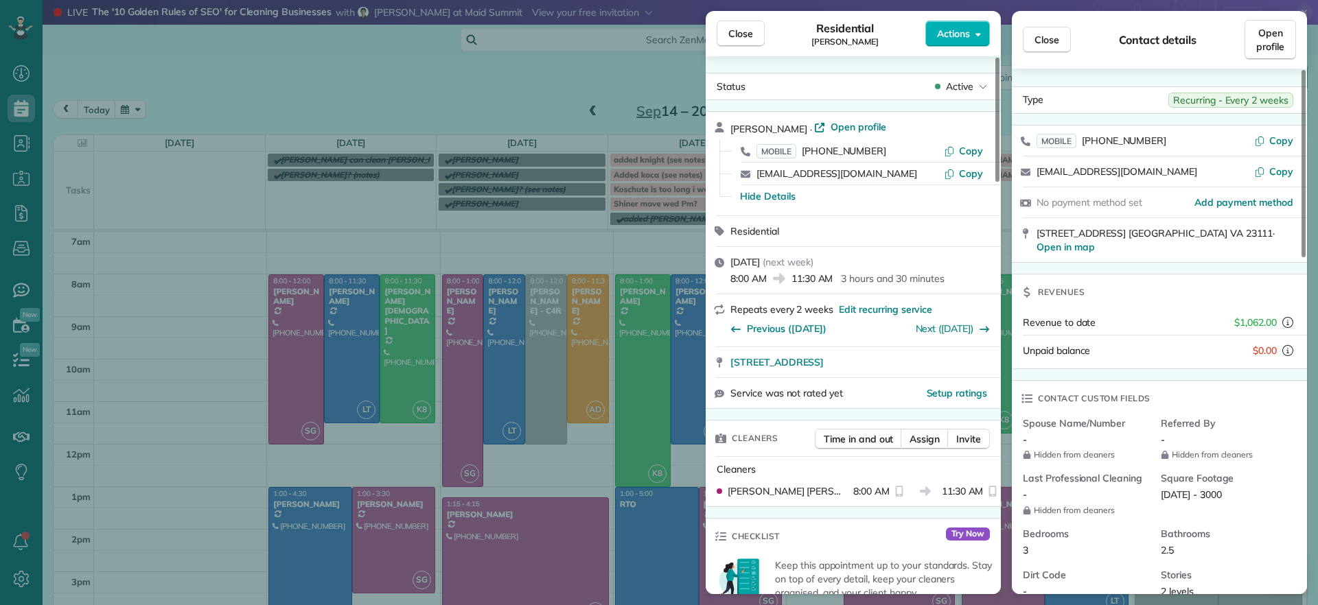
click at [474, 76] on div "Close Residential Jennifer Friedline Actions Status Active Jennifer Friedline ·…" at bounding box center [659, 302] width 1318 height 605
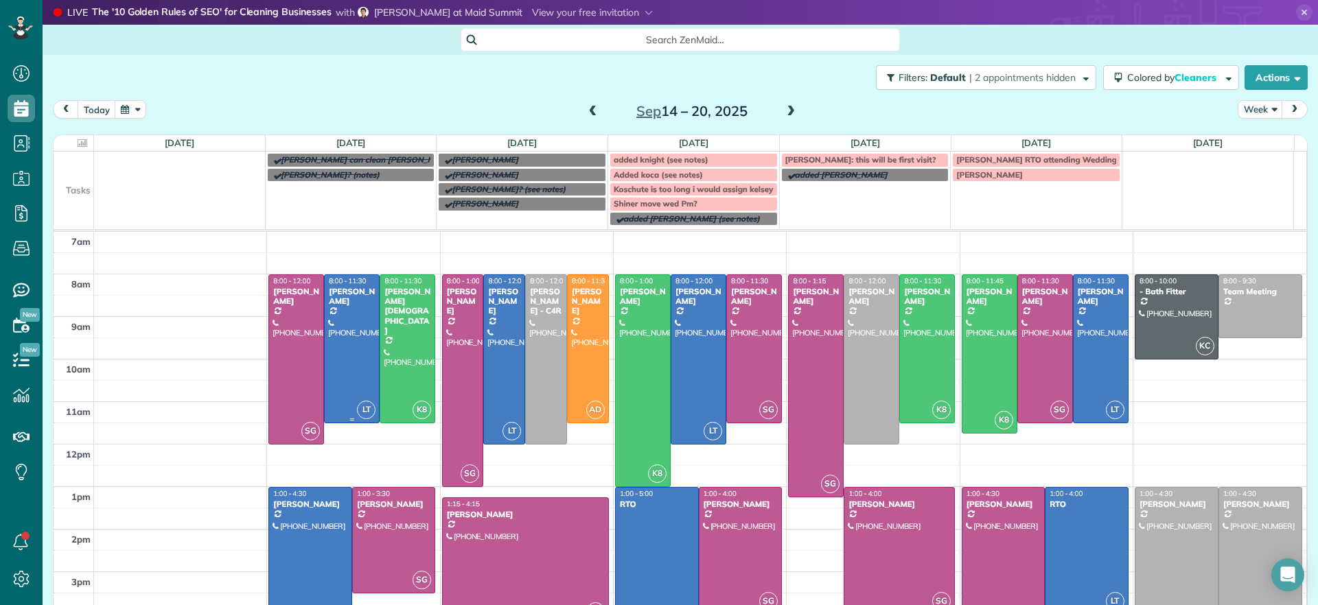
click at [345, 349] on div at bounding box center [352, 349] width 54 height 148
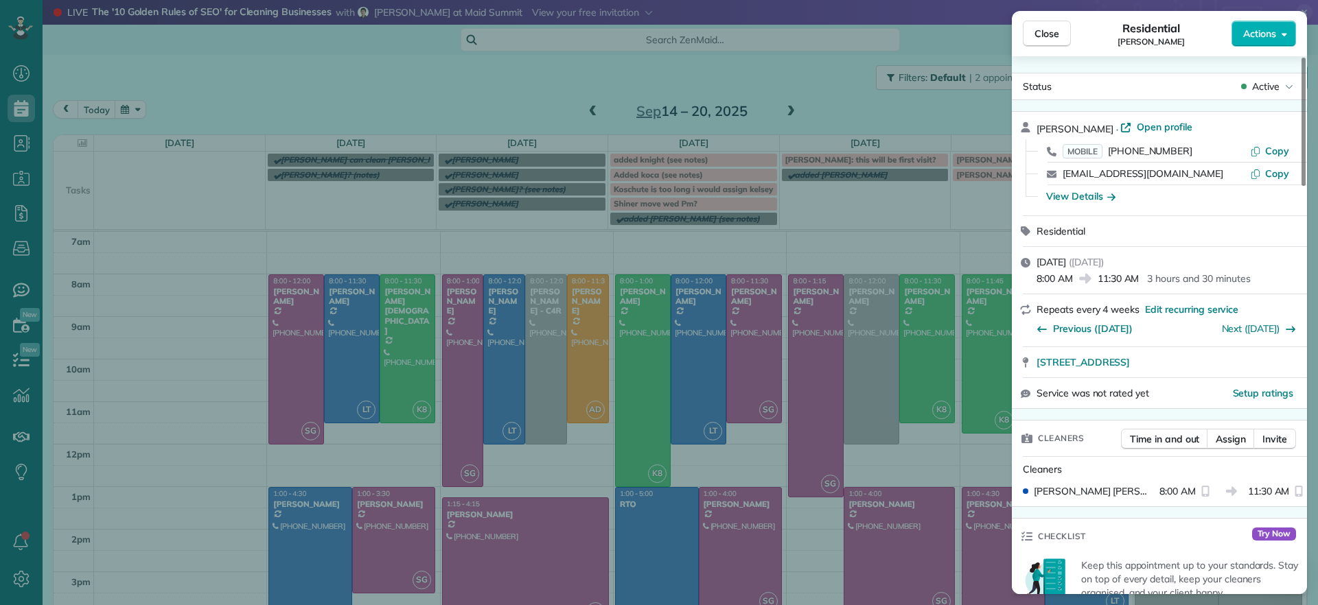
click at [336, 198] on div "Close Residential Galia Moran Actions Status Active Galia Moran · Open profile …" at bounding box center [659, 302] width 1318 height 605
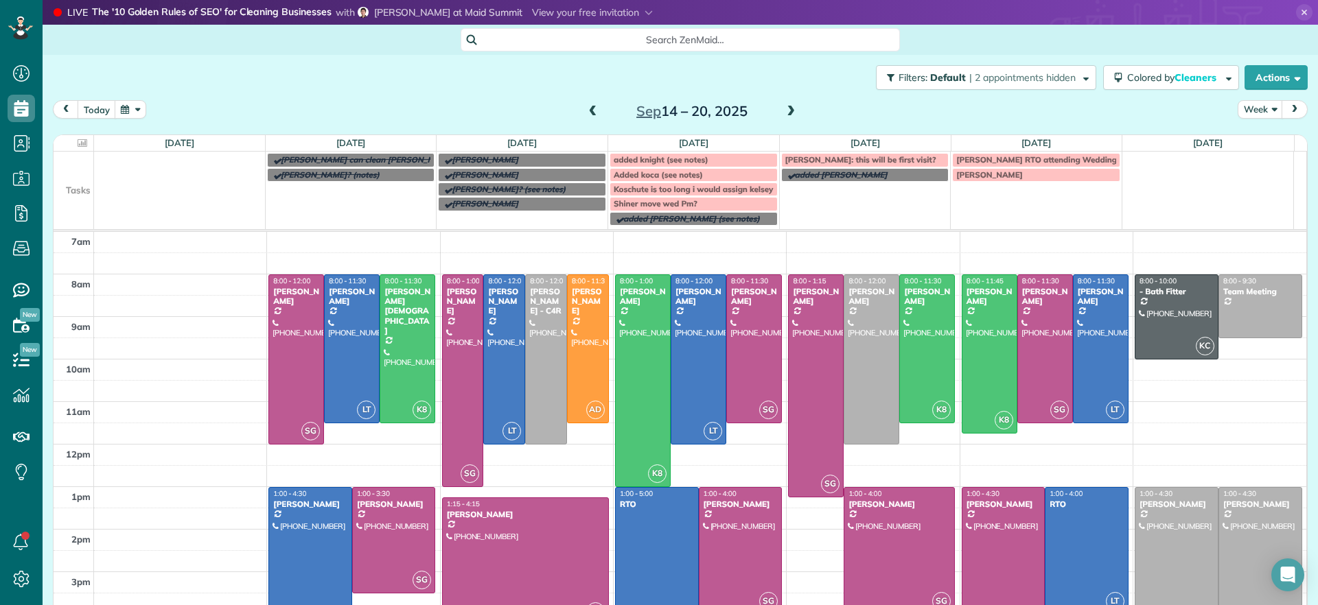
click at [370, 197] on td "Malandra? (notes)" at bounding box center [351, 196] width 172 height 59
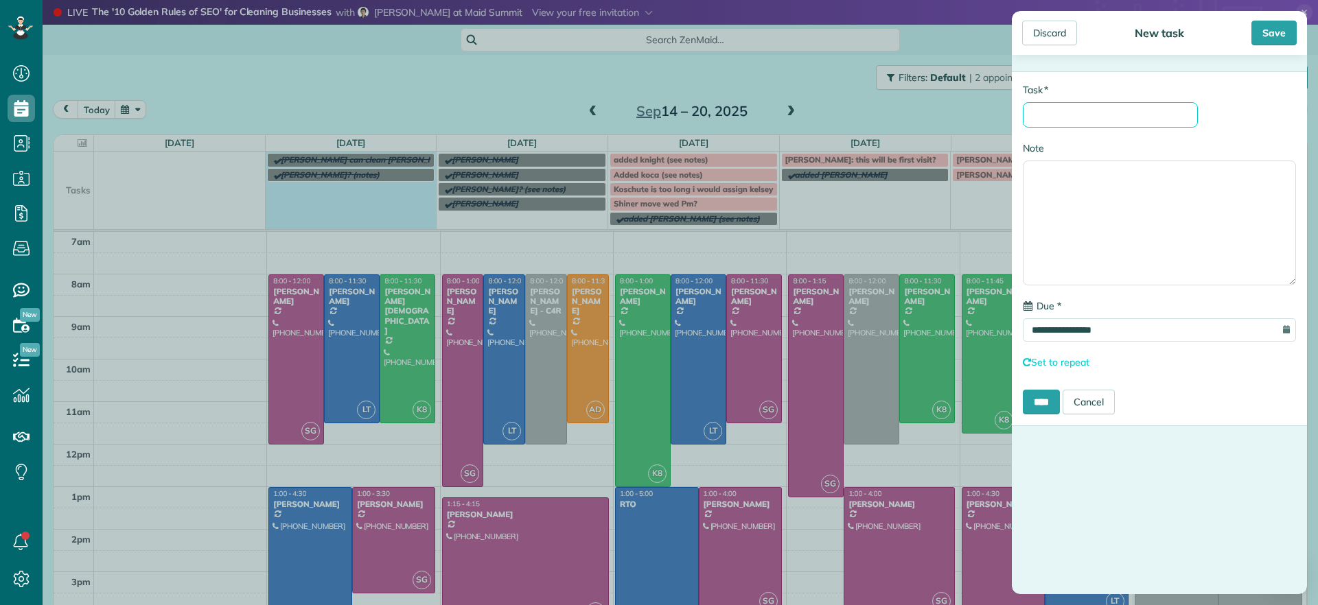
click at [1072, 111] on input "* Task" at bounding box center [1110, 114] width 175 height 25
type input "*****"
click at [1040, 411] on input "****" at bounding box center [1041, 402] width 37 height 25
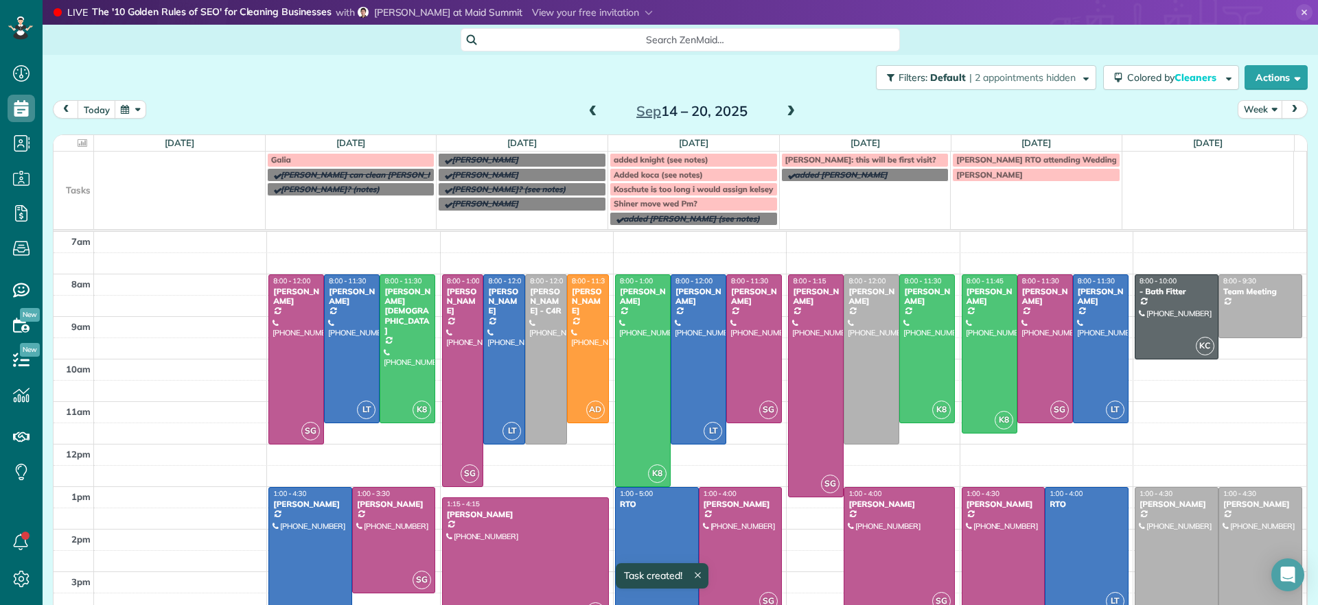
click at [345, 160] on div "Galia" at bounding box center [351, 160] width 160 height 10
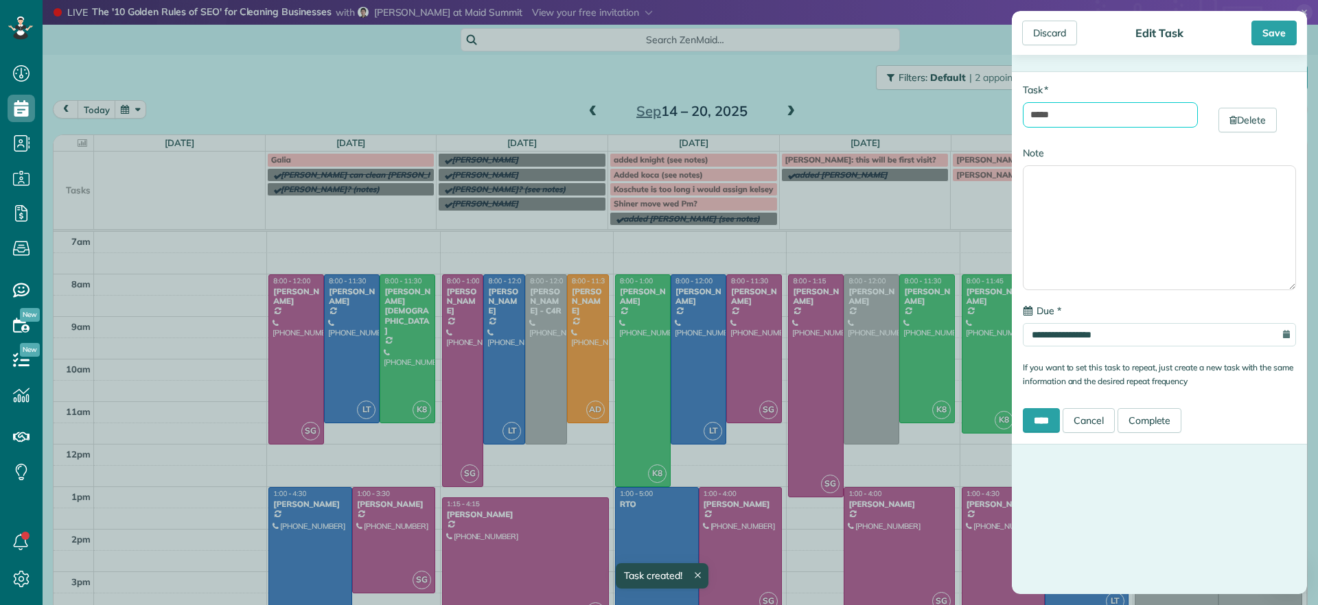
drag, startPoint x: 1071, startPoint y: 115, endPoint x: 970, endPoint y: 117, distance: 101.6
click at [970, 117] on div "**********" at bounding box center [659, 302] width 1318 height 605
type input "*****"
click at [1281, 30] on div "Save" at bounding box center [1273, 33] width 45 height 25
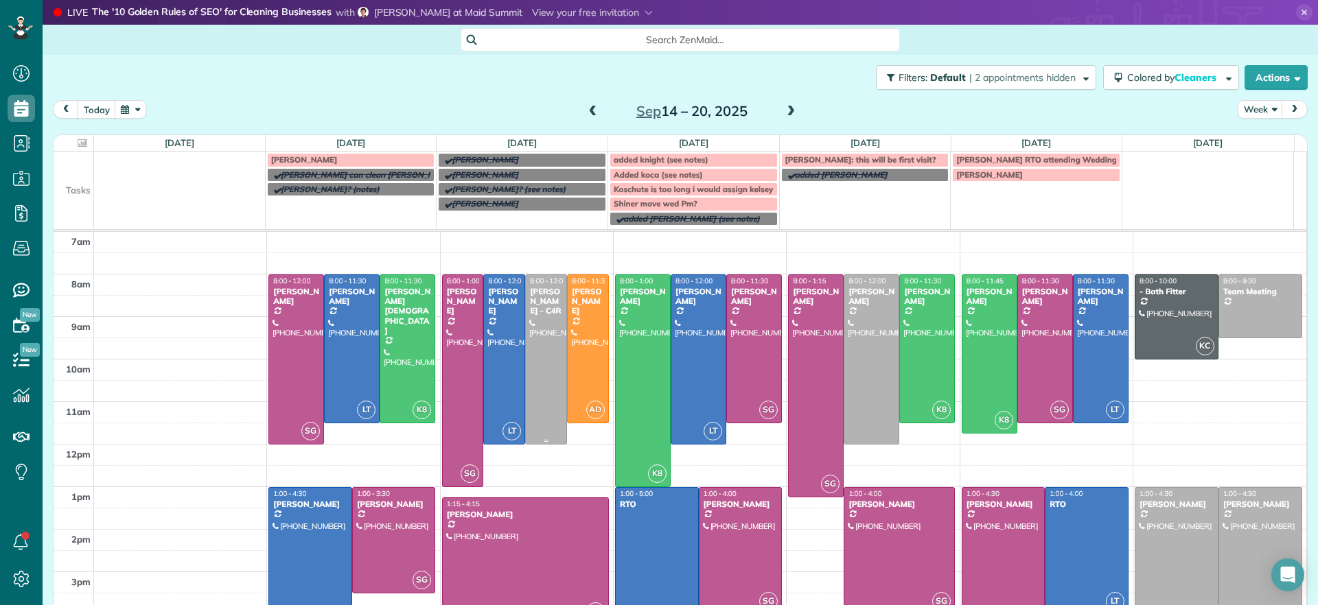
click at [536, 333] on div at bounding box center [546, 359] width 40 height 169
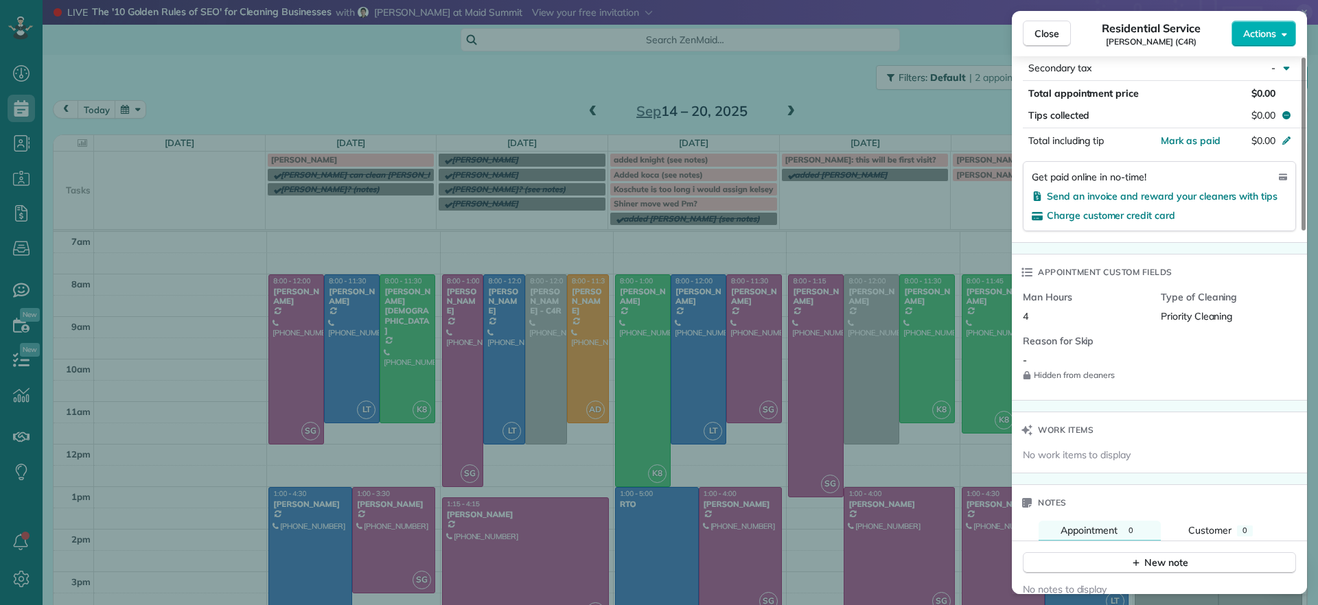
scroll to position [1115, 0]
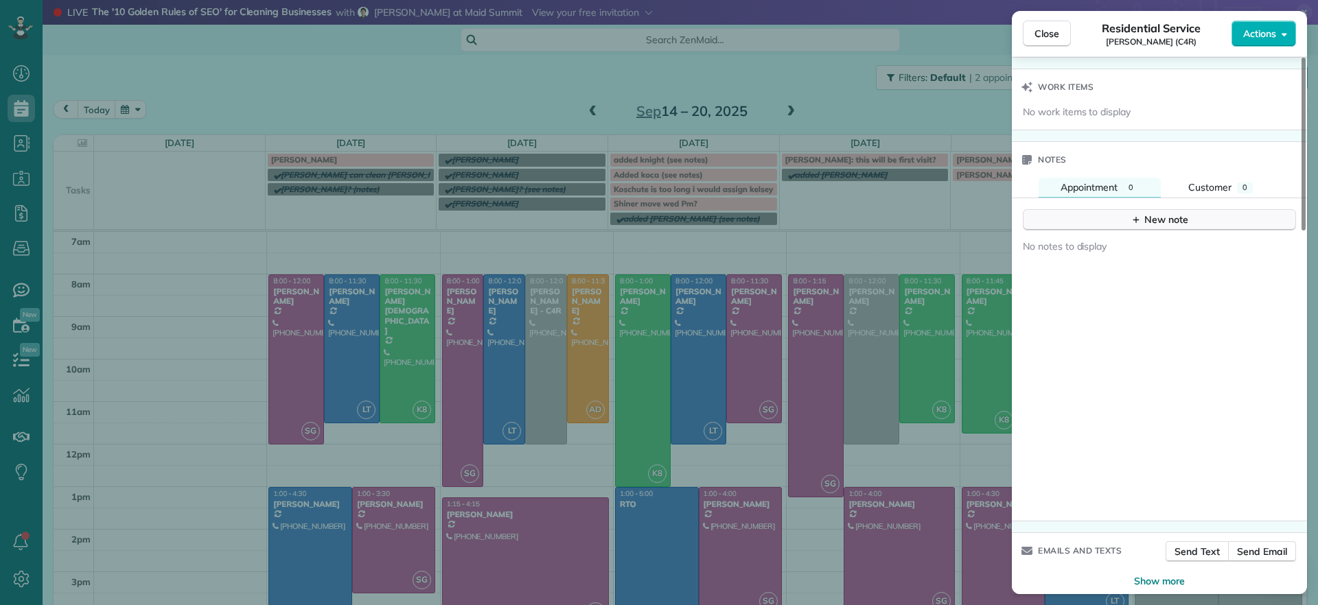
click at [1150, 216] on div "New note" at bounding box center [1159, 220] width 58 height 14
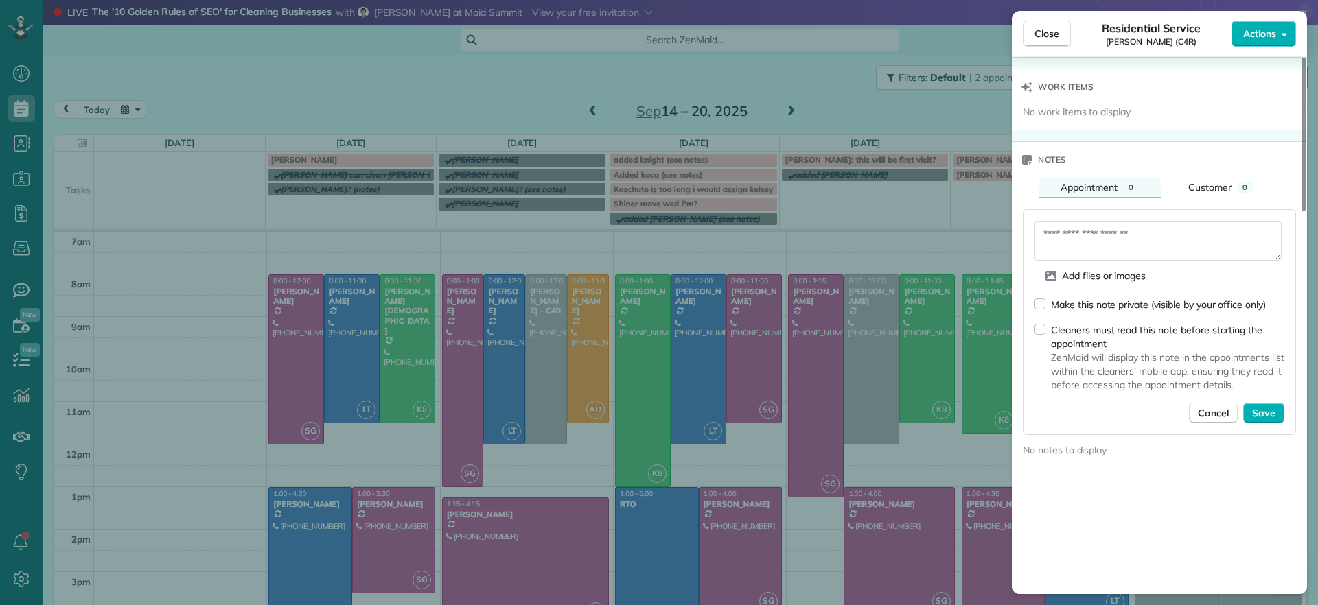
click at [1045, 325] on div "Cleaners must read this note before starting the appointment ZenMaid will displ…" at bounding box center [1159, 357] width 250 height 69
click at [1121, 235] on textarea at bounding box center [1157, 241] width 247 height 40
click at [1182, 248] on textarea "**********" at bounding box center [1157, 241] width 247 height 40
click at [1168, 252] on textarea "**********" at bounding box center [1157, 241] width 247 height 40
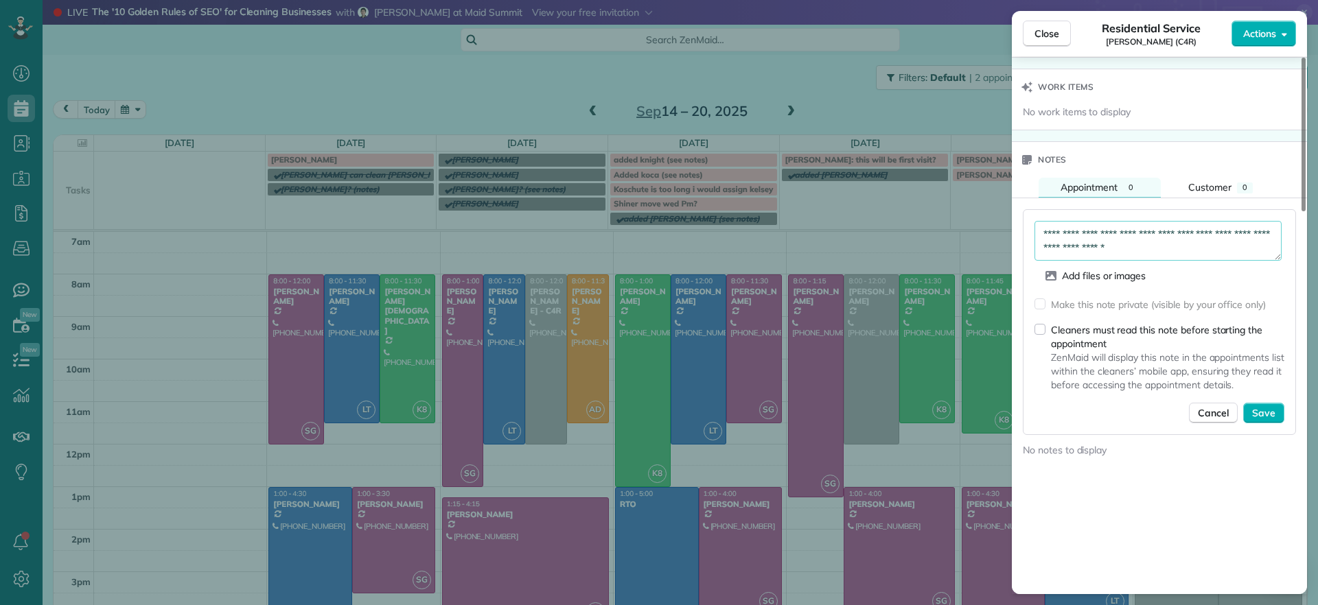
click at [1188, 244] on textarea "**********" at bounding box center [1157, 241] width 247 height 40
click at [1112, 248] on textarea "**********" at bounding box center [1157, 241] width 247 height 40
click at [1098, 242] on textarea "**********" at bounding box center [1157, 241] width 247 height 40
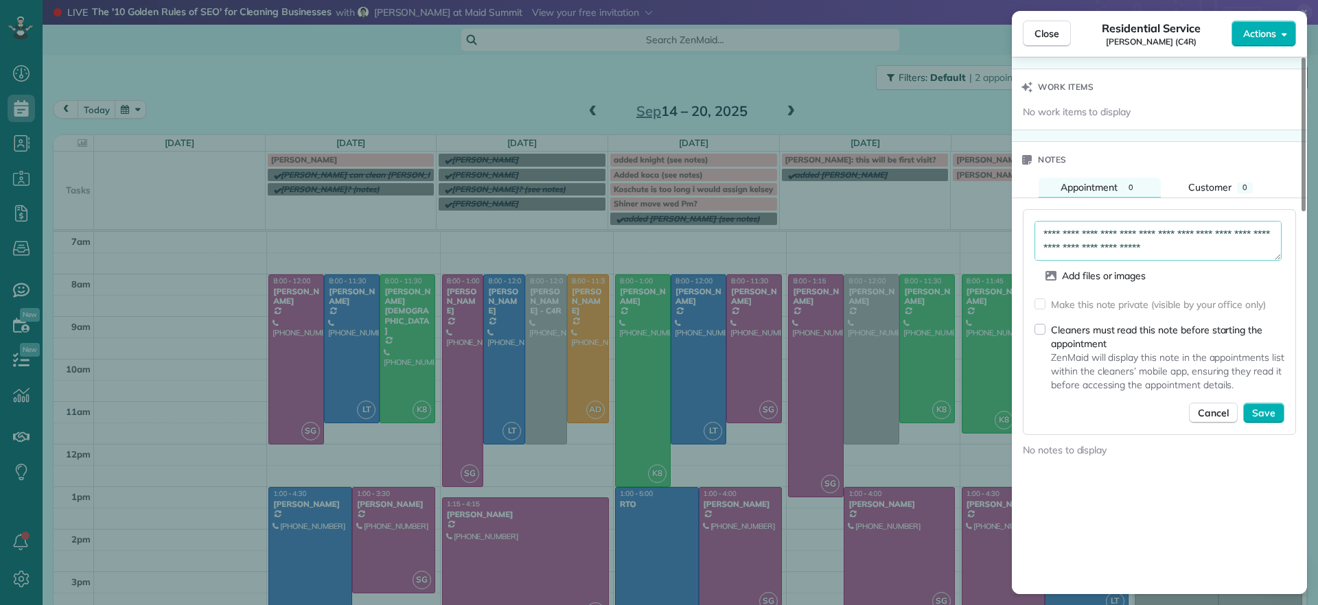
click at [1060, 229] on textarea "**********" at bounding box center [1157, 241] width 247 height 40
click at [1141, 244] on textarea "**********" at bounding box center [1157, 241] width 247 height 40
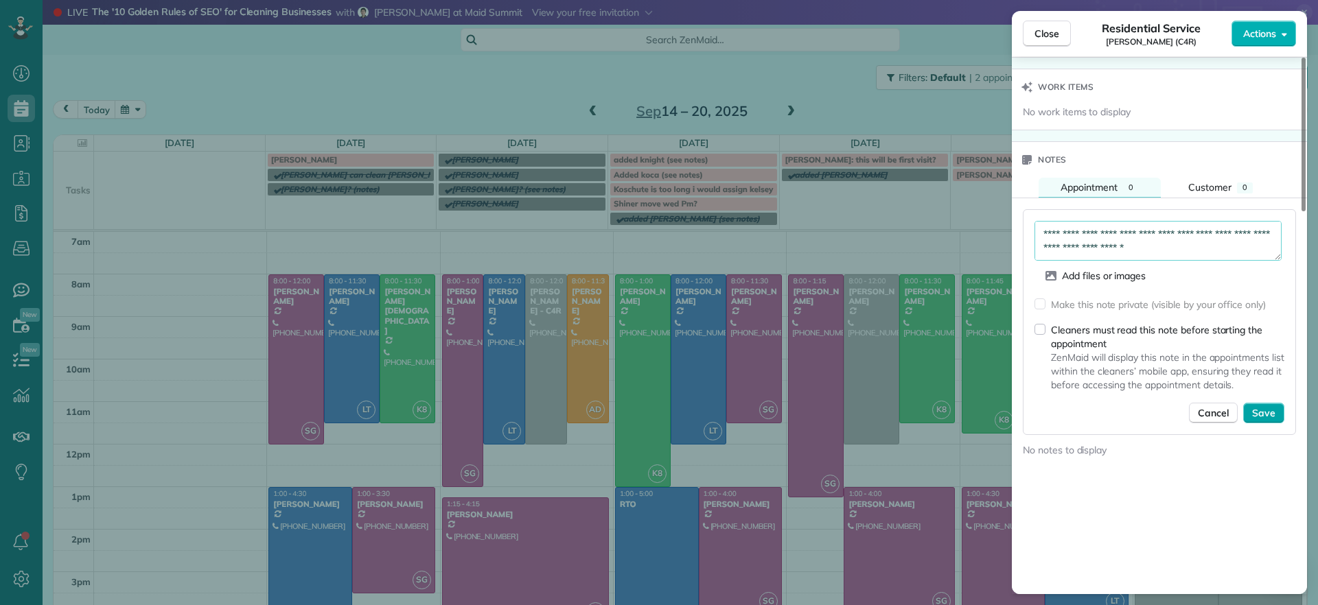
type textarea "**********"
click at [1252, 408] on span "Save" at bounding box center [1263, 413] width 23 height 14
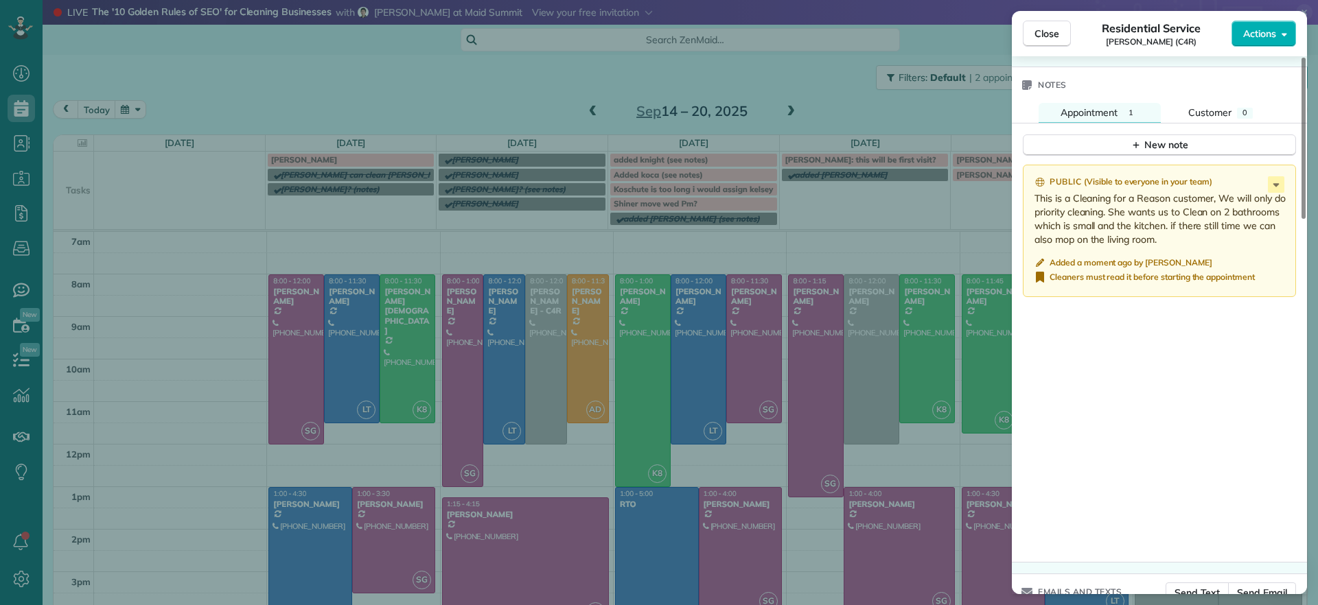
scroll to position [1245, 0]
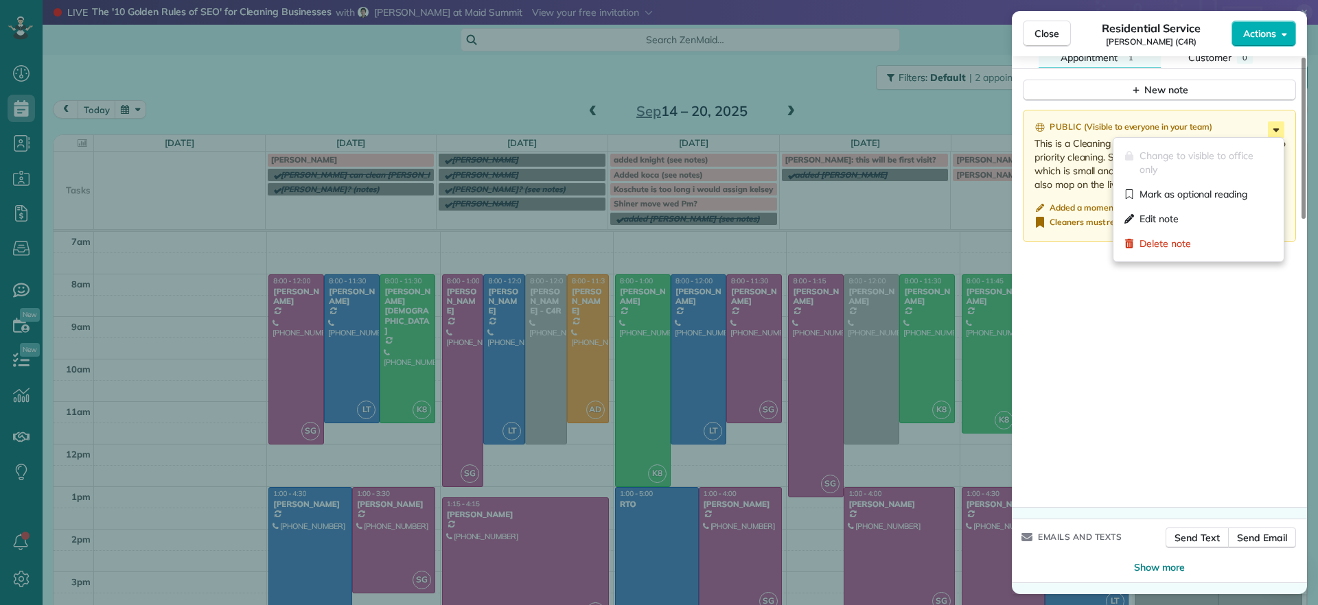
click at [1274, 122] on icon at bounding box center [1276, 129] width 16 height 16
click at [1104, 299] on div "Public ( Visible to everyone in your team ) This is a Cleaning for a Reason cus…" at bounding box center [1159, 305] width 295 height 406
click at [1270, 128] on icon at bounding box center [1276, 129] width 16 height 16
click at [1162, 216] on span "Edit note" at bounding box center [1158, 219] width 39 height 14
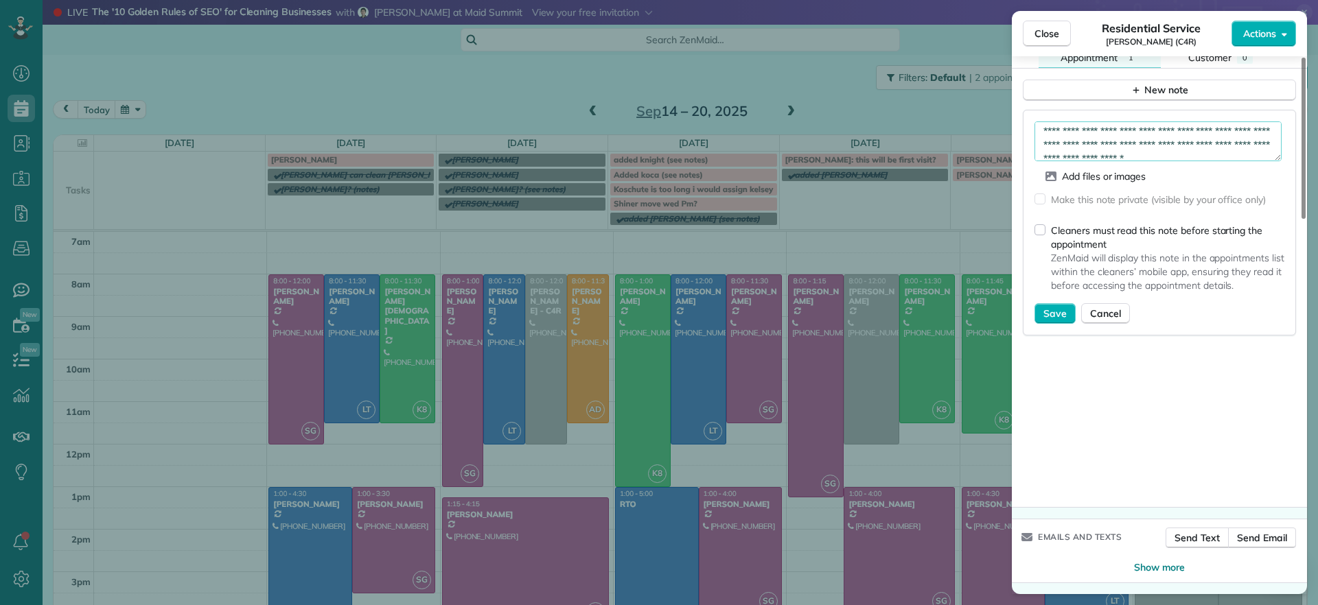
scroll to position [34, 0]
click at [1207, 128] on textarea "**********" at bounding box center [1157, 141] width 247 height 40
drag, startPoint x: 1086, startPoint y: 121, endPoint x: 1117, endPoint y: 126, distance: 31.2
click at [1117, 126] on textarea "**********" at bounding box center [1157, 141] width 247 height 40
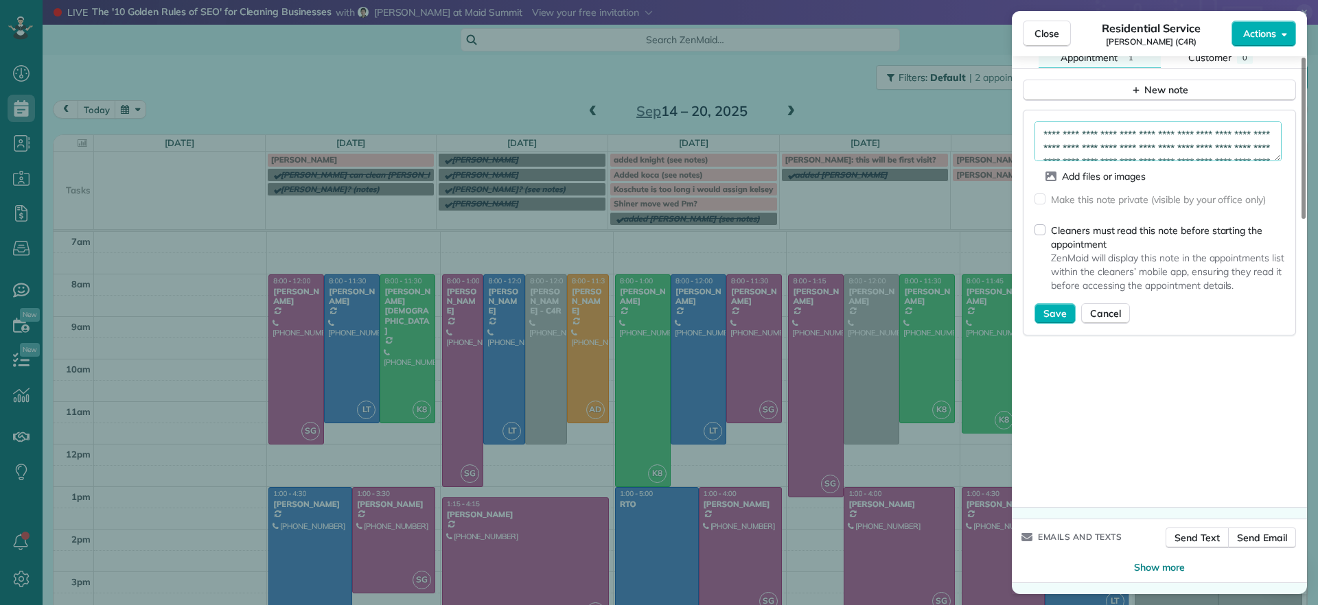
click at [1122, 133] on textarea "**********" at bounding box center [1157, 141] width 247 height 40
click at [1143, 151] on textarea "**********" at bounding box center [1157, 141] width 247 height 40
click at [1124, 149] on textarea "**********" at bounding box center [1157, 141] width 247 height 40
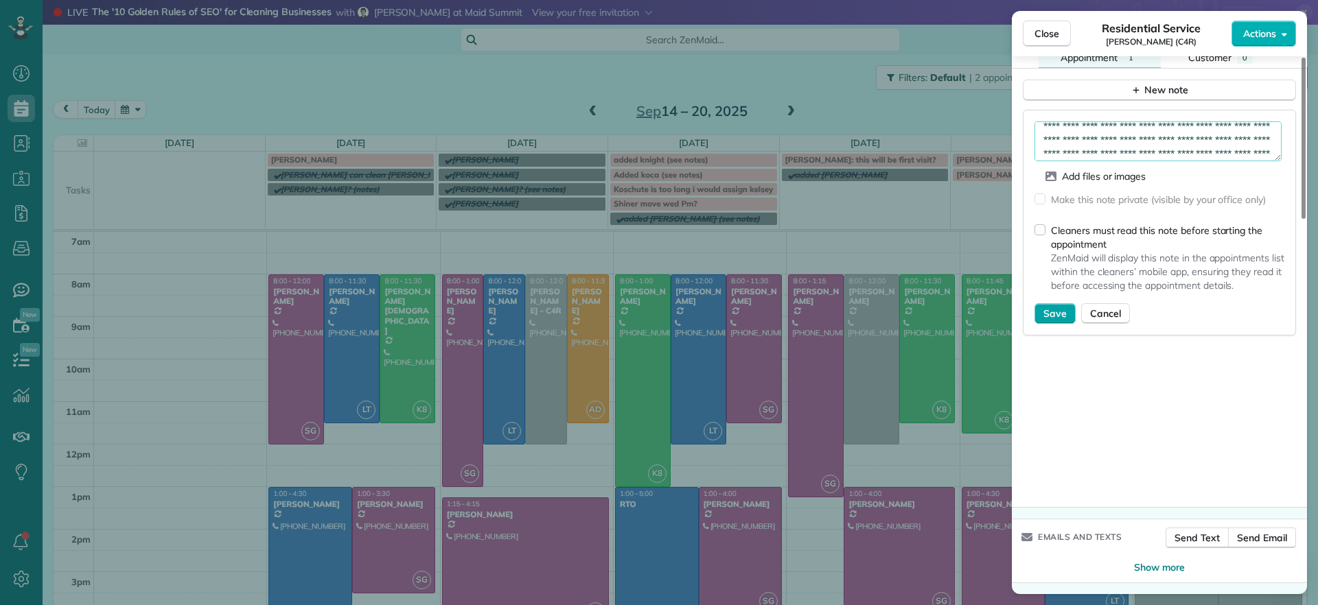
type textarea "**********"
click at [1061, 305] on button "Save" at bounding box center [1054, 313] width 41 height 21
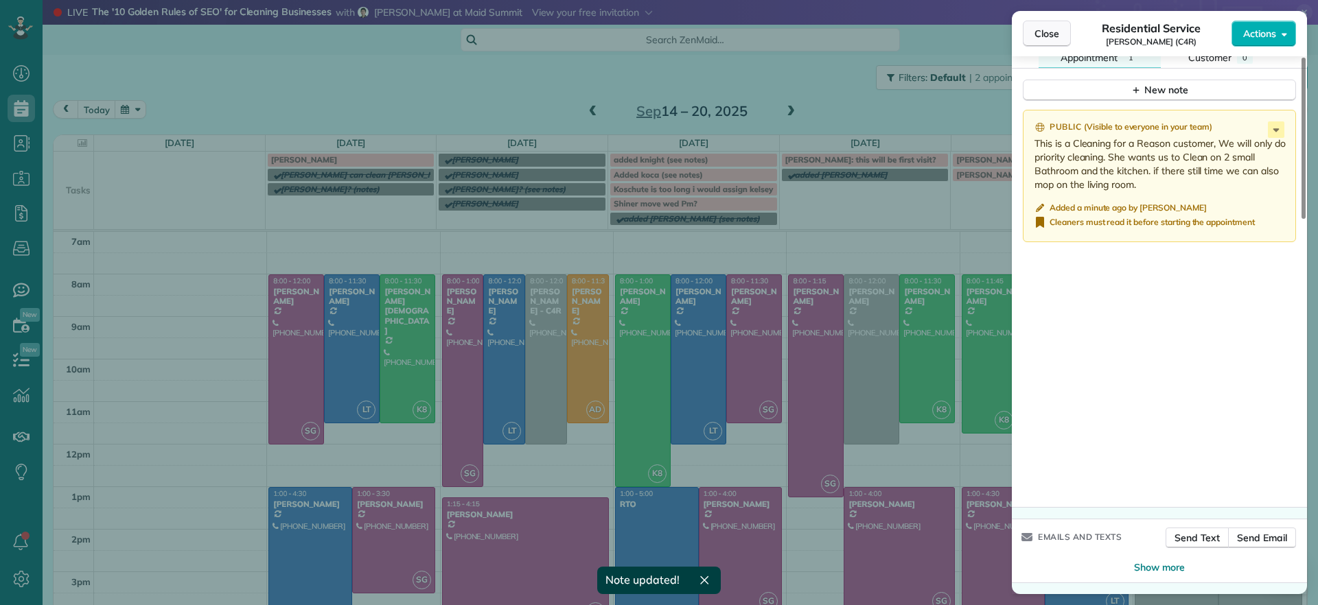
click at [1051, 32] on span "Close" at bounding box center [1046, 34] width 25 height 14
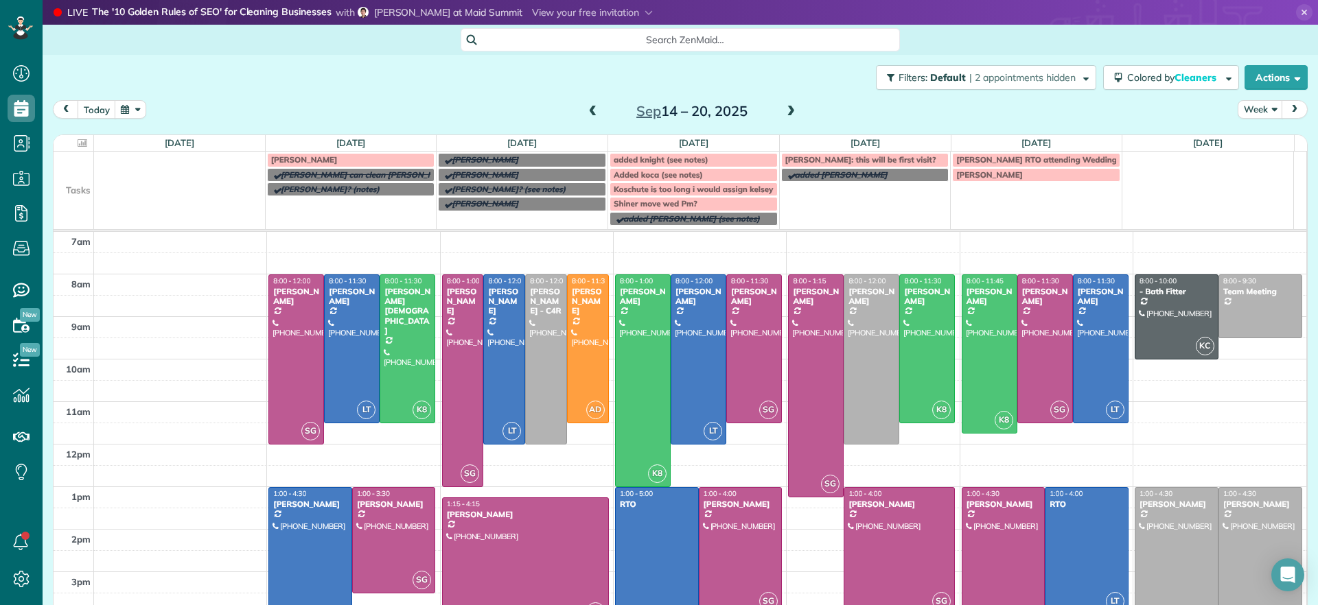
click at [585, 114] on span at bounding box center [592, 112] width 15 height 12
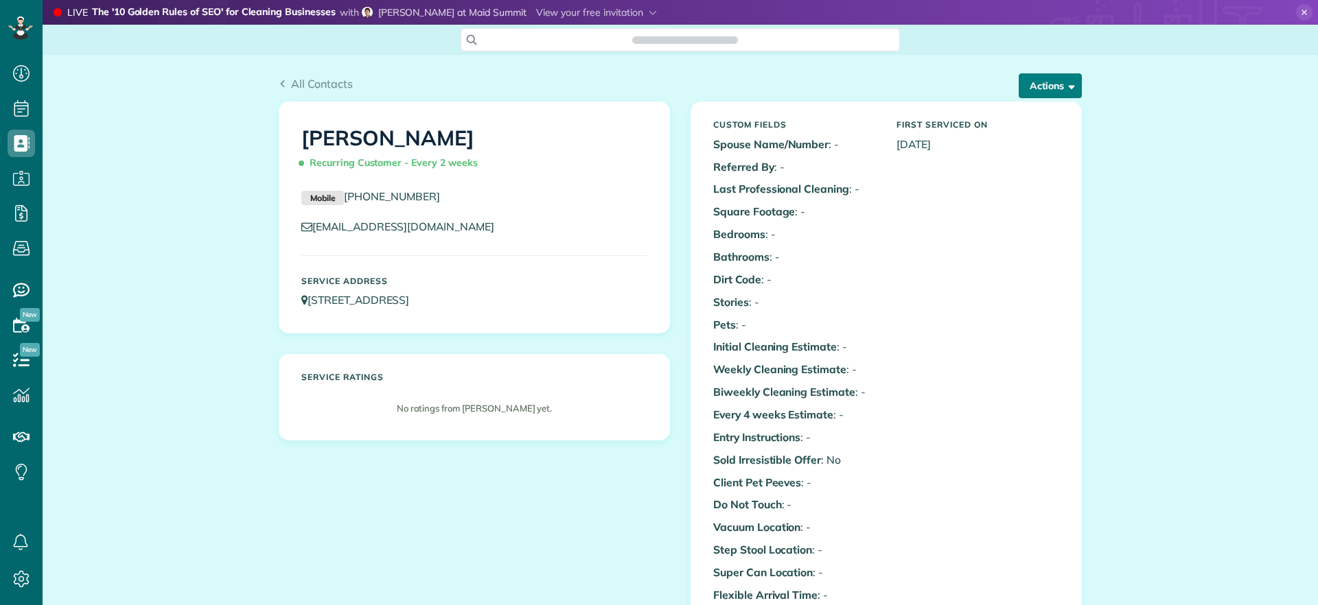
scroll to position [6, 6]
click at [1049, 74] on button "Actions" at bounding box center [1049, 85] width 63 height 25
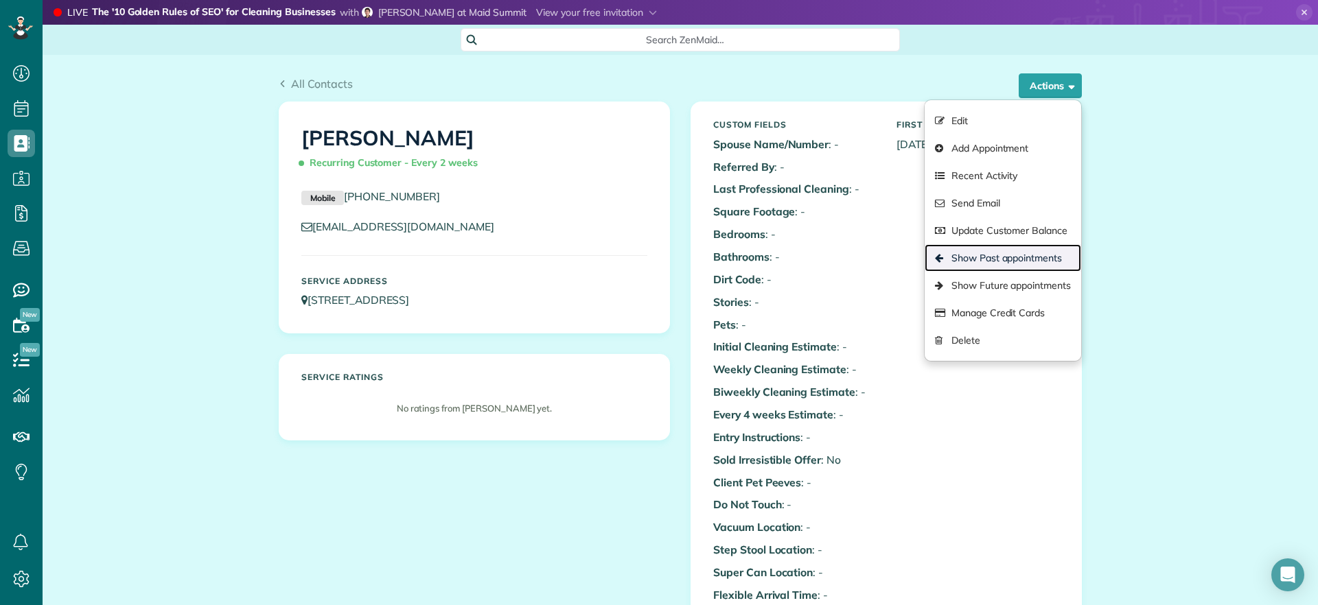
click at [1021, 265] on link "Show Past appointments" at bounding box center [1002, 257] width 156 height 27
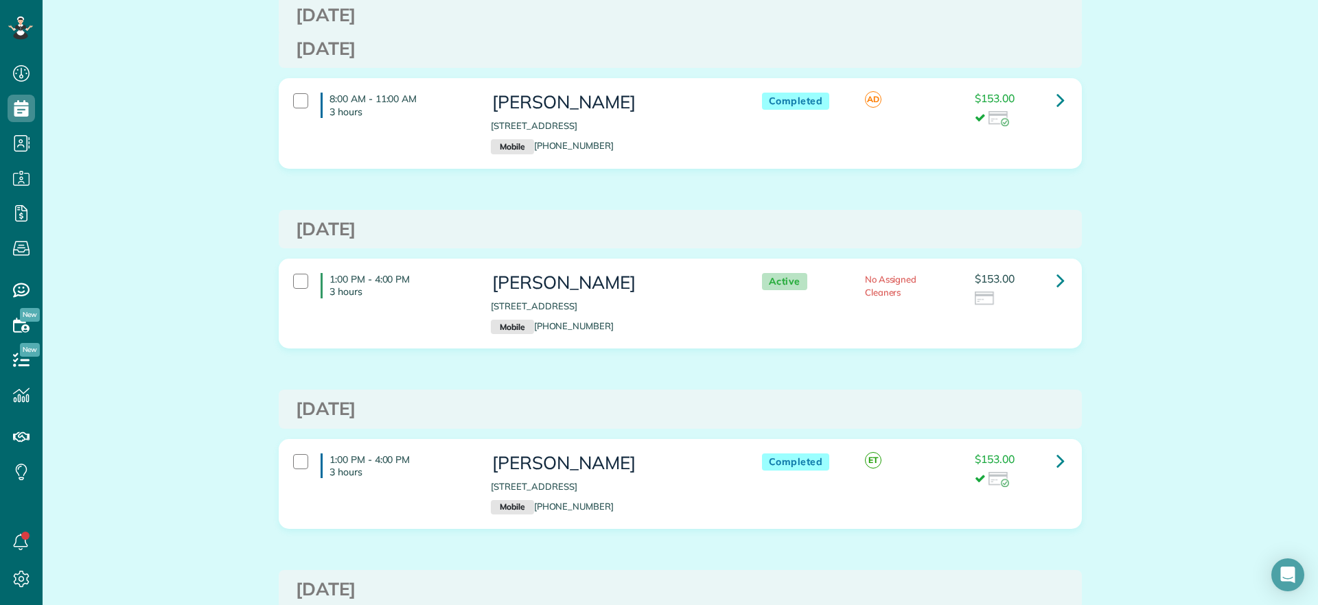
scroll to position [1029, 0]
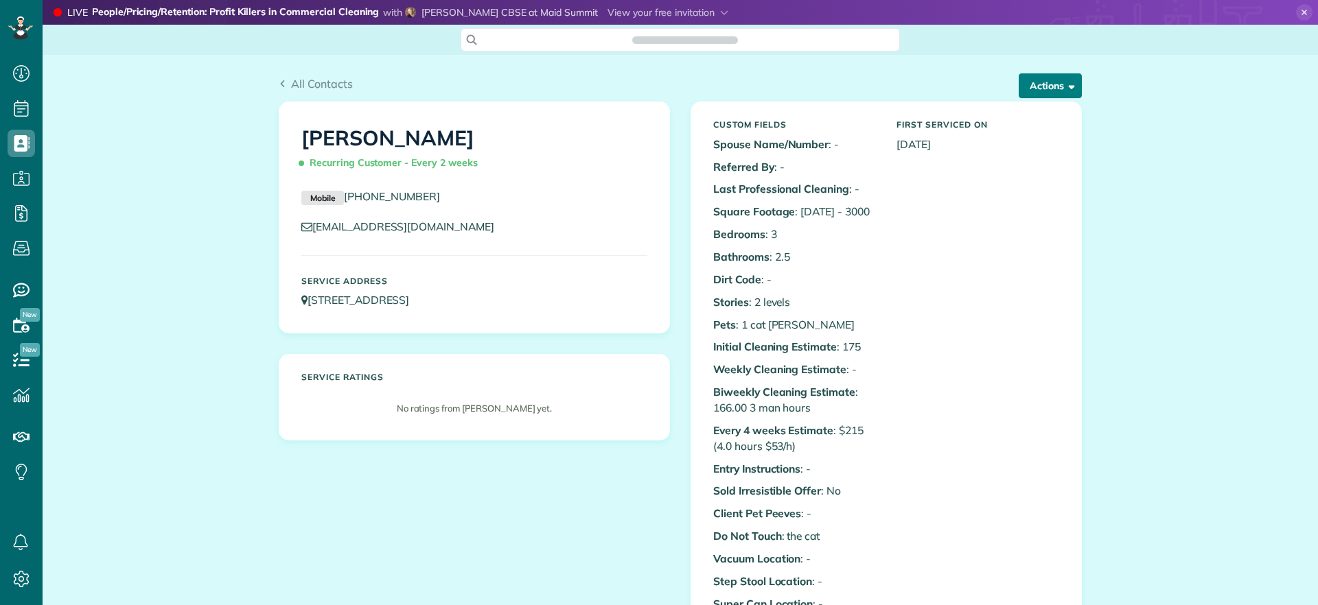
scroll to position [6, 6]
click at [1036, 92] on button "Actions" at bounding box center [1049, 85] width 63 height 25
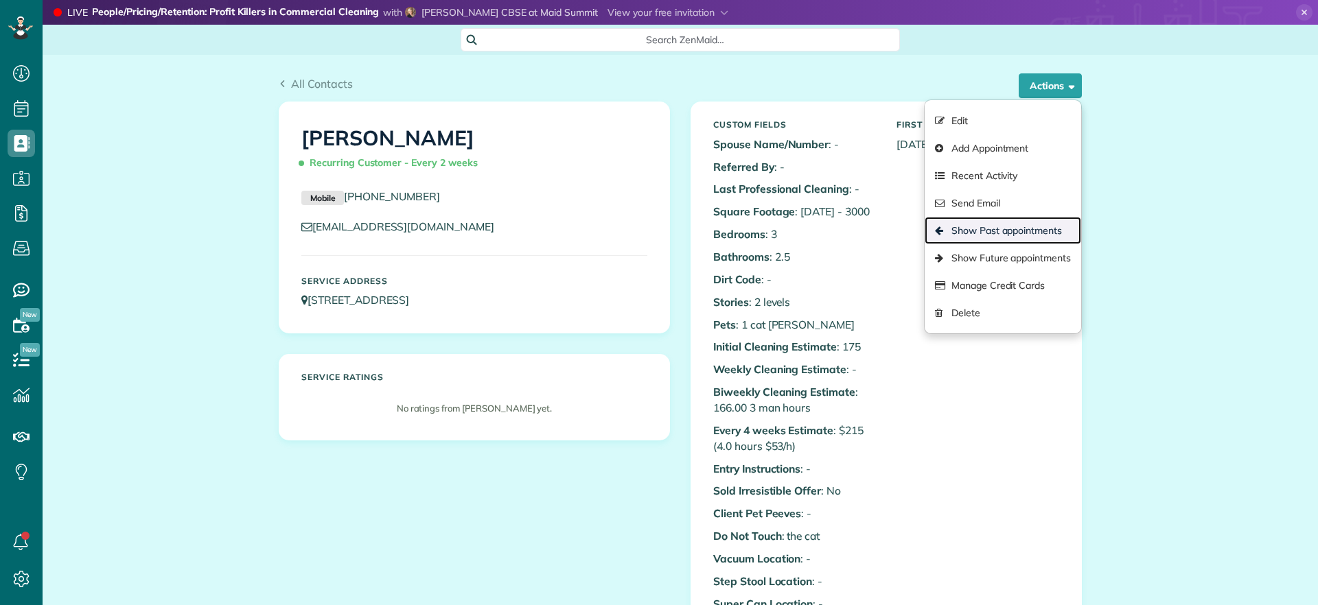
click at [997, 231] on link "Show Past appointments" at bounding box center [1002, 230] width 156 height 27
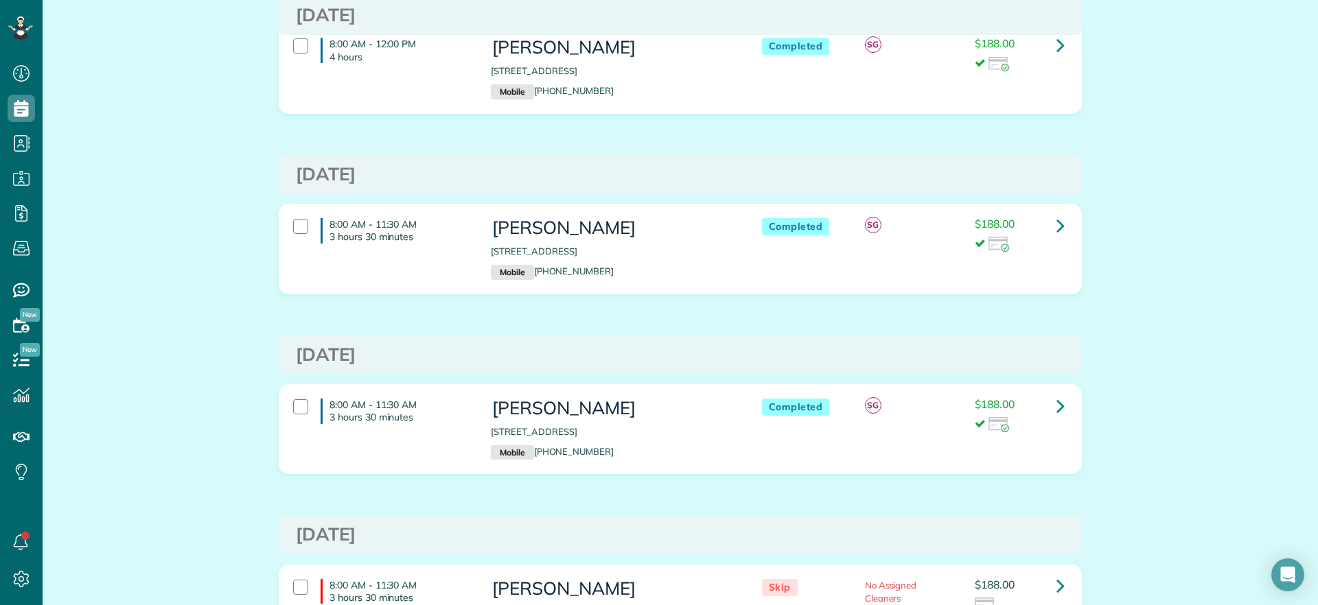
scroll to position [343, 0]
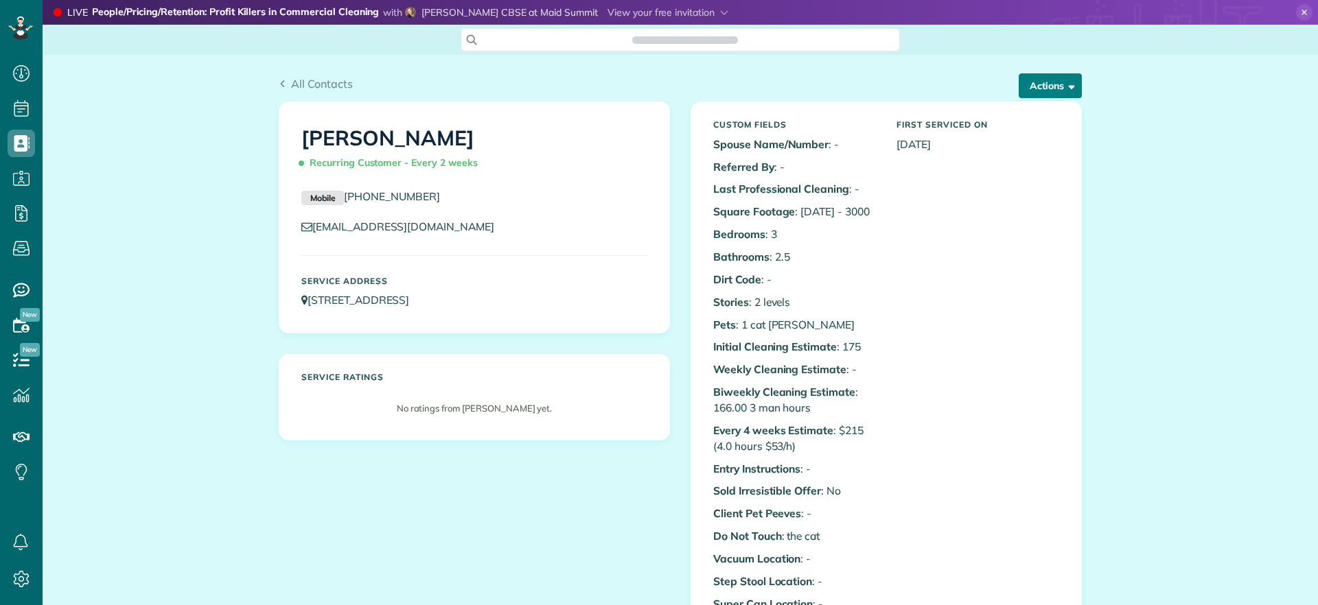
click at [1048, 86] on button "Actions" at bounding box center [1049, 85] width 63 height 25
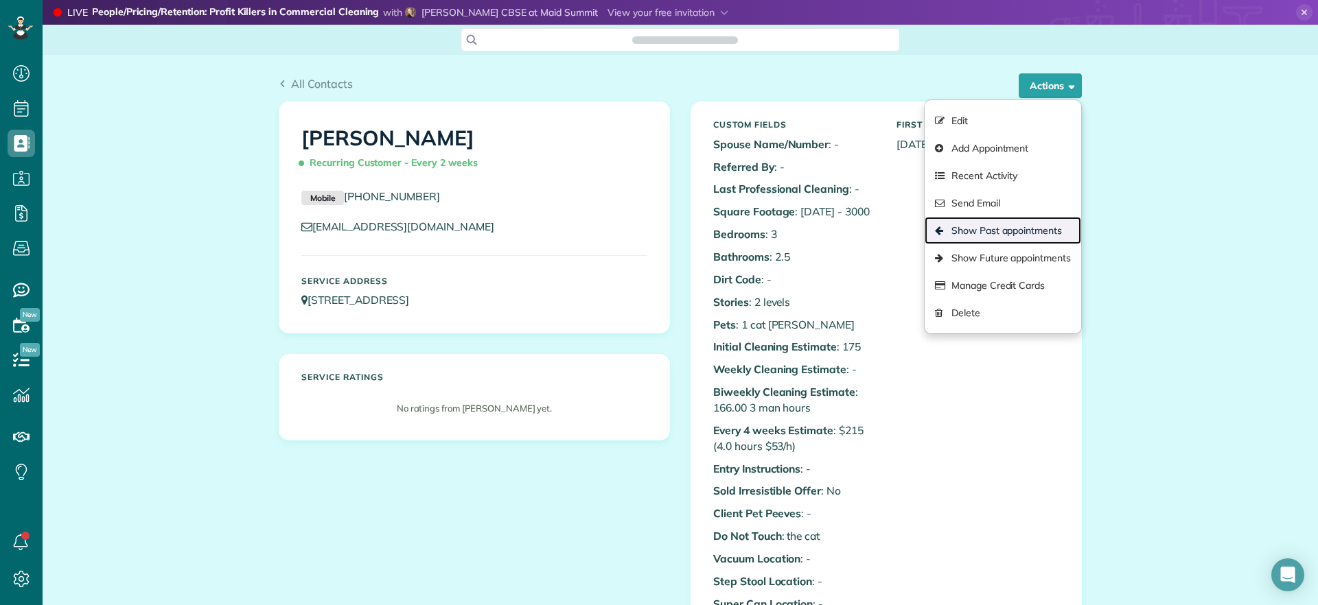
click at [994, 225] on link "Show Past appointments" at bounding box center [1002, 230] width 156 height 27
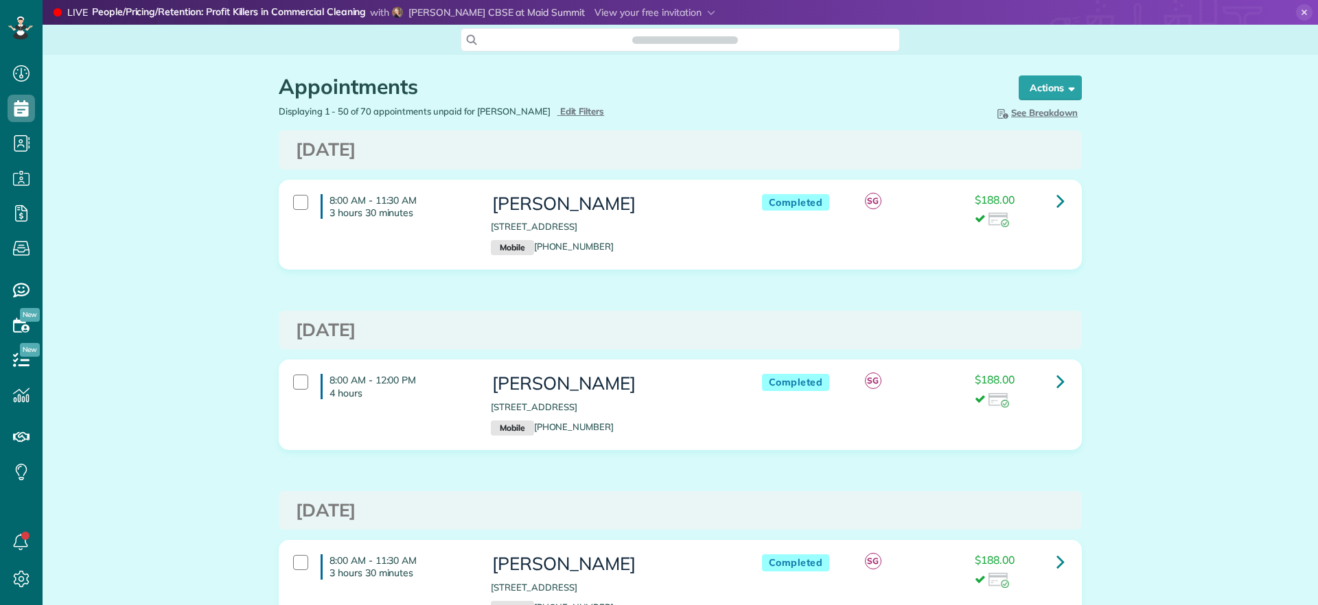
scroll to position [6, 6]
